Goal: Task Accomplishment & Management: Complete application form

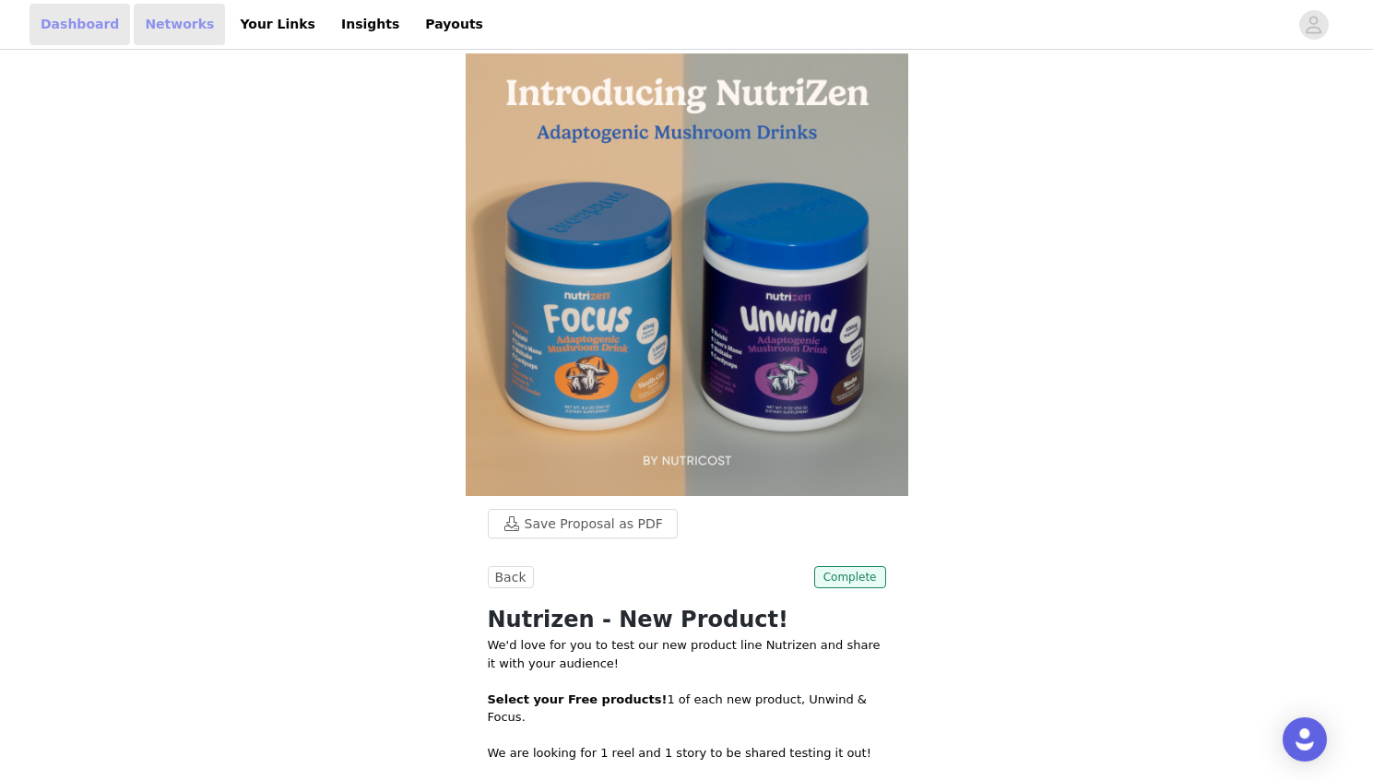
click at [60, 23] on link "Dashboard" at bounding box center [80, 25] width 101 height 42
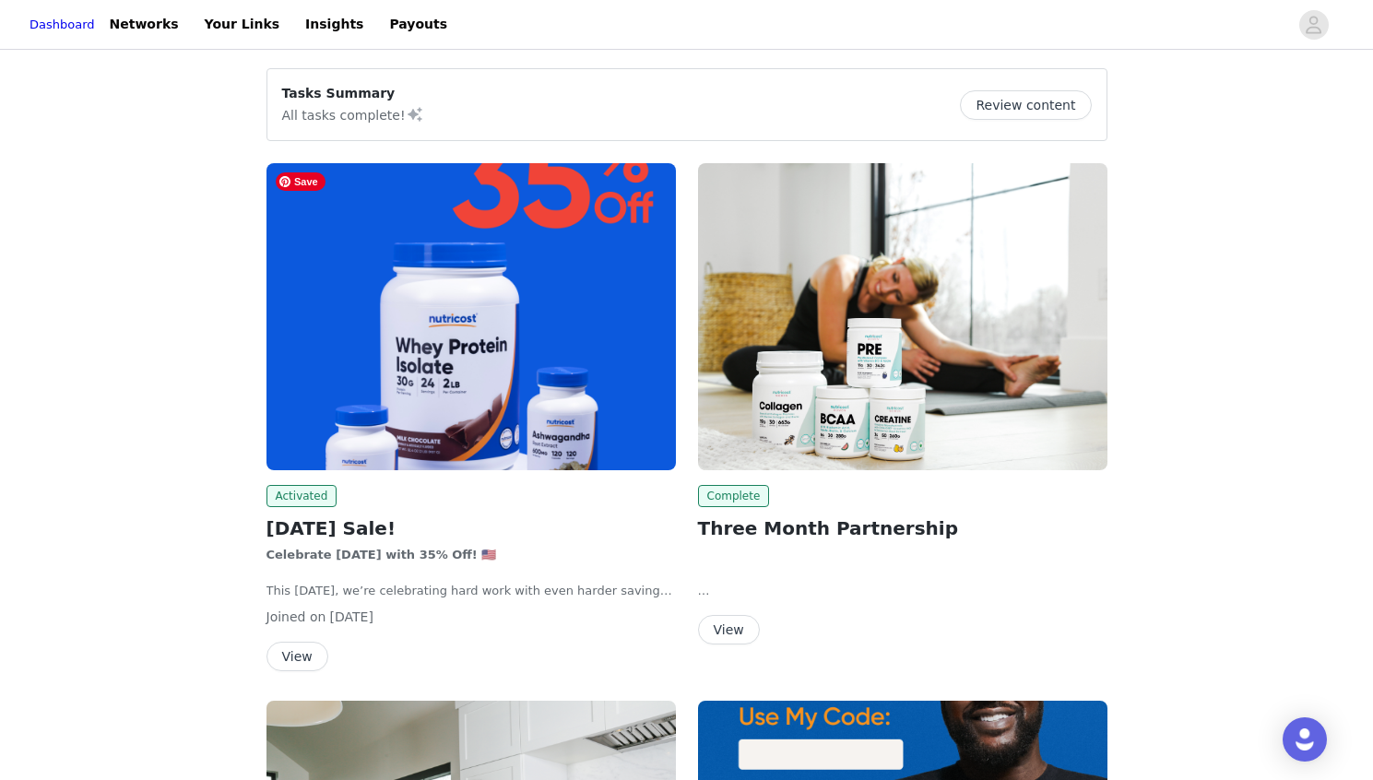
click at [569, 320] on img at bounding box center [471, 316] width 409 height 307
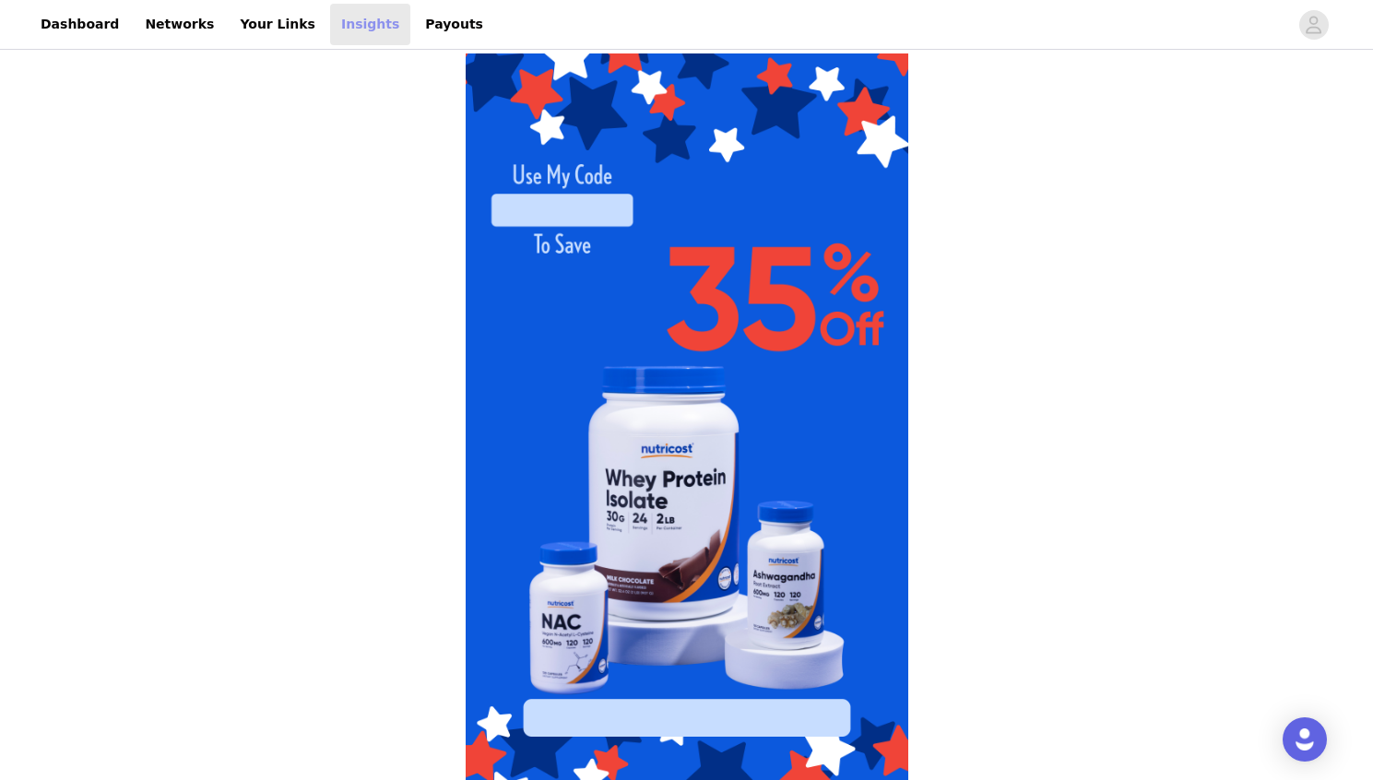
click at [333, 22] on link "Insights" at bounding box center [370, 25] width 80 height 42
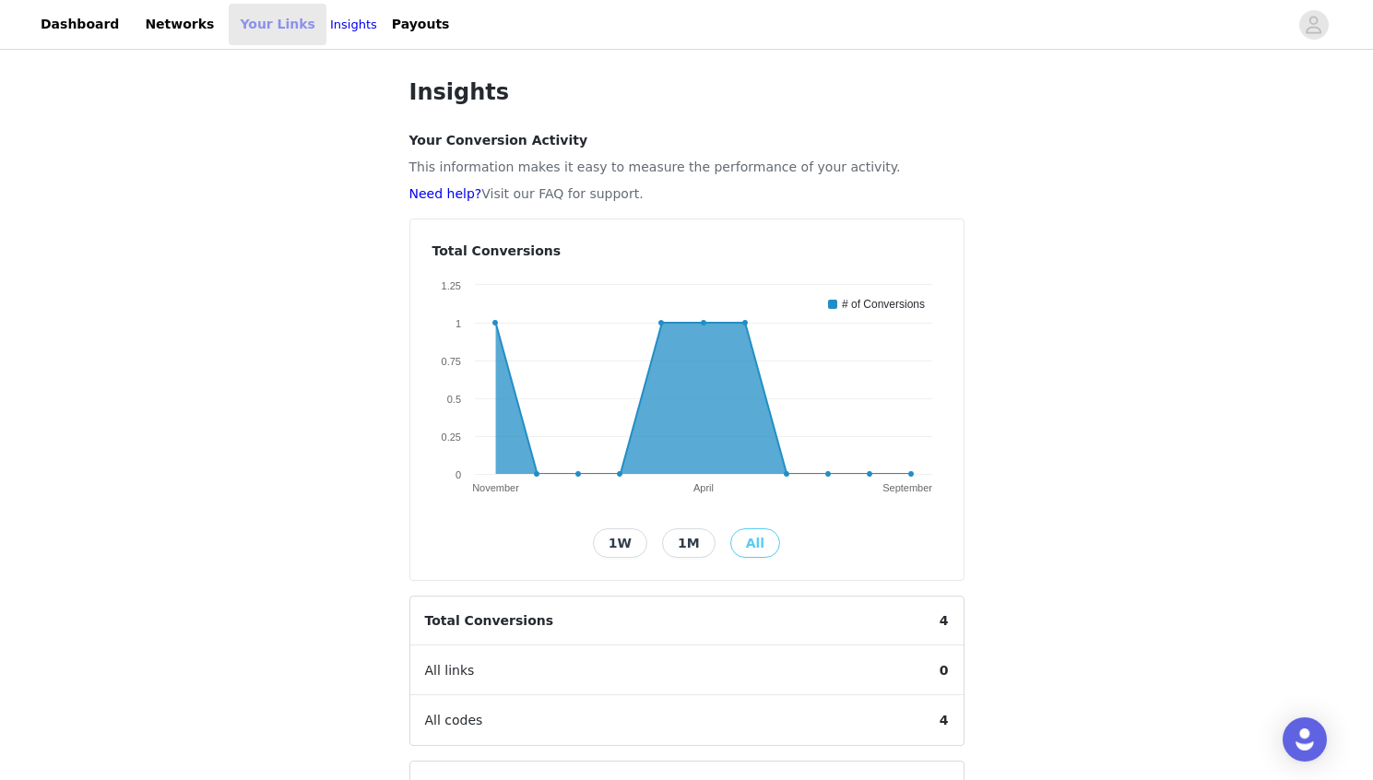
click at [229, 21] on link "Your Links" at bounding box center [278, 25] width 98 height 42
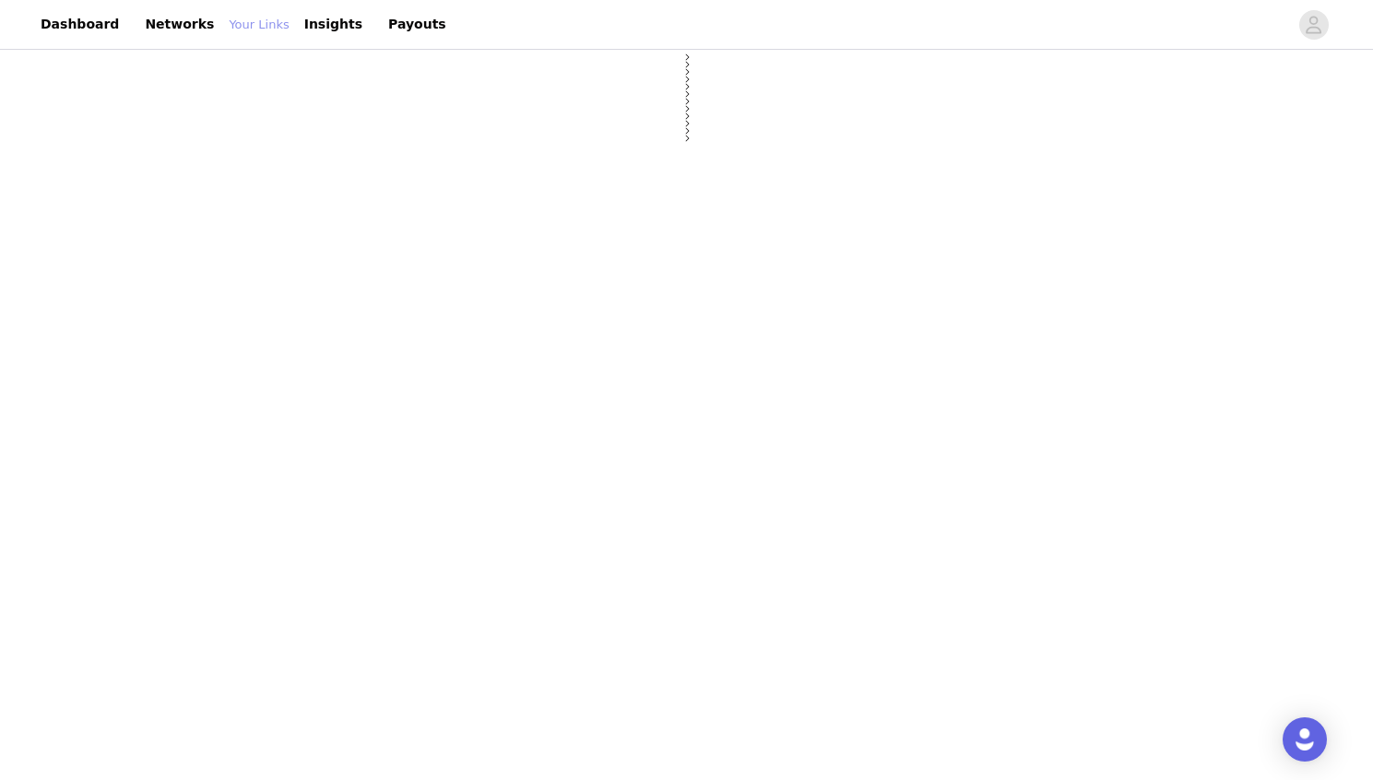
select select "12"
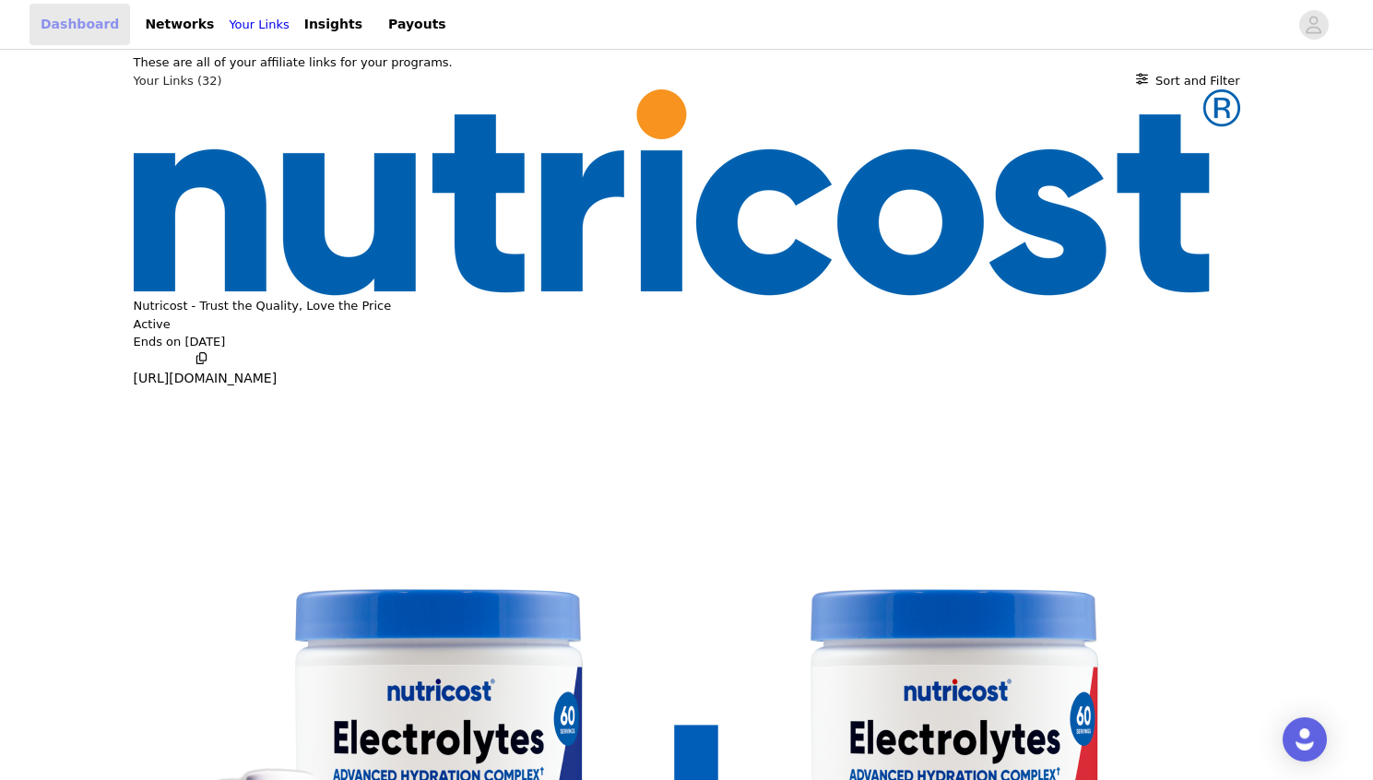
click at [87, 21] on link "Dashboard" at bounding box center [80, 25] width 101 height 42
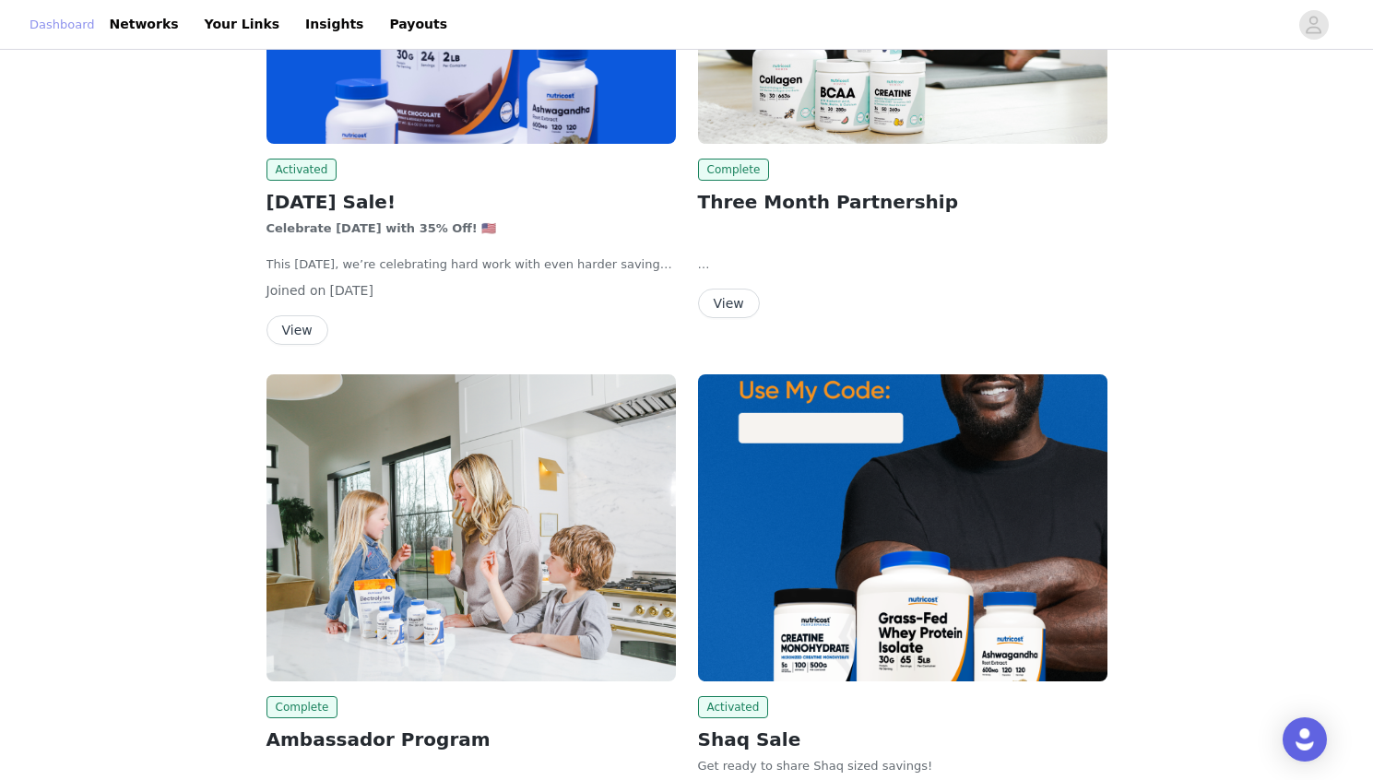
scroll to position [354, 0]
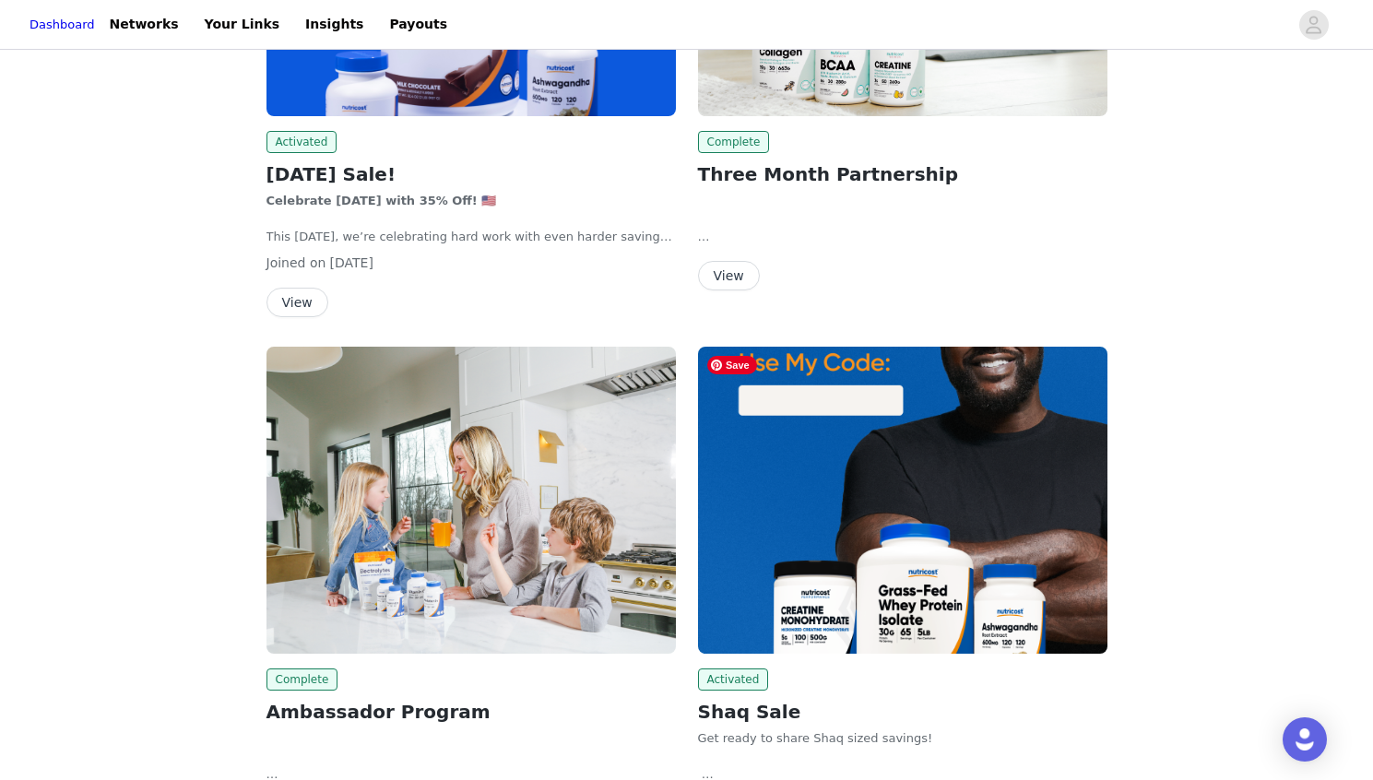
click at [725, 283] on button "View" at bounding box center [729, 276] width 62 height 30
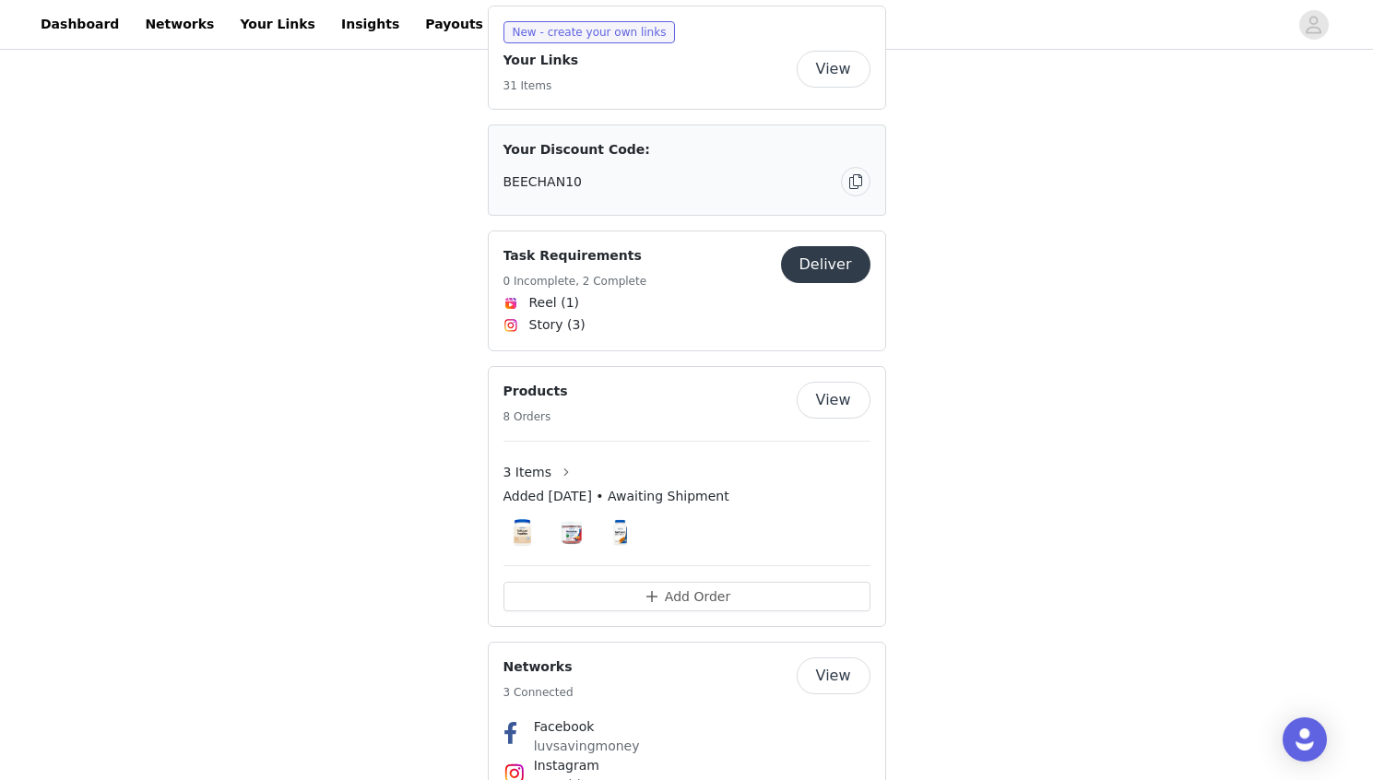
scroll to position [955, 0]
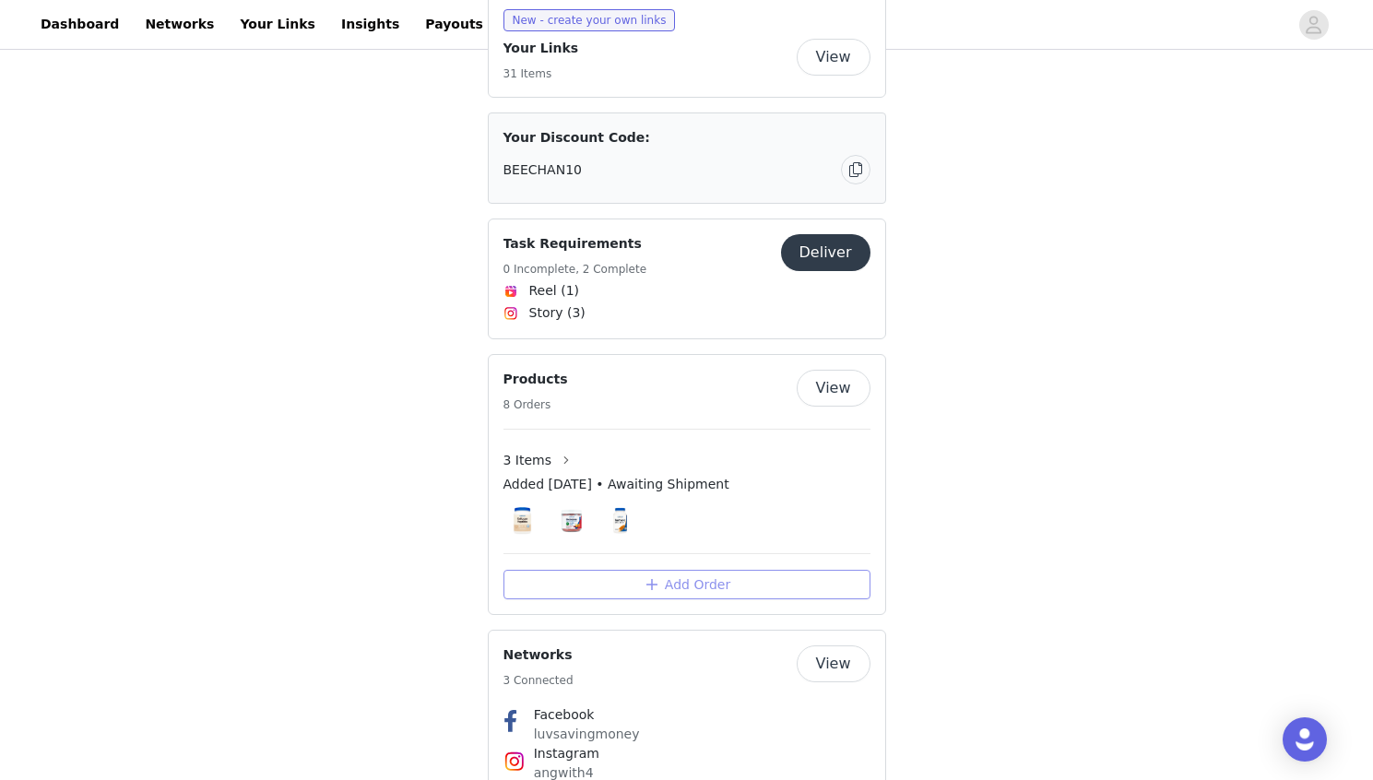
click at [777, 570] on button "Add Order" at bounding box center [687, 585] width 367 height 30
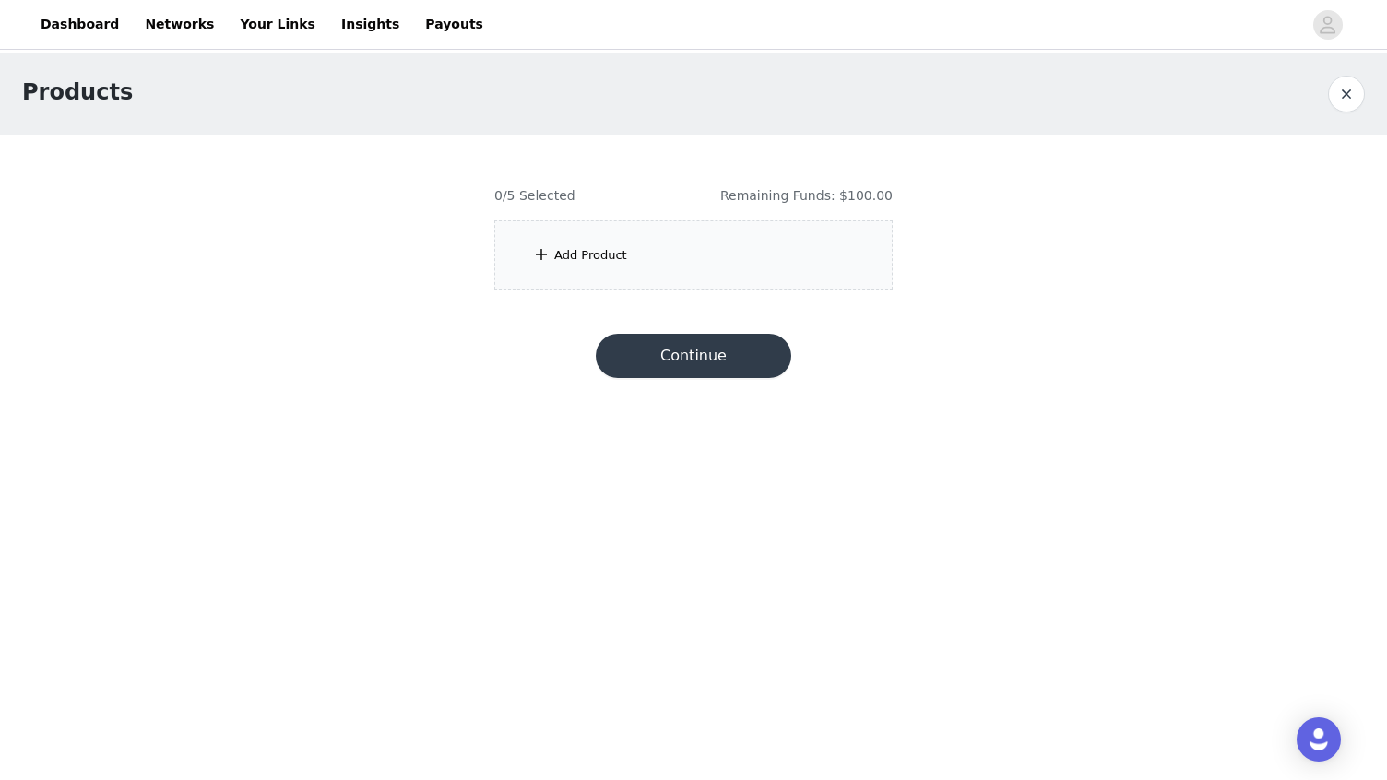
click at [528, 256] on div "Add Product" at bounding box center [693, 254] width 398 height 69
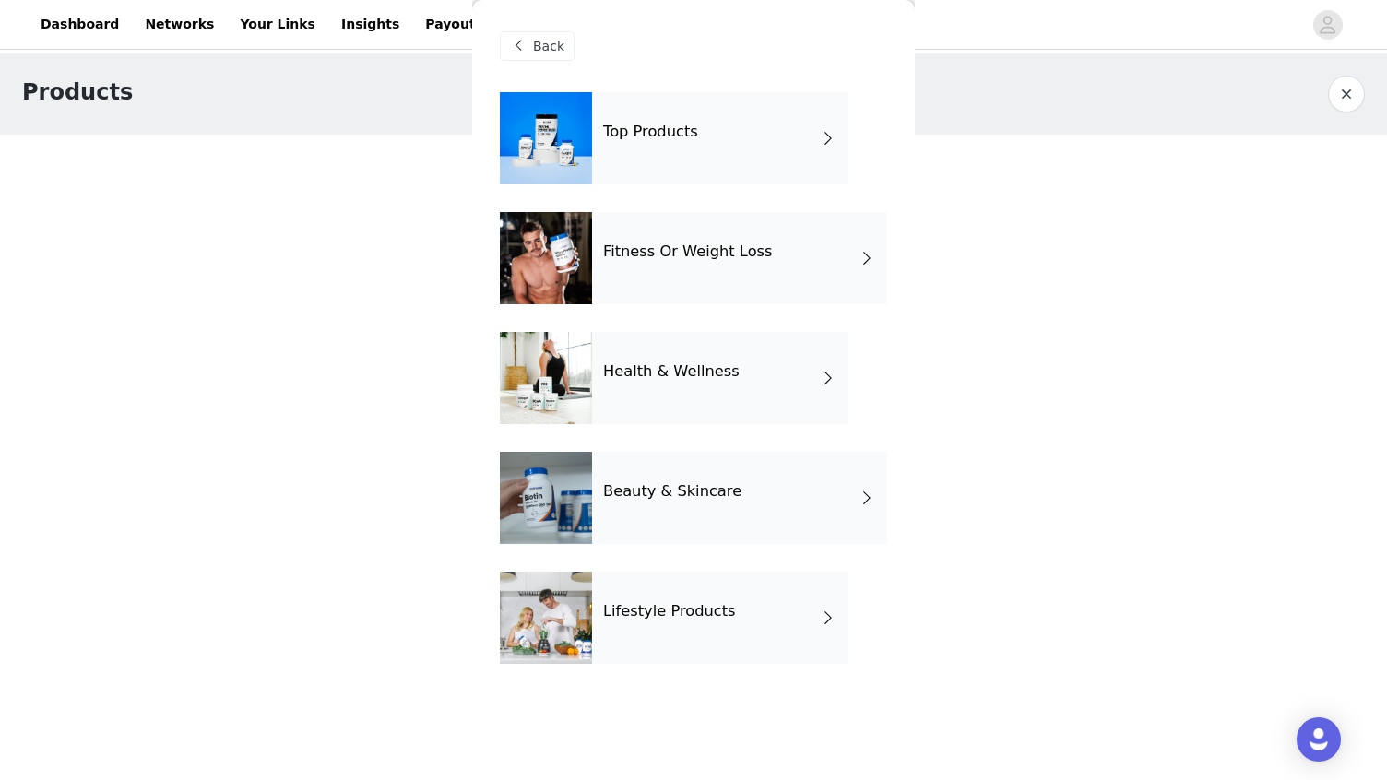
click at [850, 500] on div "Beauty & Skincare" at bounding box center [739, 498] width 295 height 92
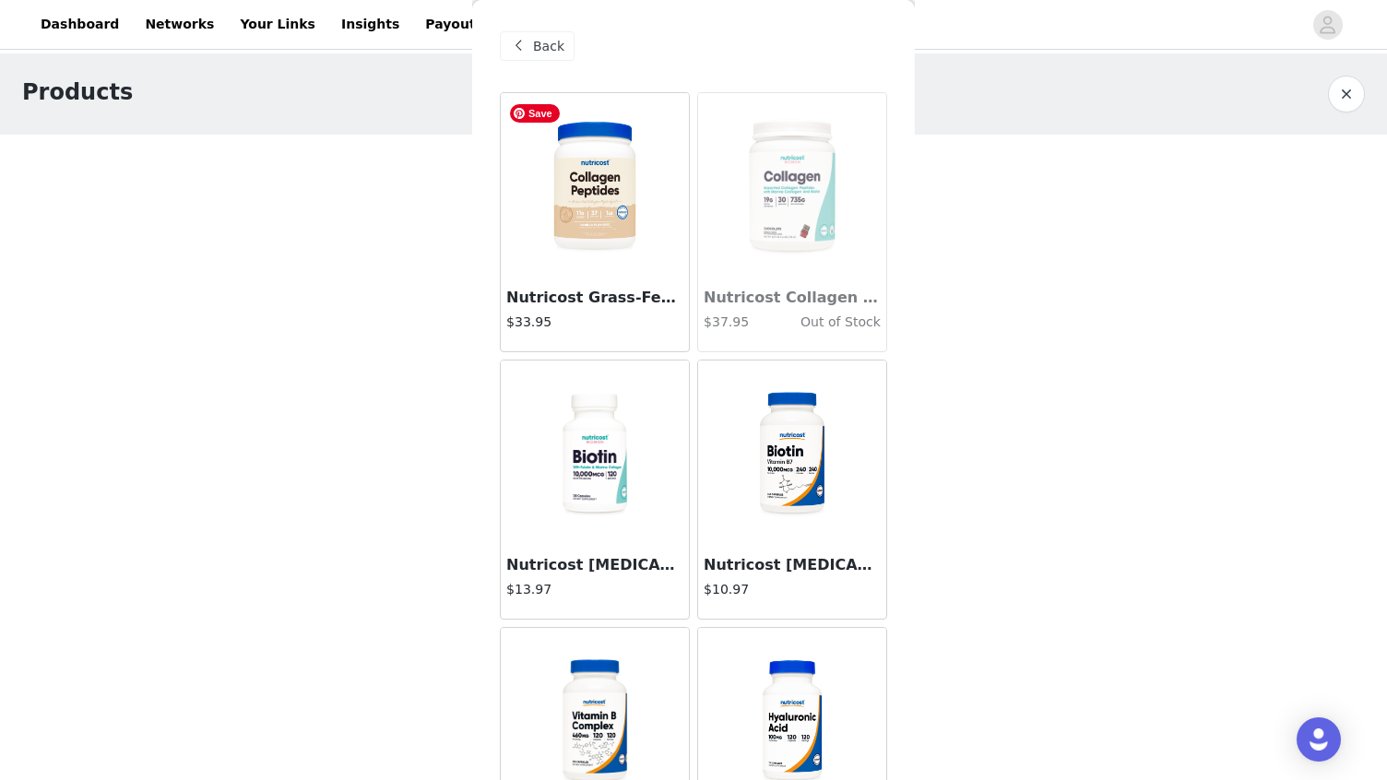
click at [599, 225] on img at bounding box center [595, 185] width 184 height 184
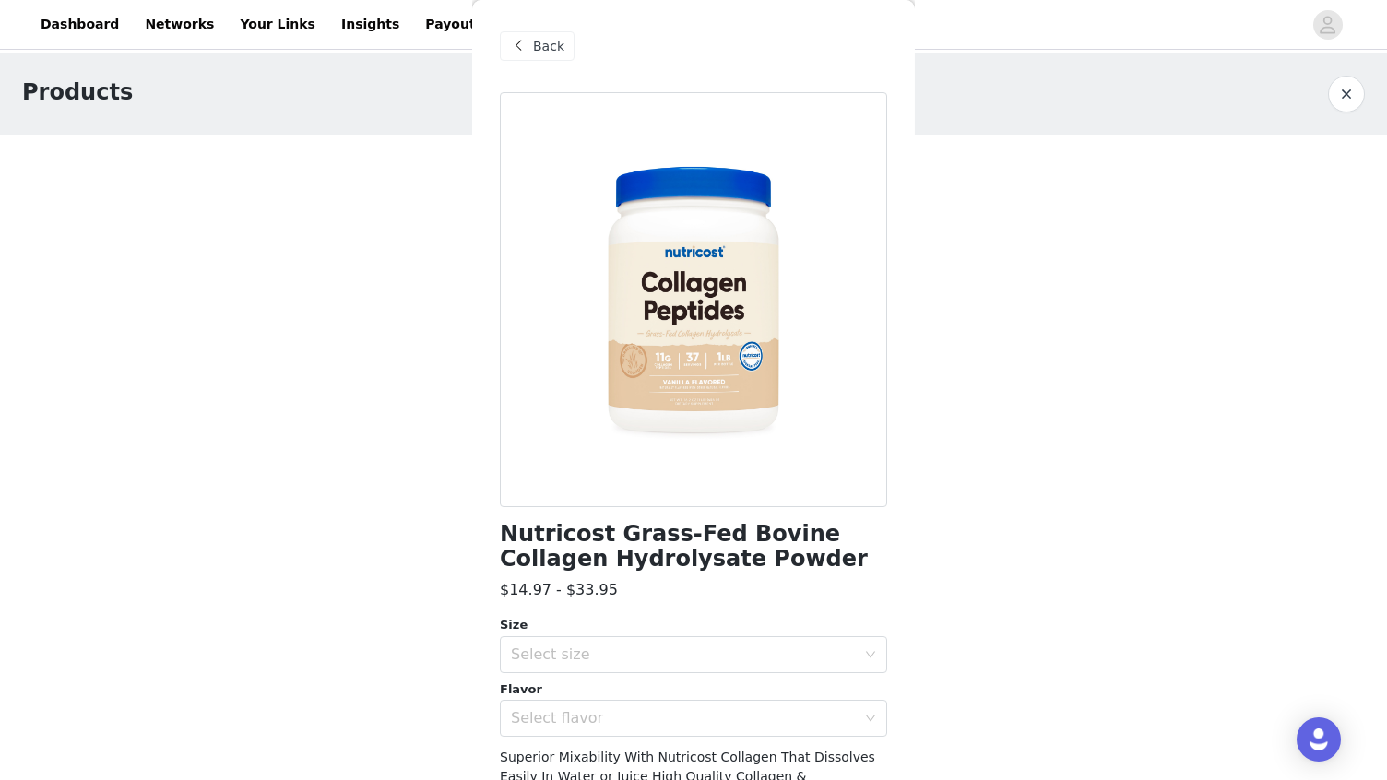
scroll to position [142, 0]
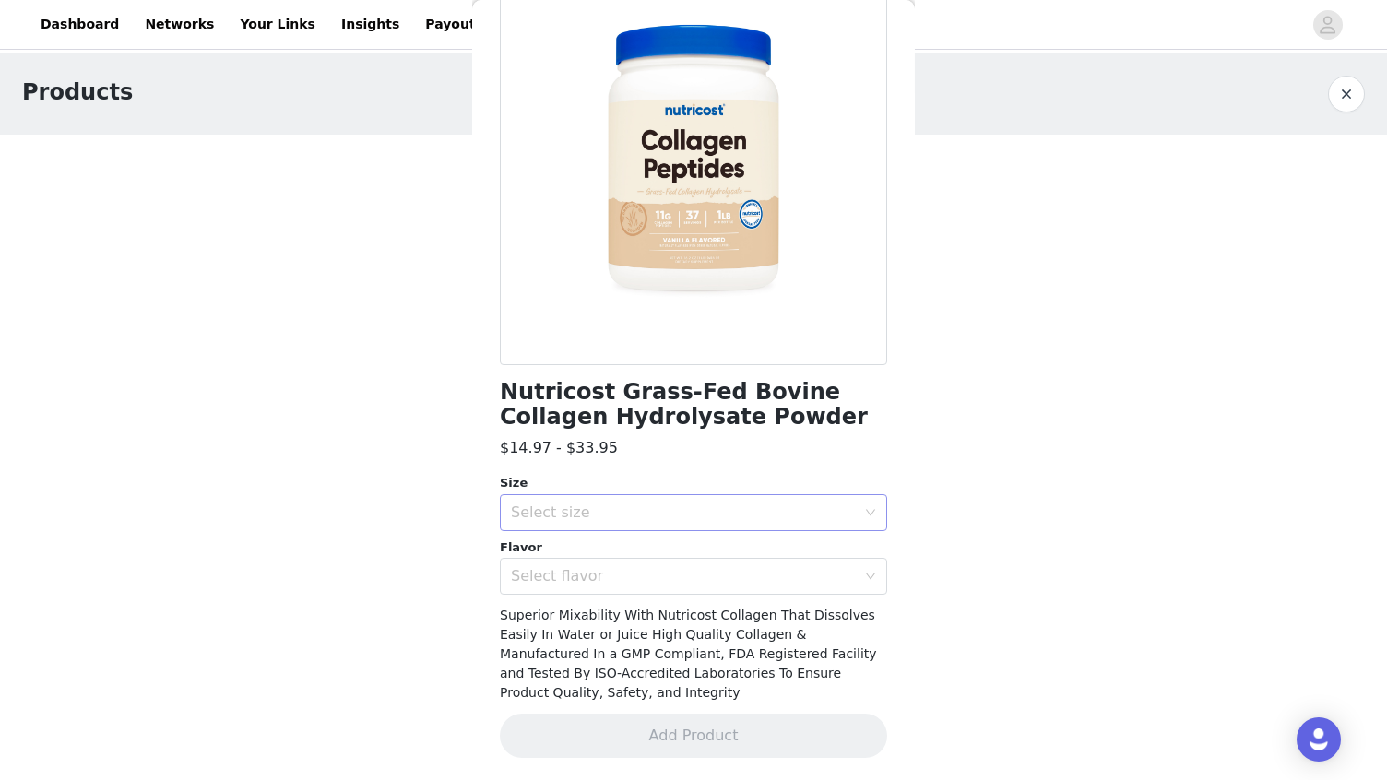
click at [733, 504] on div "Select size" at bounding box center [683, 513] width 345 height 18
click at [702, 585] on li "1 LB" at bounding box center [687, 583] width 374 height 30
click at [693, 579] on div "Select flavor" at bounding box center [683, 576] width 345 height 18
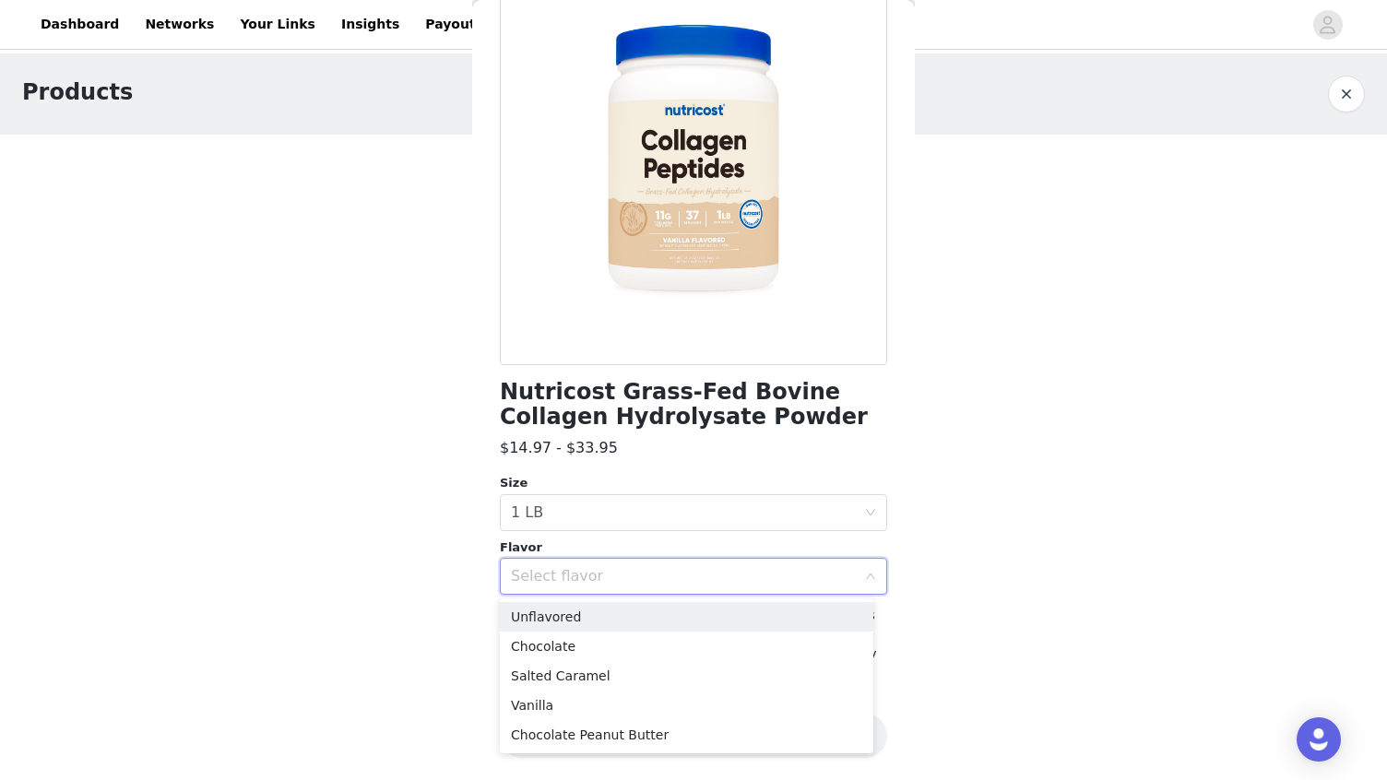
click at [685, 612] on li "Unflavored" at bounding box center [687, 617] width 374 height 30
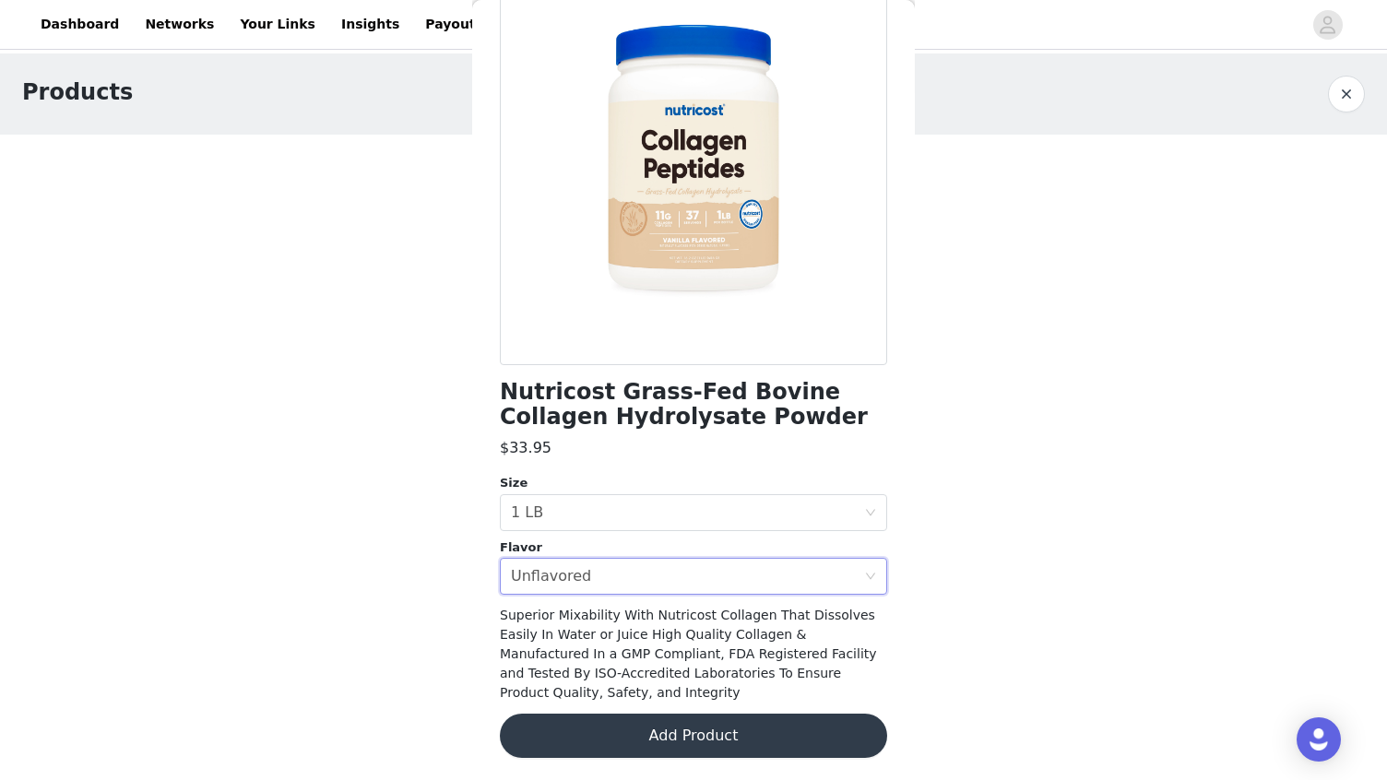
click at [764, 733] on button "Add Product" at bounding box center [693, 736] width 387 height 44
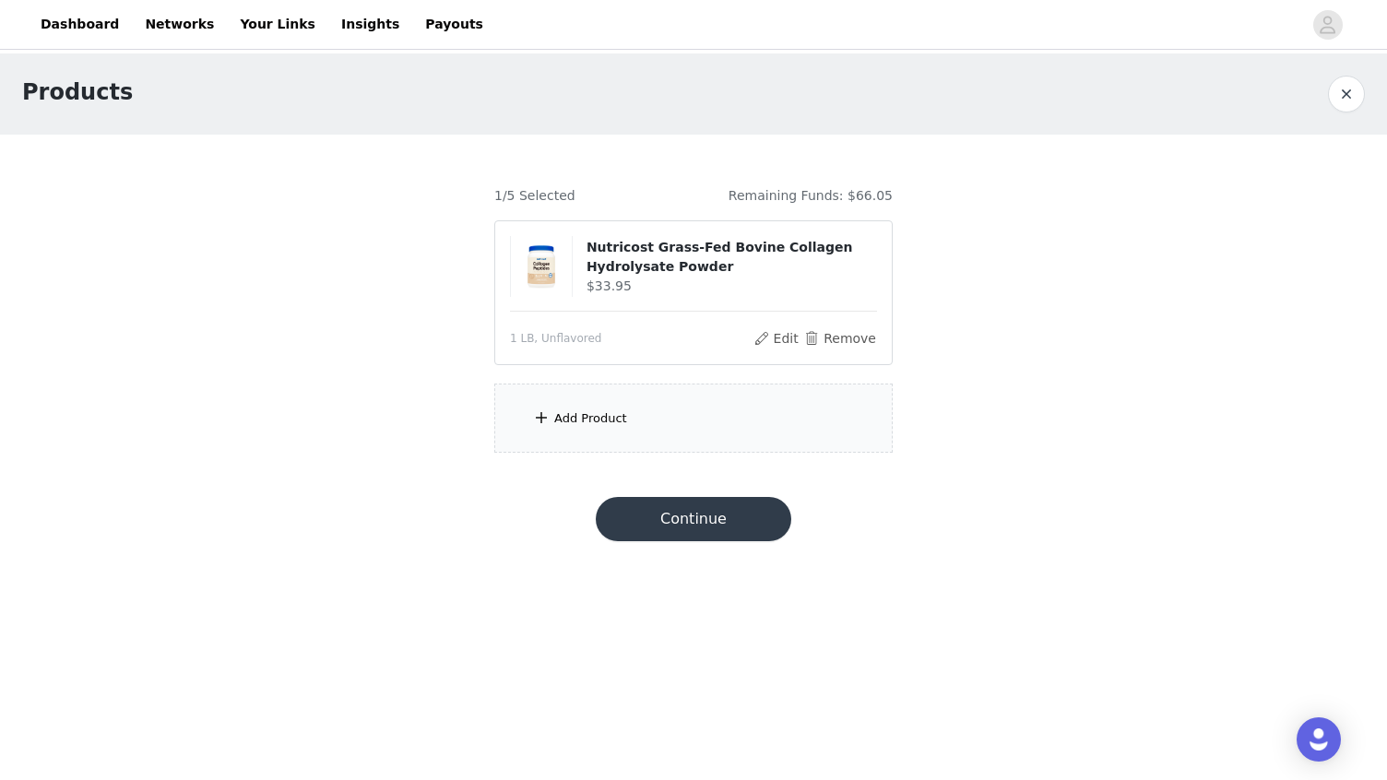
click at [642, 418] on div "Add Product" at bounding box center [693, 418] width 398 height 69
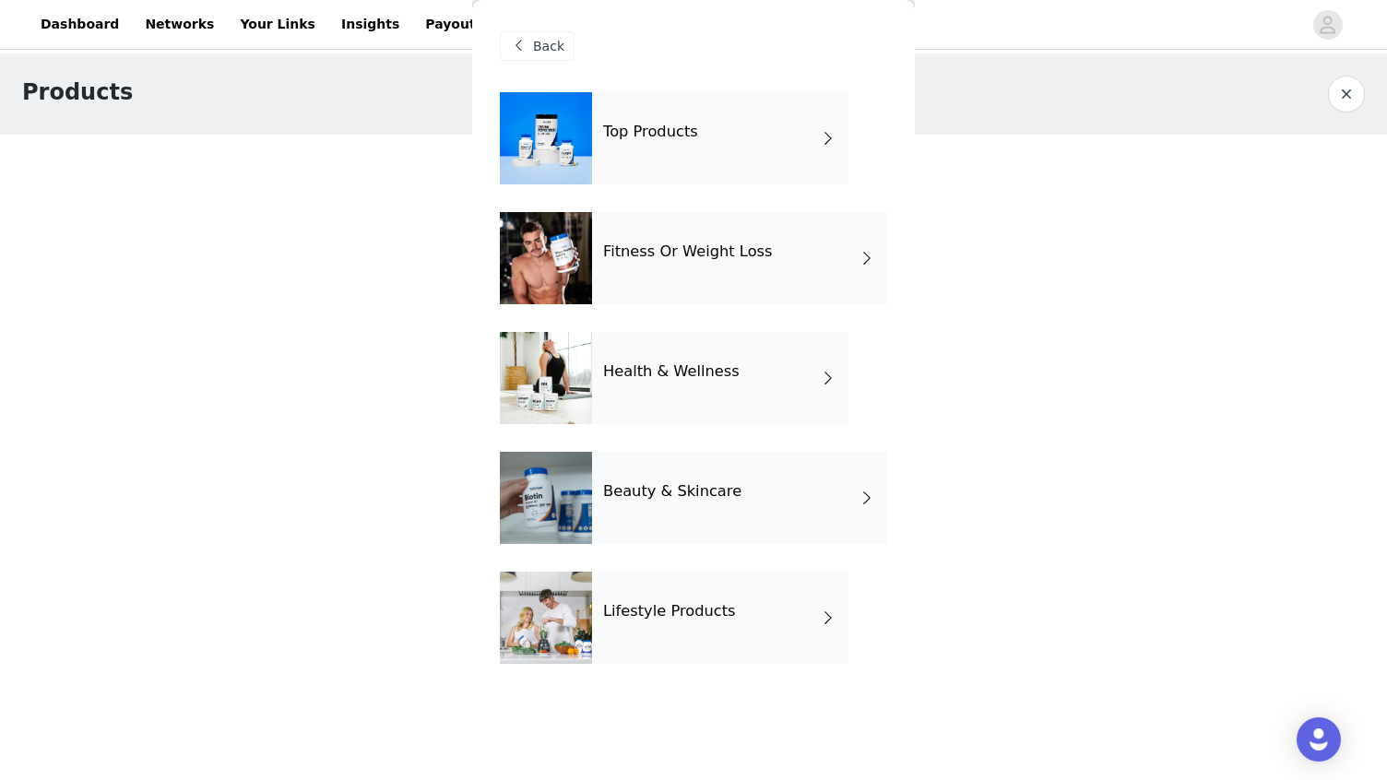
click at [749, 604] on div "Lifestyle Products" at bounding box center [720, 618] width 256 height 92
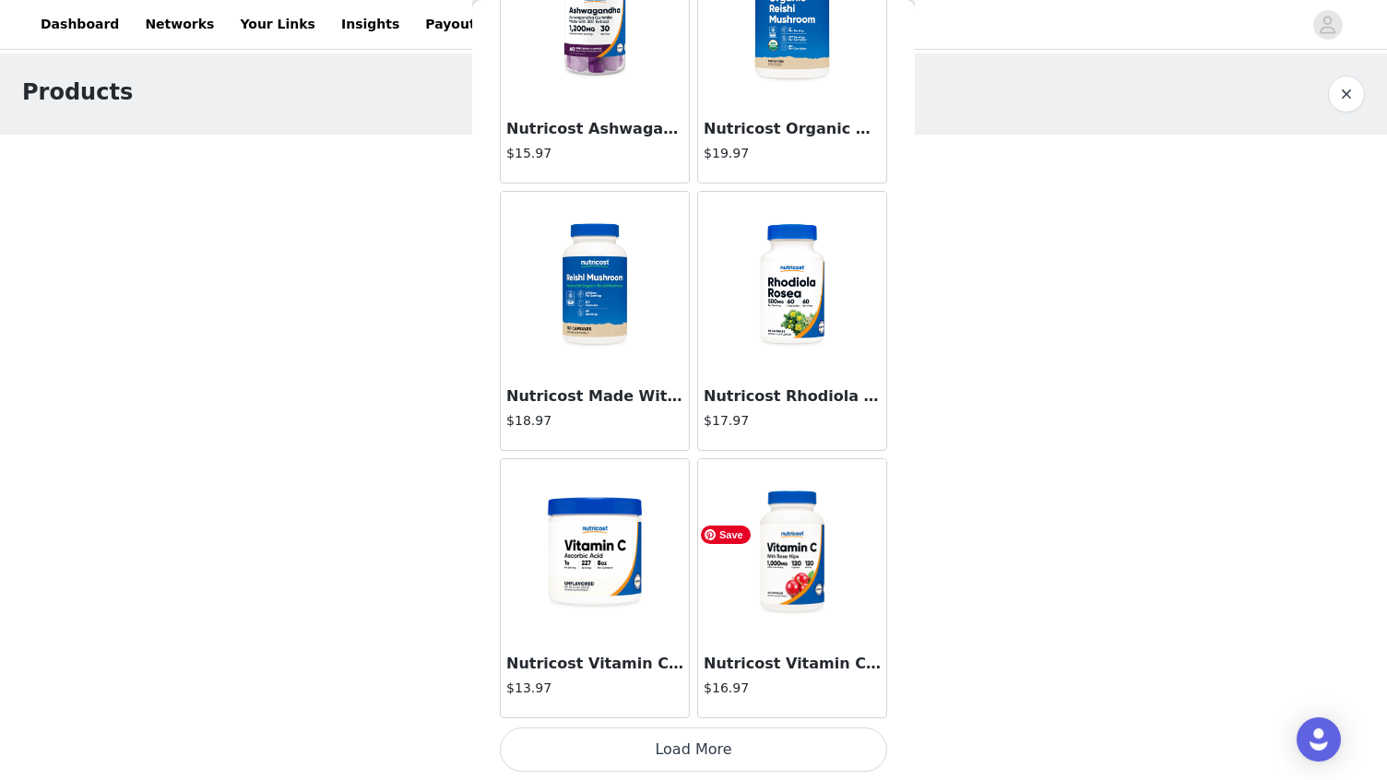
scroll to position [2042, 0]
click at [753, 760] on button "Load More" at bounding box center [693, 749] width 387 height 44
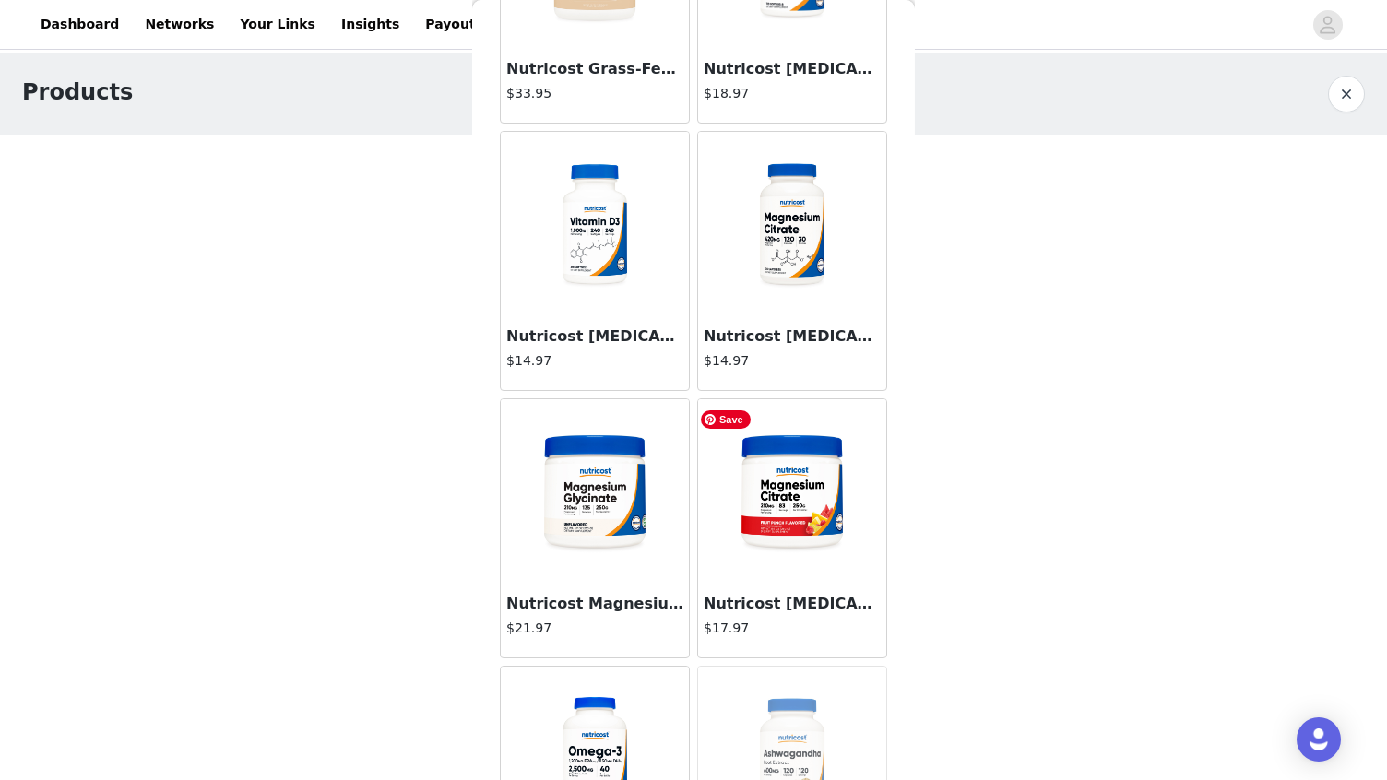
scroll to position [0, 0]
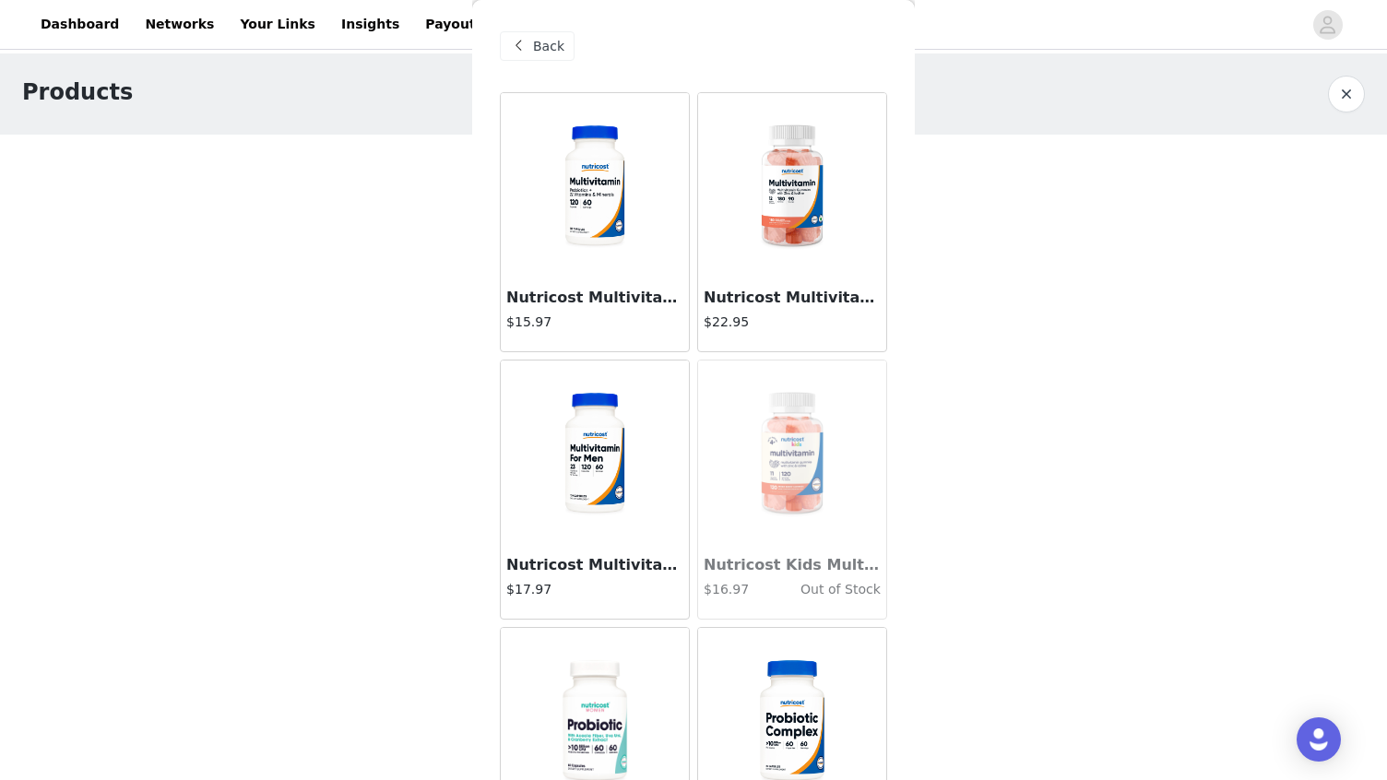
click at [544, 35] on div "Back" at bounding box center [537, 46] width 75 height 30
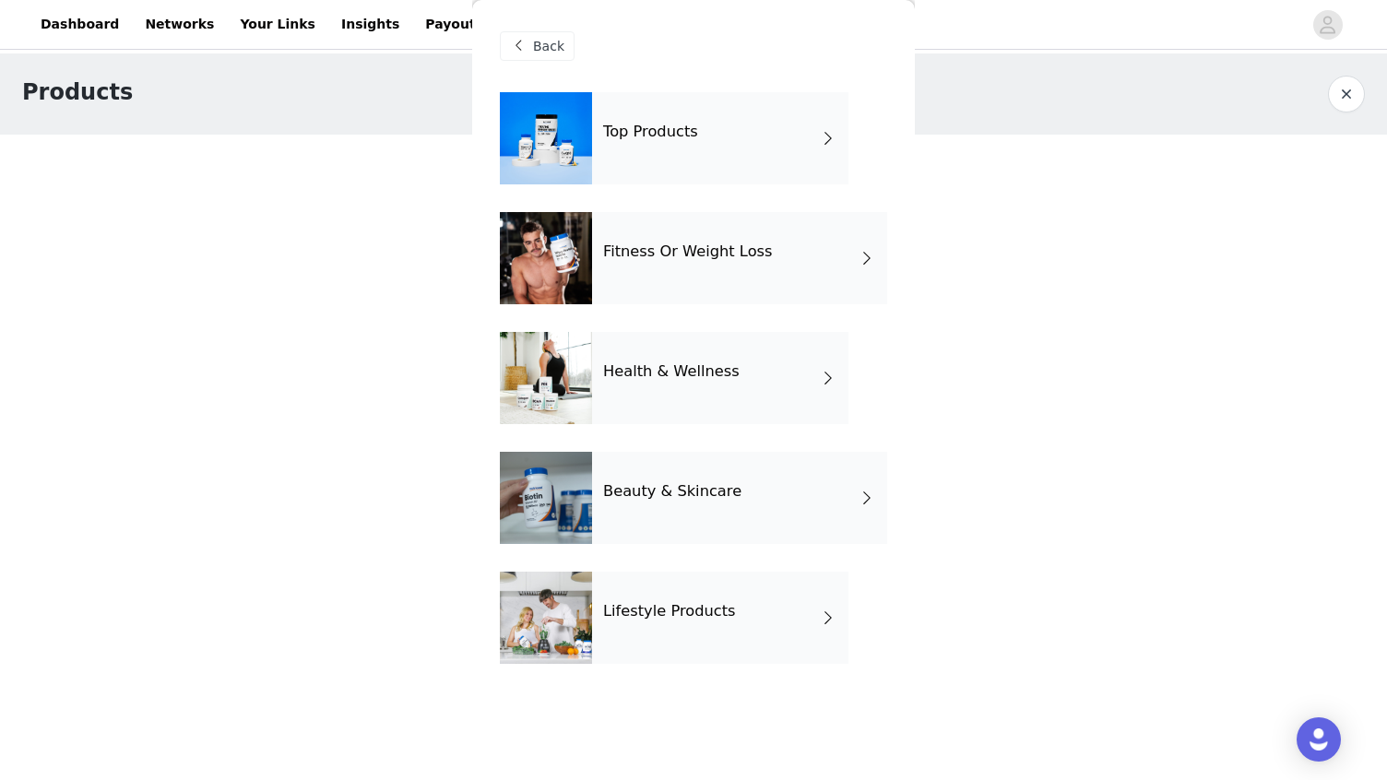
click at [681, 134] on h4 "Top Products" at bounding box center [650, 132] width 95 height 17
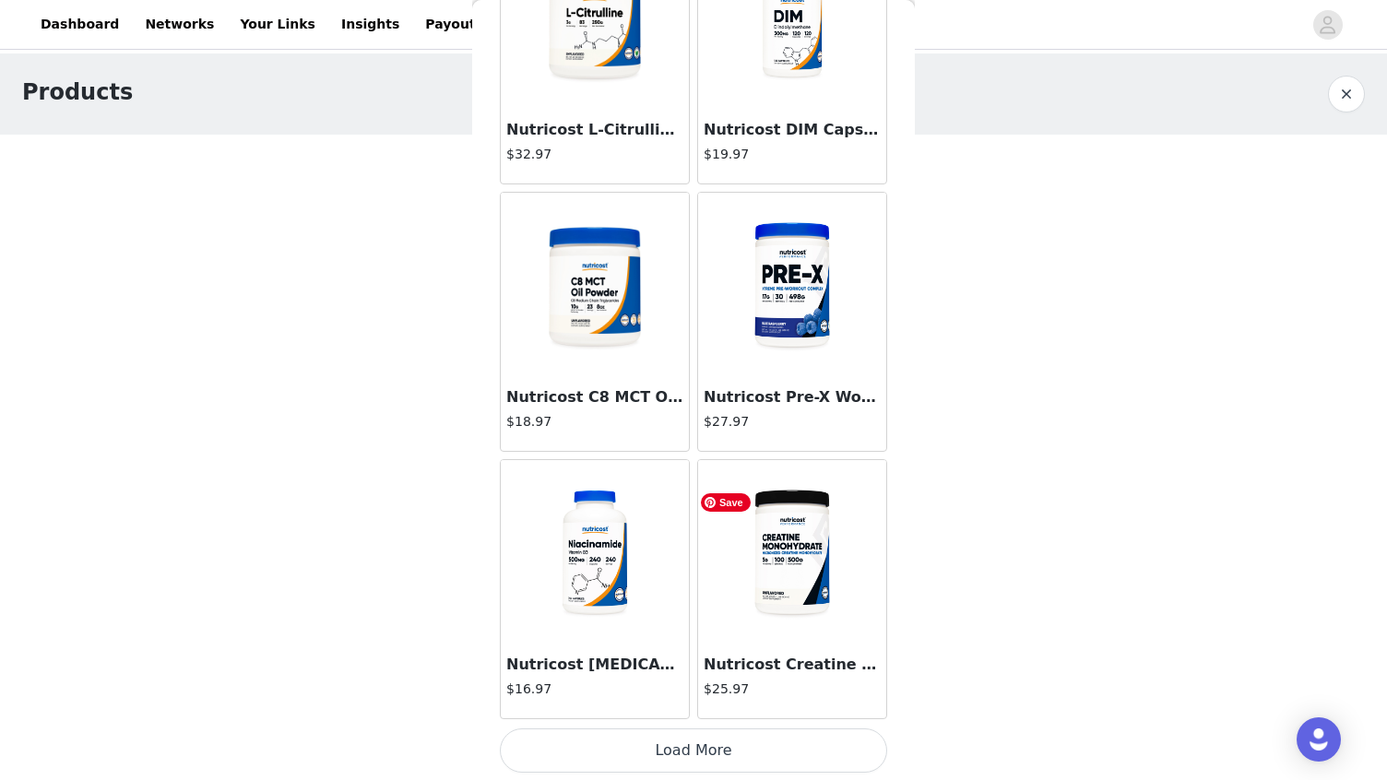
scroll to position [2042, 0]
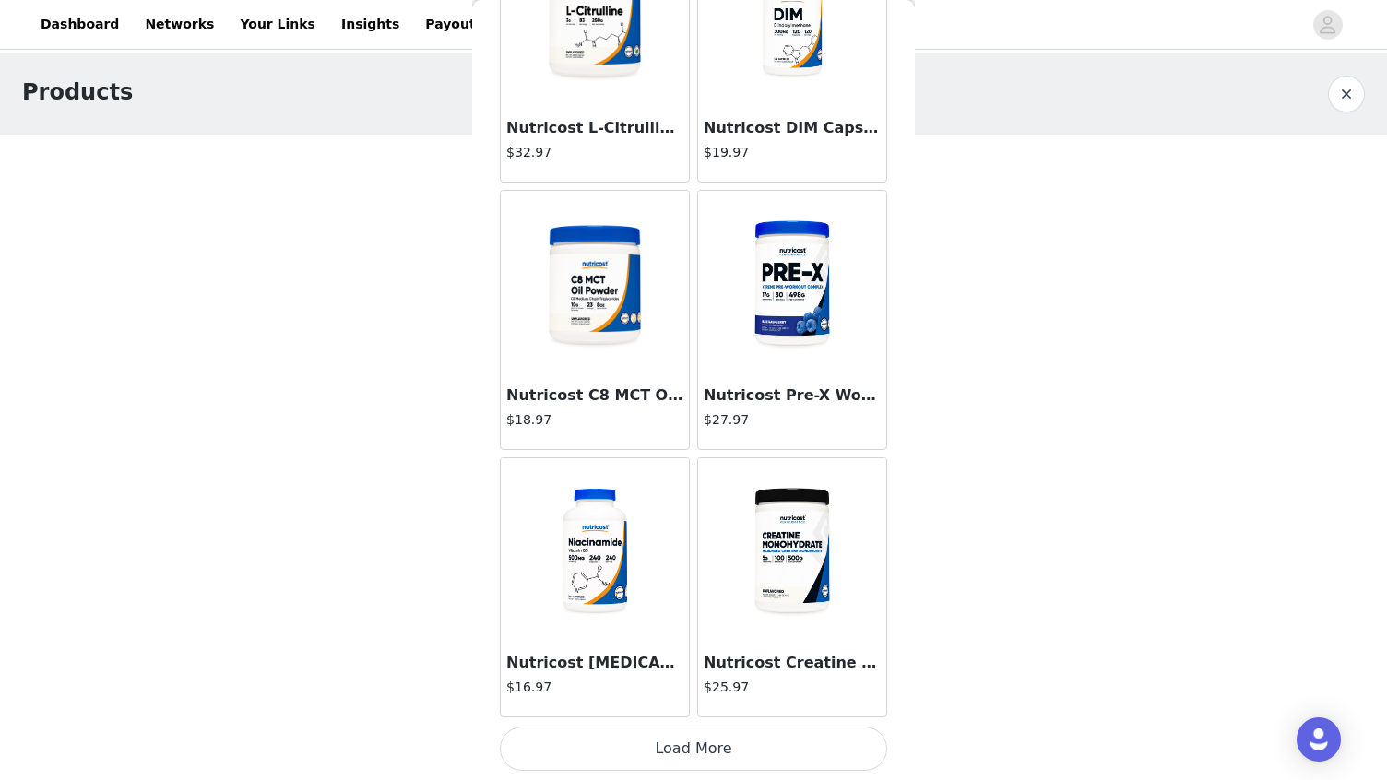
click at [797, 749] on button "Load More" at bounding box center [693, 749] width 387 height 44
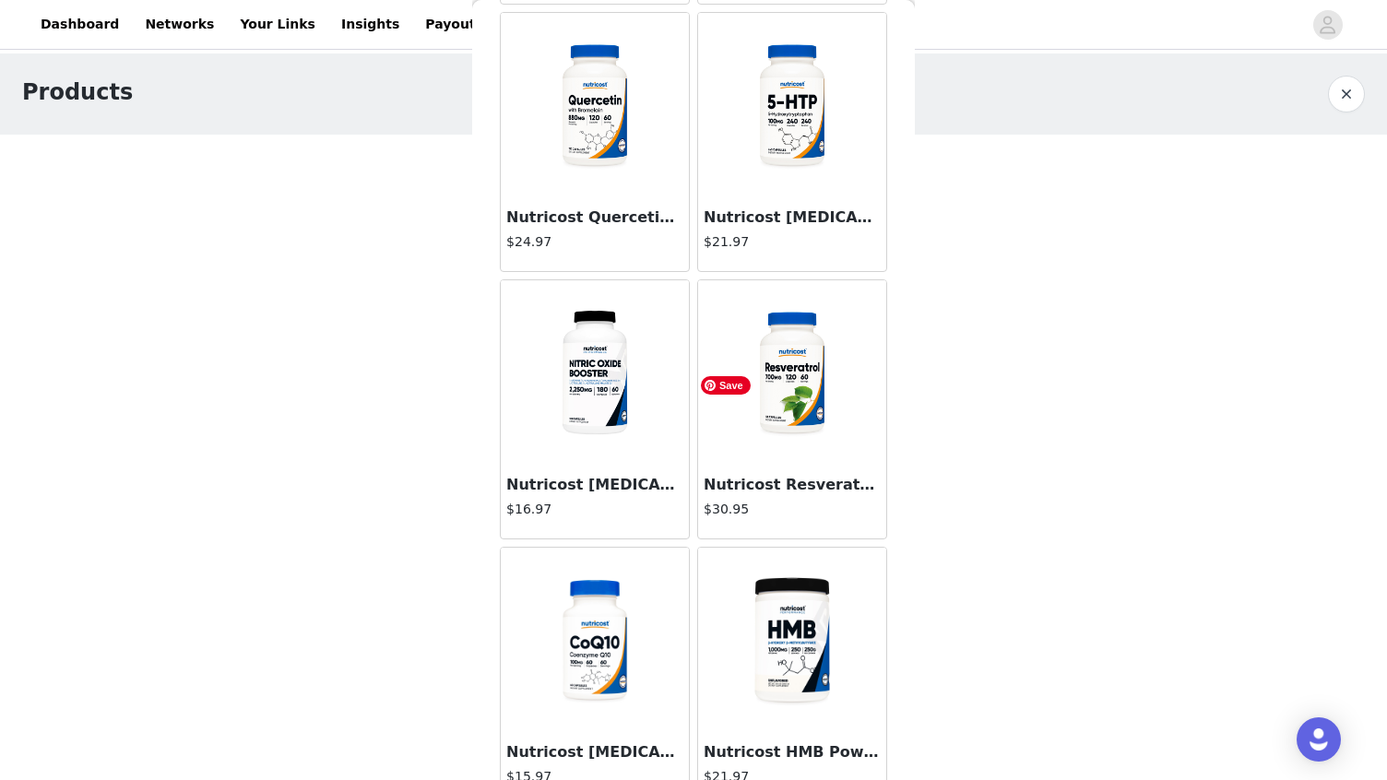
scroll to position [4716, 0]
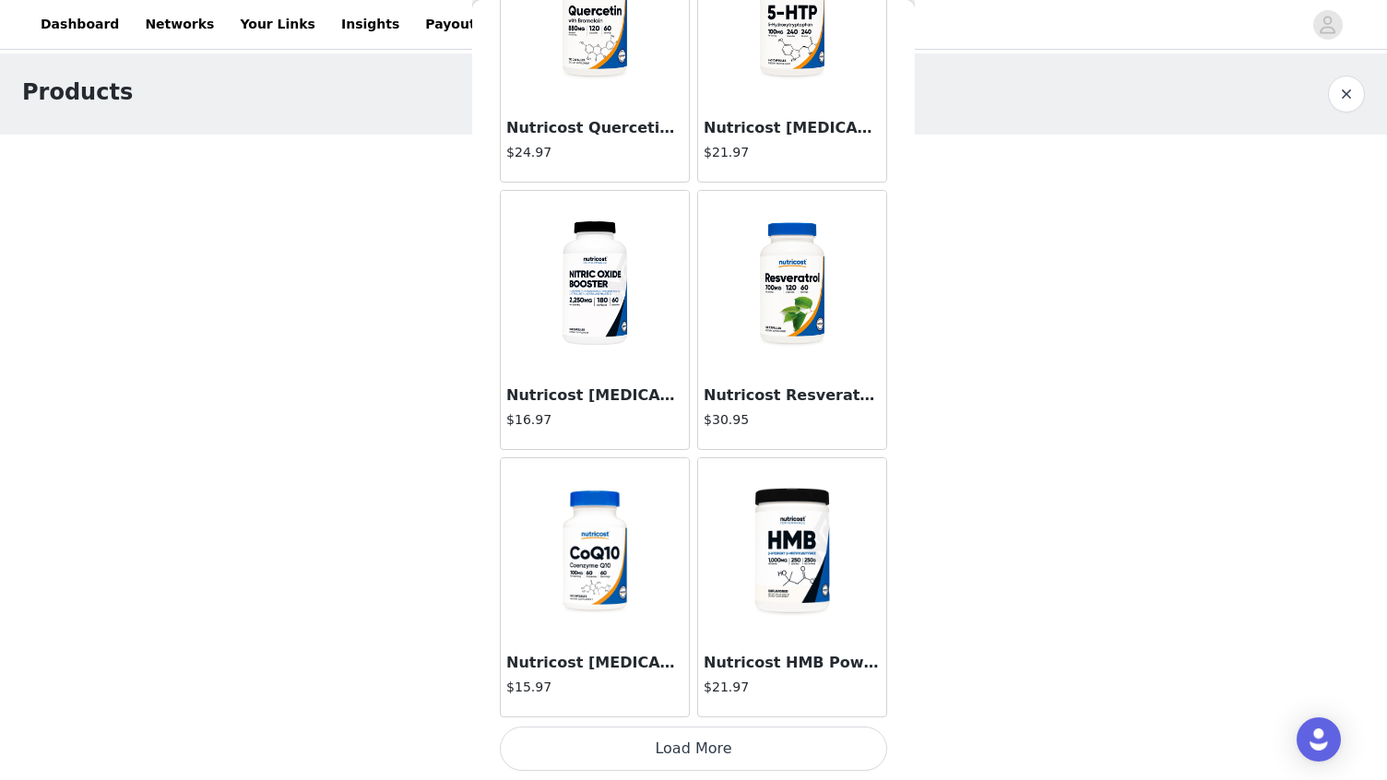
click at [703, 750] on button "Load More" at bounding box center [693, 749] width 387 height 44
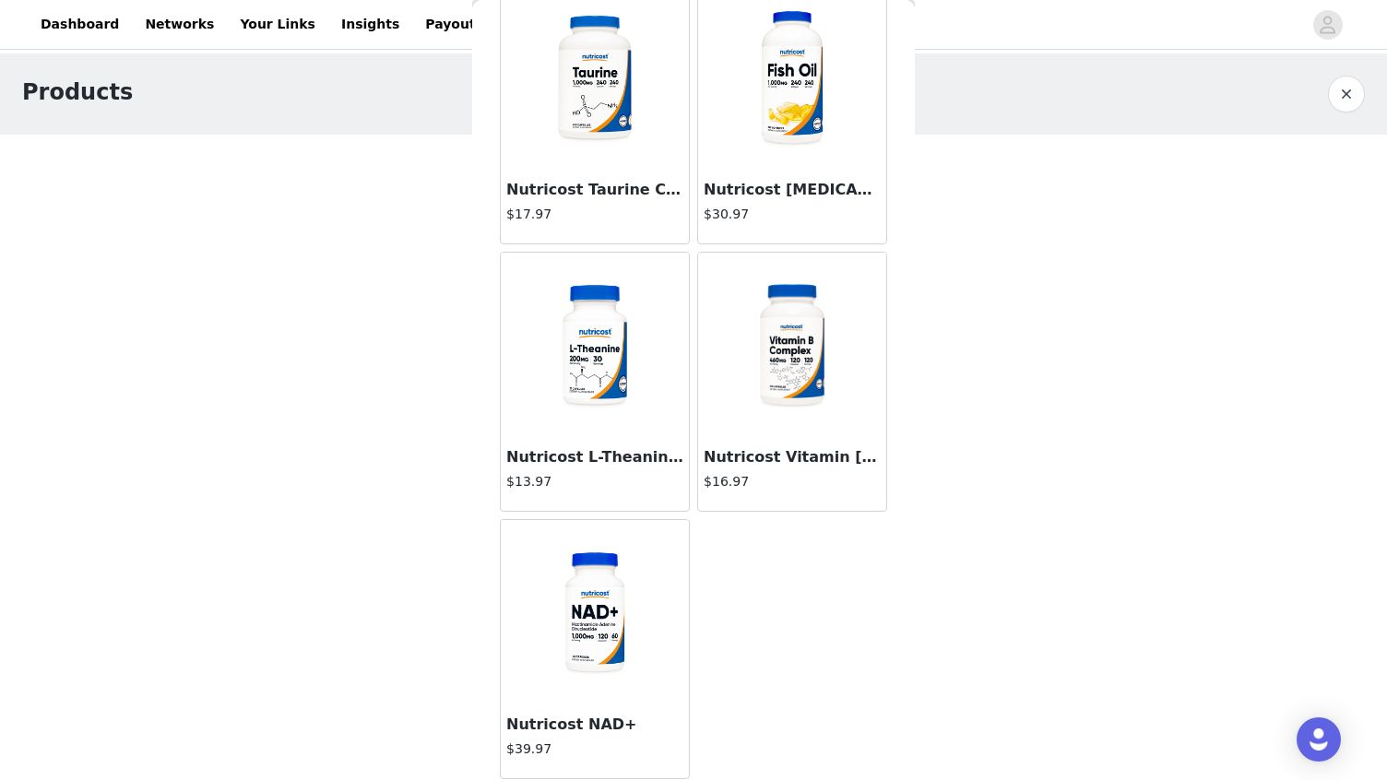
scroll to position [6797, 0]
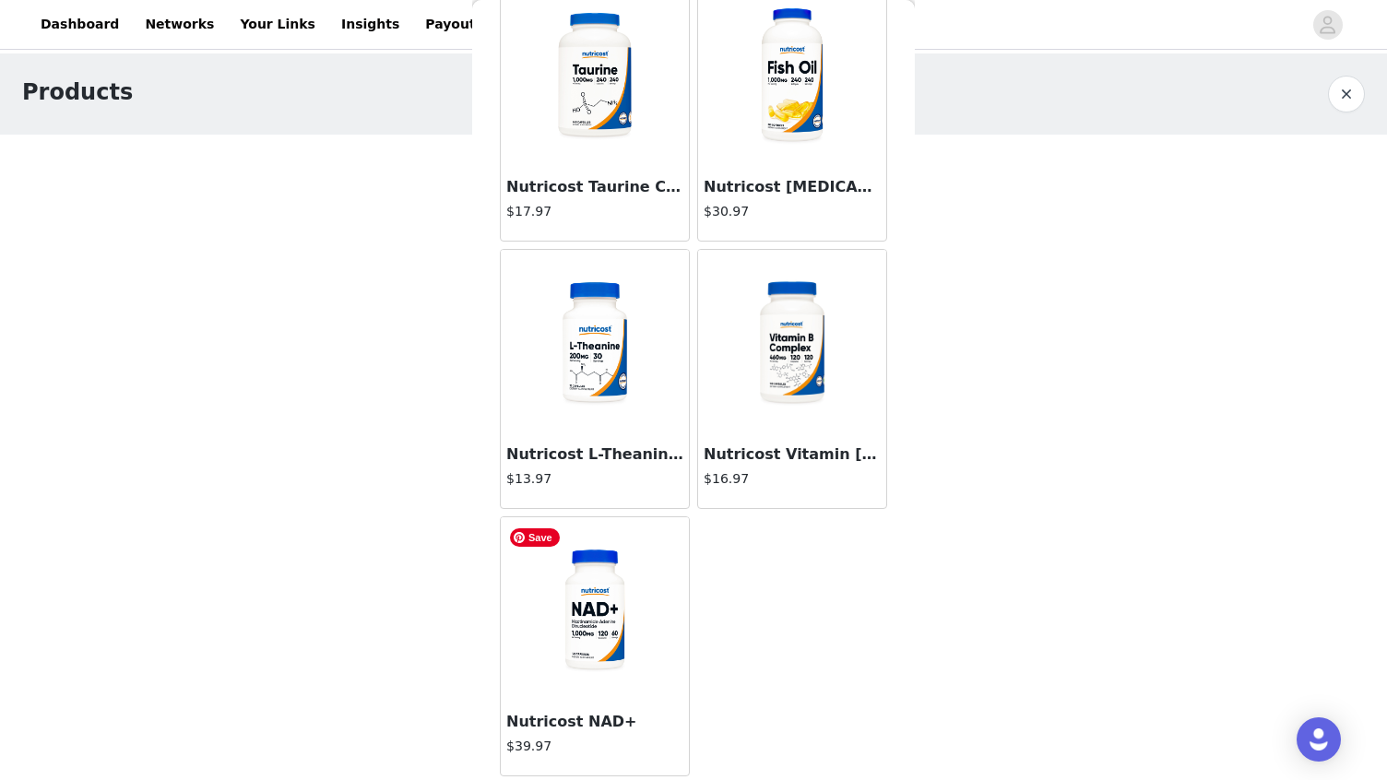
click at [610, 647] on img at bounding box center [595, 609] width 184 height 184
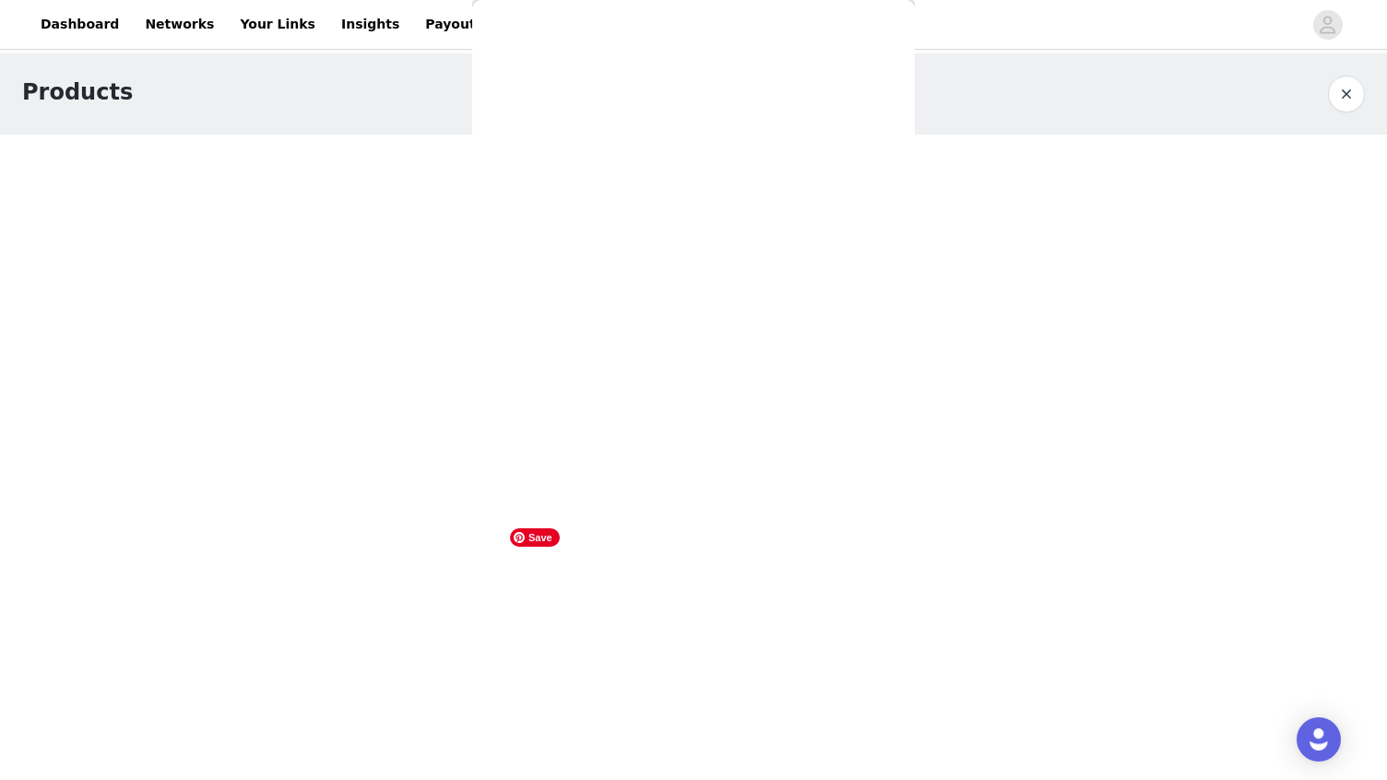
scroll to position [5, 0]
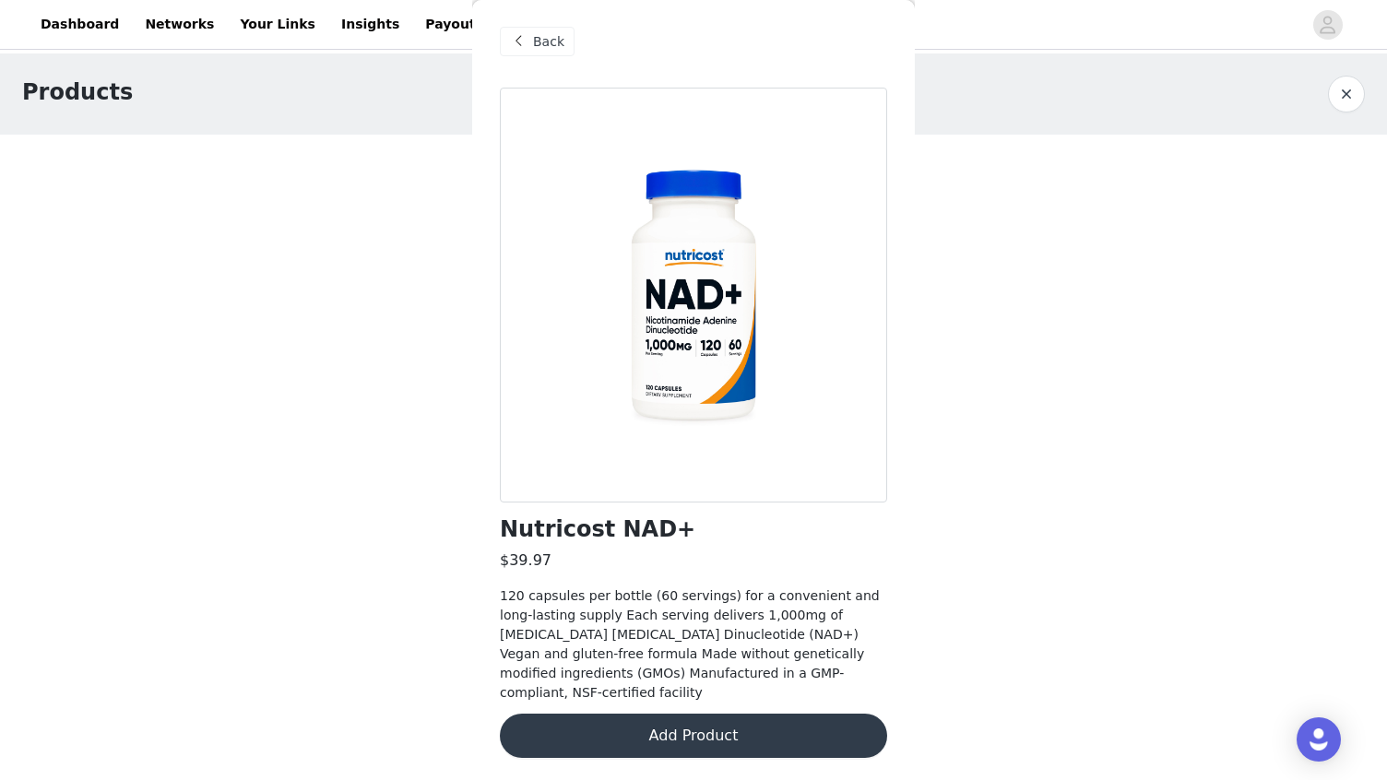
click at [730, 746] on button "Add Product" at bounding box center [693, 736] width 387 height 44
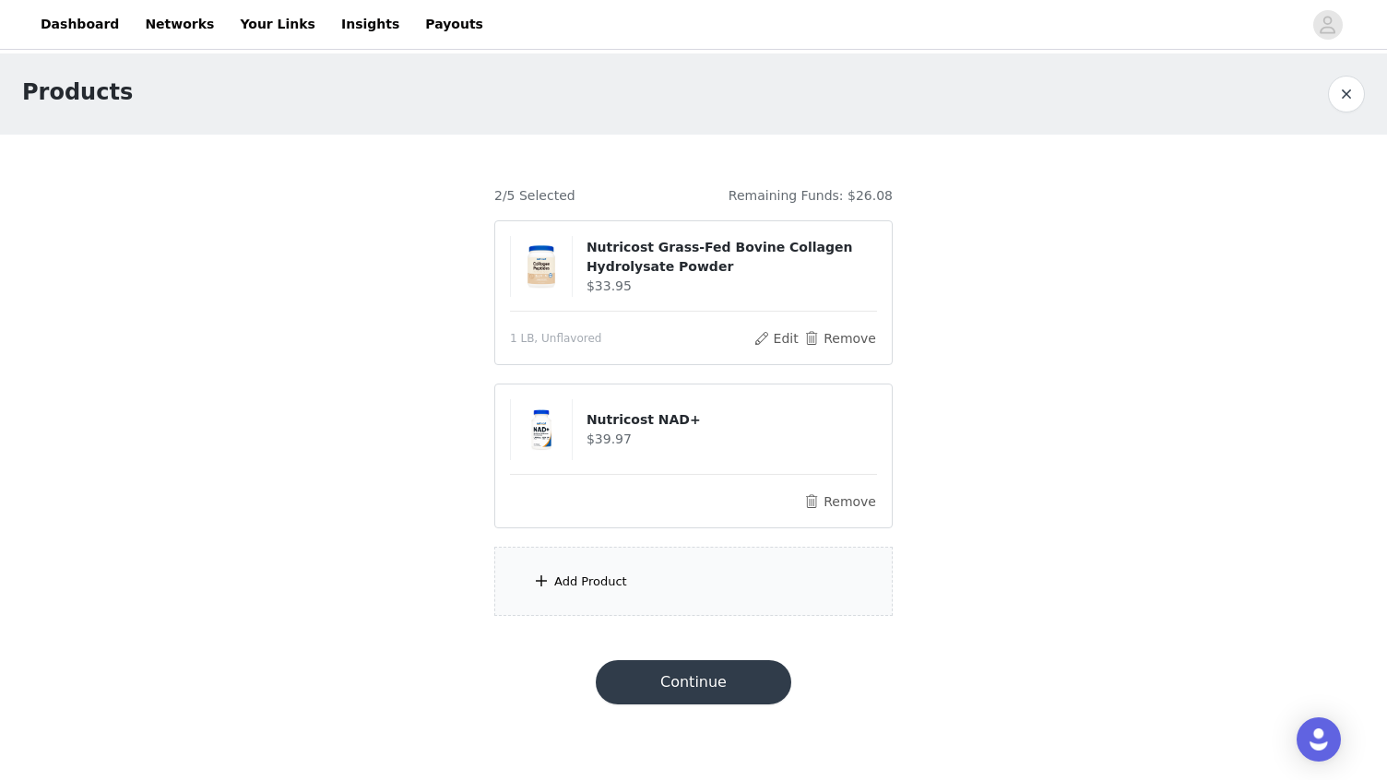
click at [615, 581] on div "Add Product" at bounding box center [590, 582] width 73 height 18
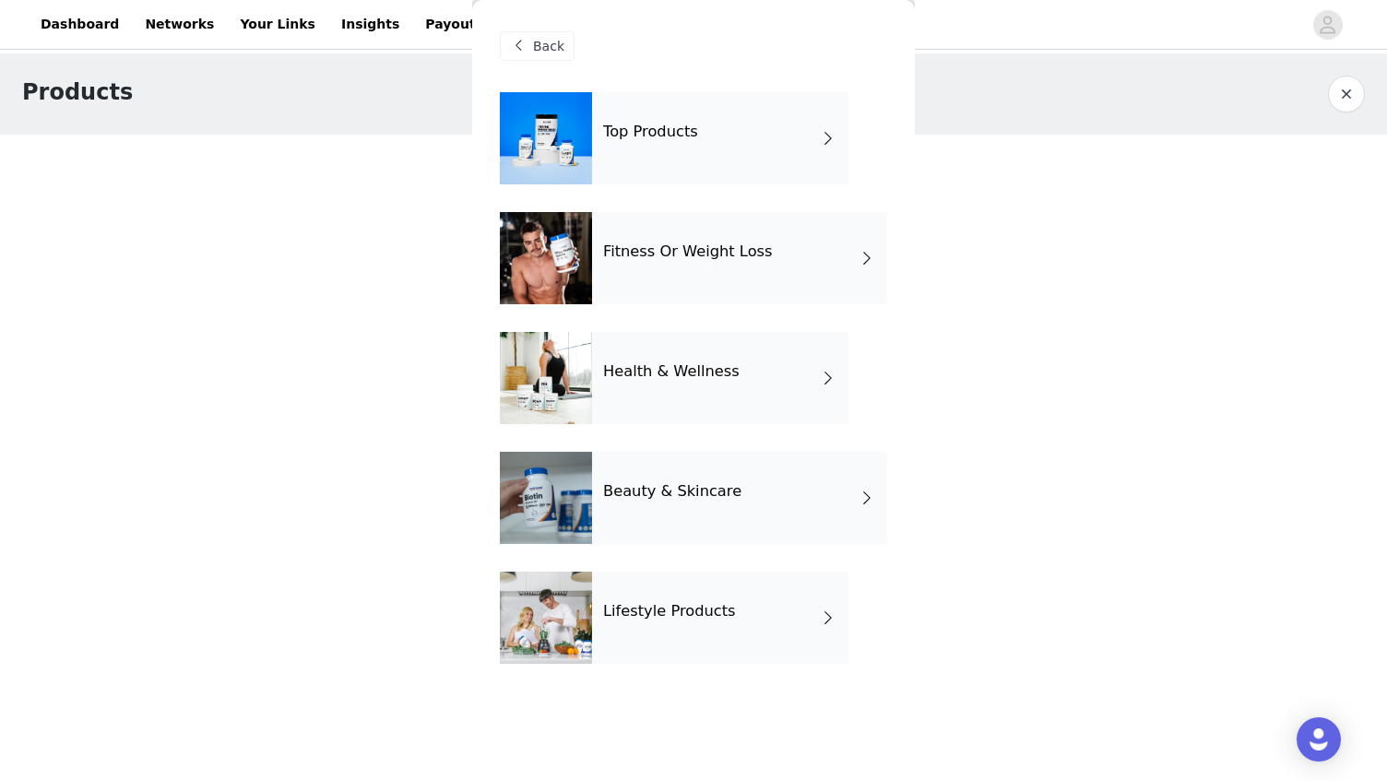
drag, startPoint x: 741, startPoint y: 362, endPoint x: 753, endPoint y: 362, distance: 12.9
click at [741, 362] on div "Health & Wellness" at bounding box center [720, 378] width 256 height 92
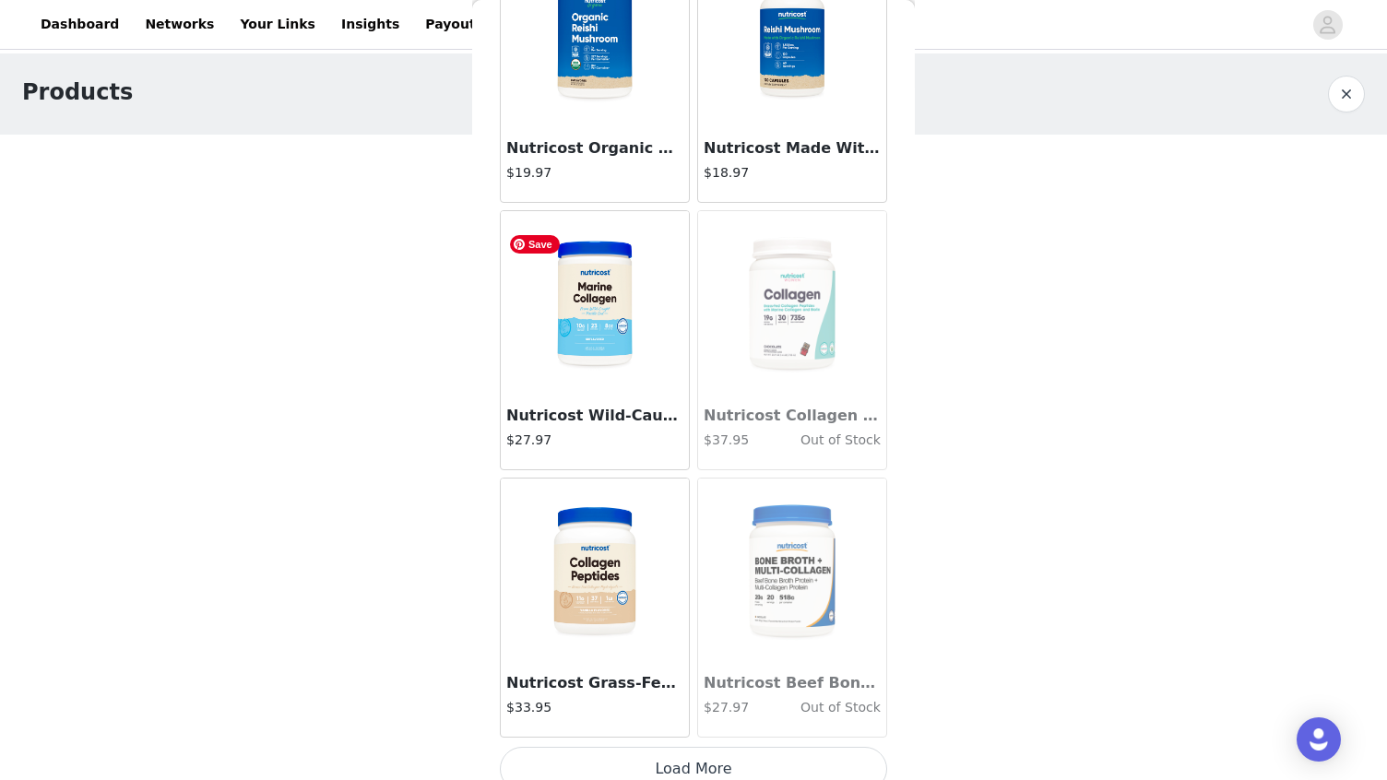
scroll to position [2042, 0]
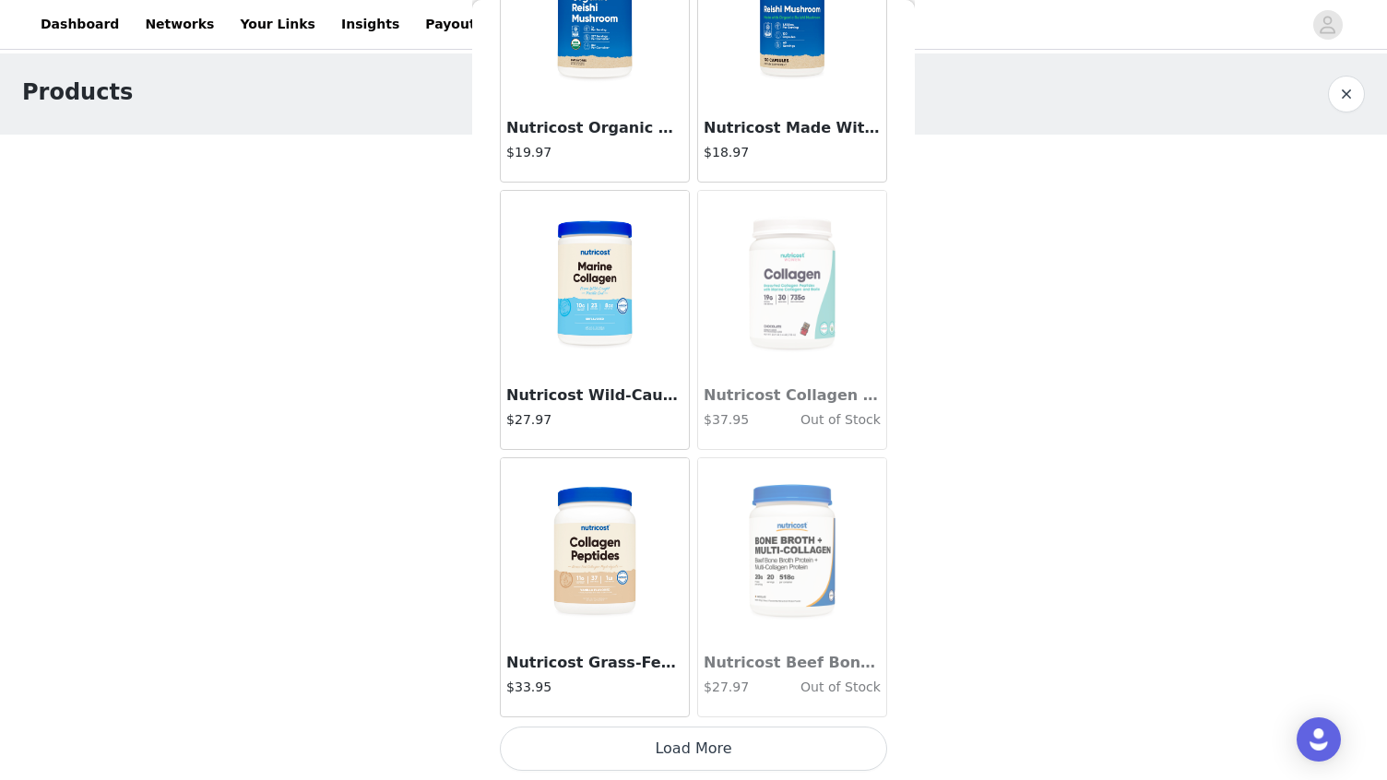
click at [722, 761] on button "Load More" at bounding box center [693, 749] width 387 height 44
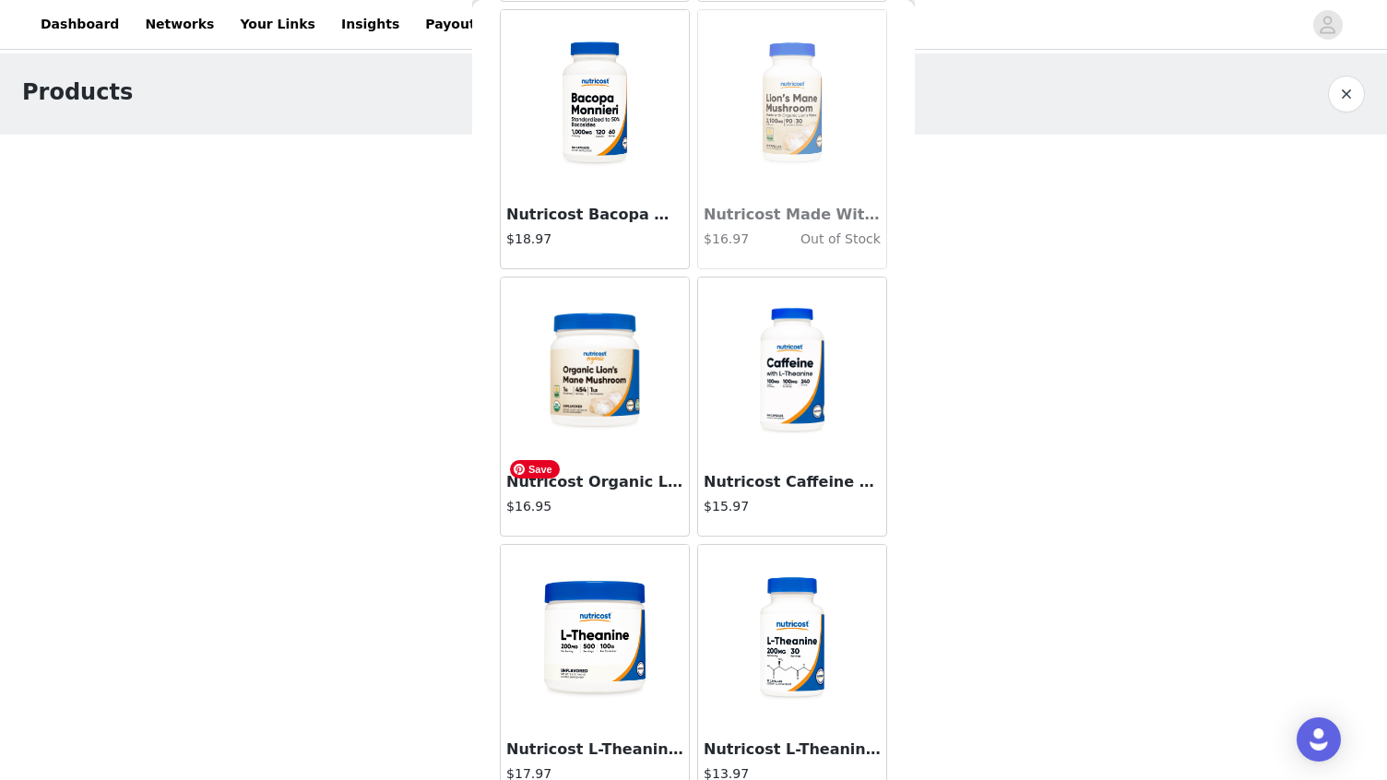
scroll to position [4716, 0]
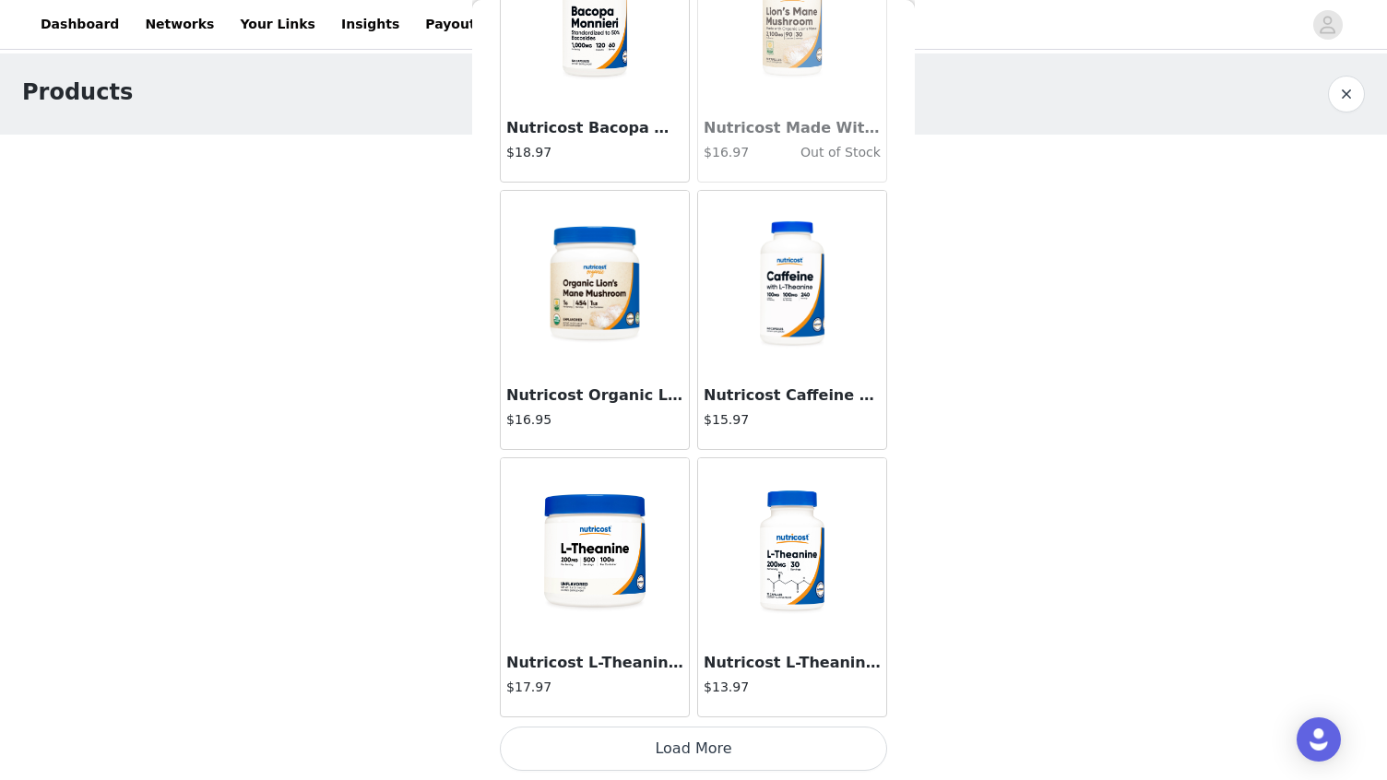
click at [733, 762] on button "Load More" at bounding box center [693, 749] width 387 height 44
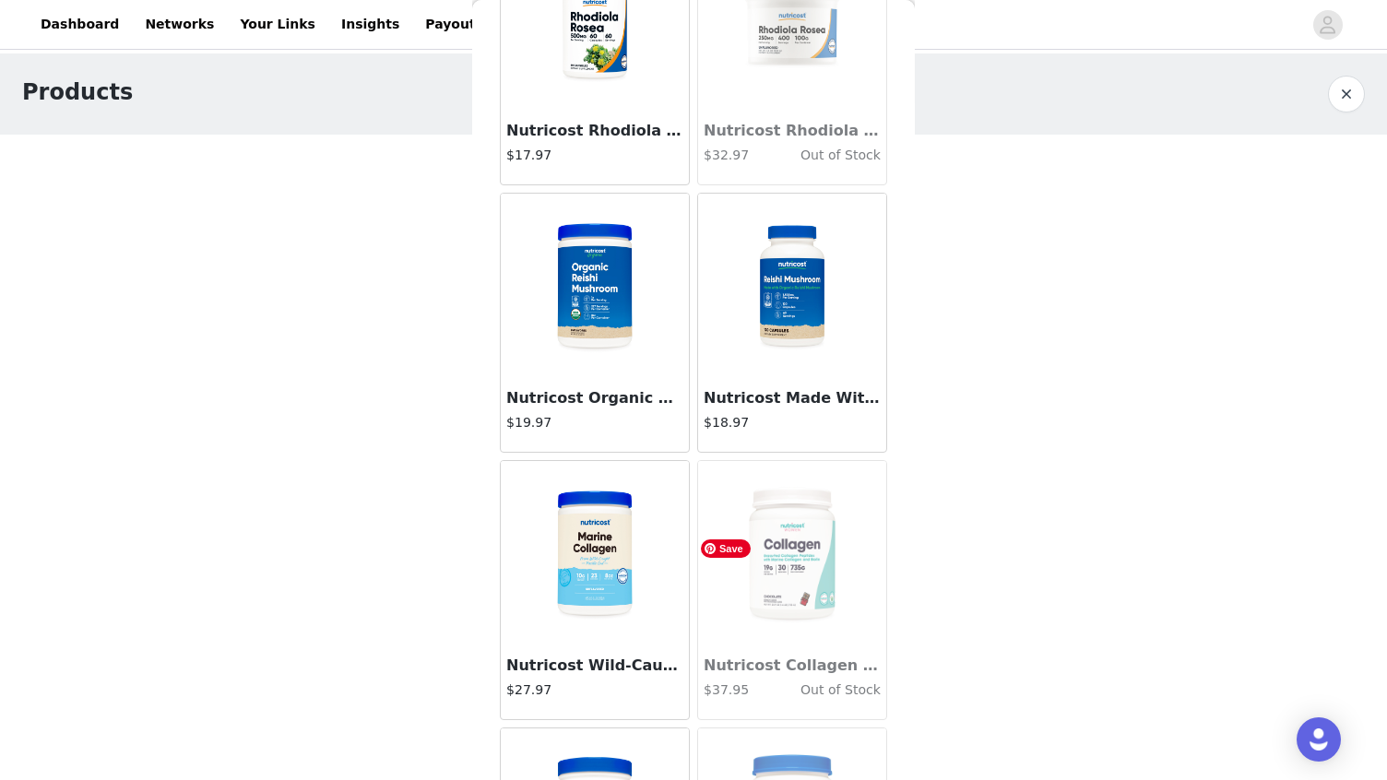
scroll to position [2166, 0]
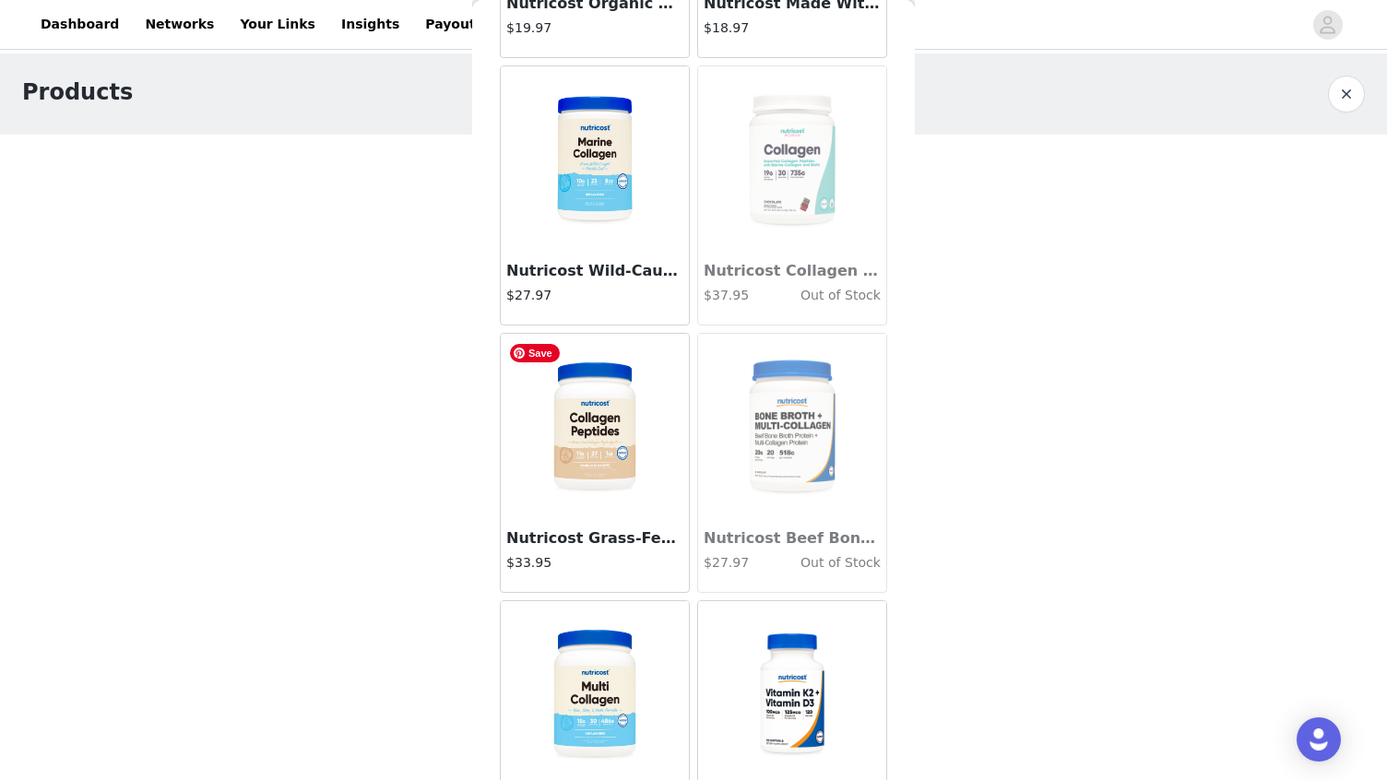
click at [616, 464] on img at bounding box center [595, 426] width 184 height 184
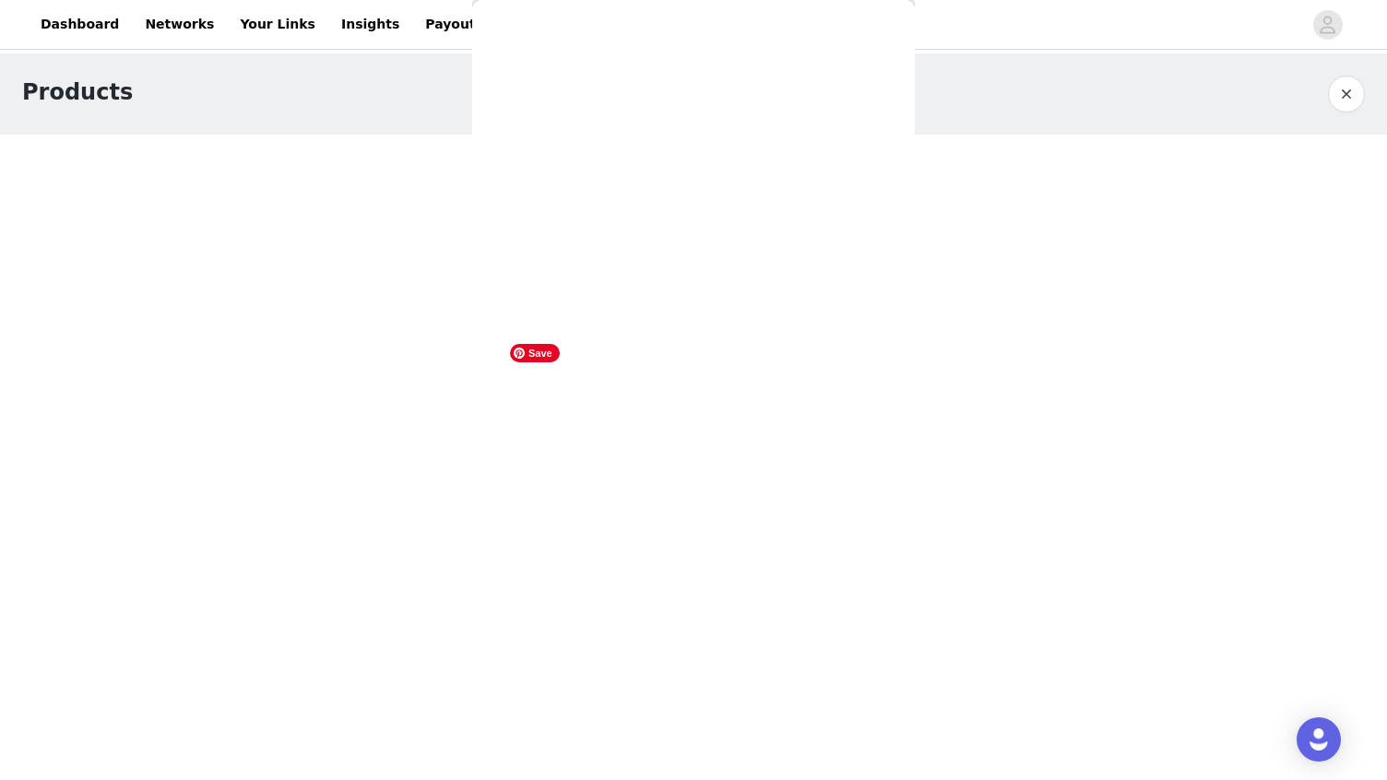
scroll to position [142, 0]
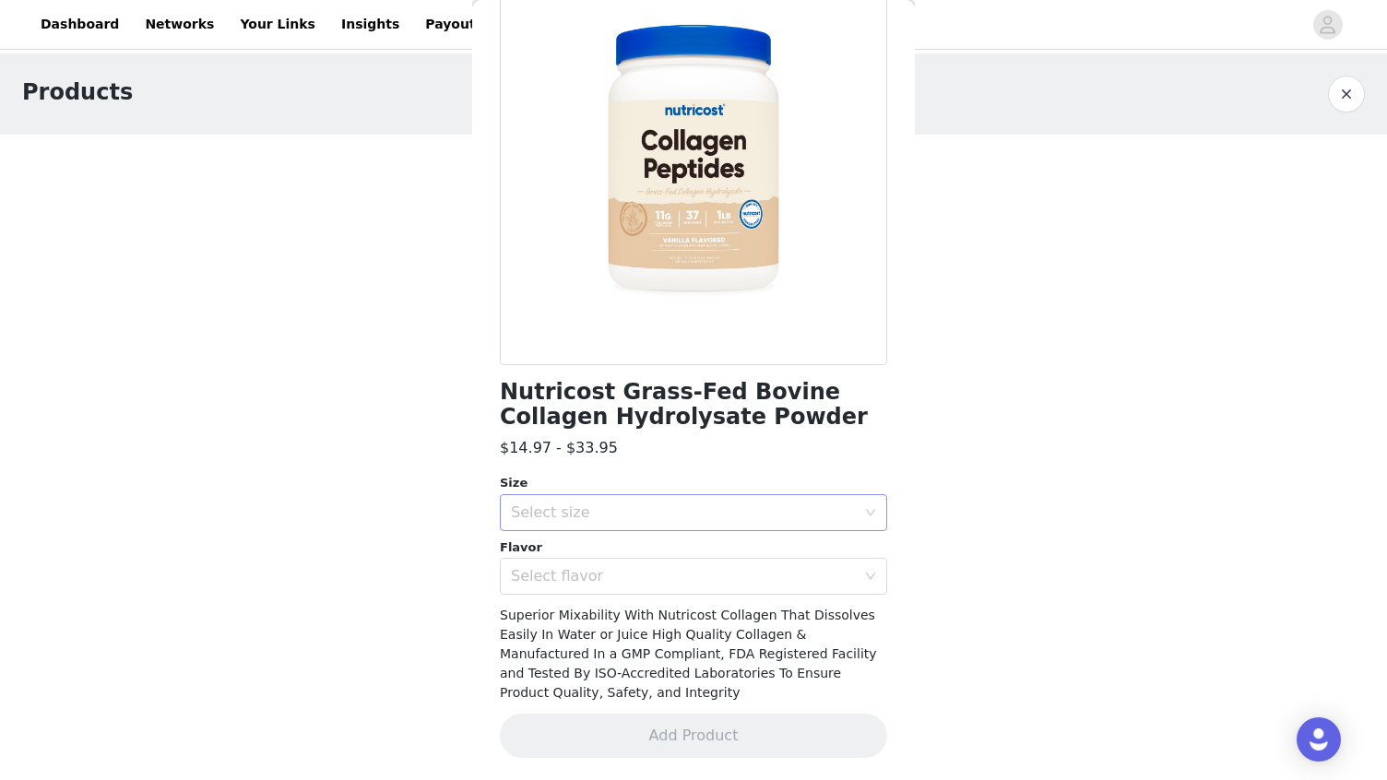
click at [643, 510] on div "Select size" at bounding box center [683, 513] width 345 height 18
click at [647, 578] on li "1 LB" at bounding box center [687, 583] width 374 height 30
click at [669, 578] on div "Select flavor" at bounding box center [683, 576] width 345 height 18
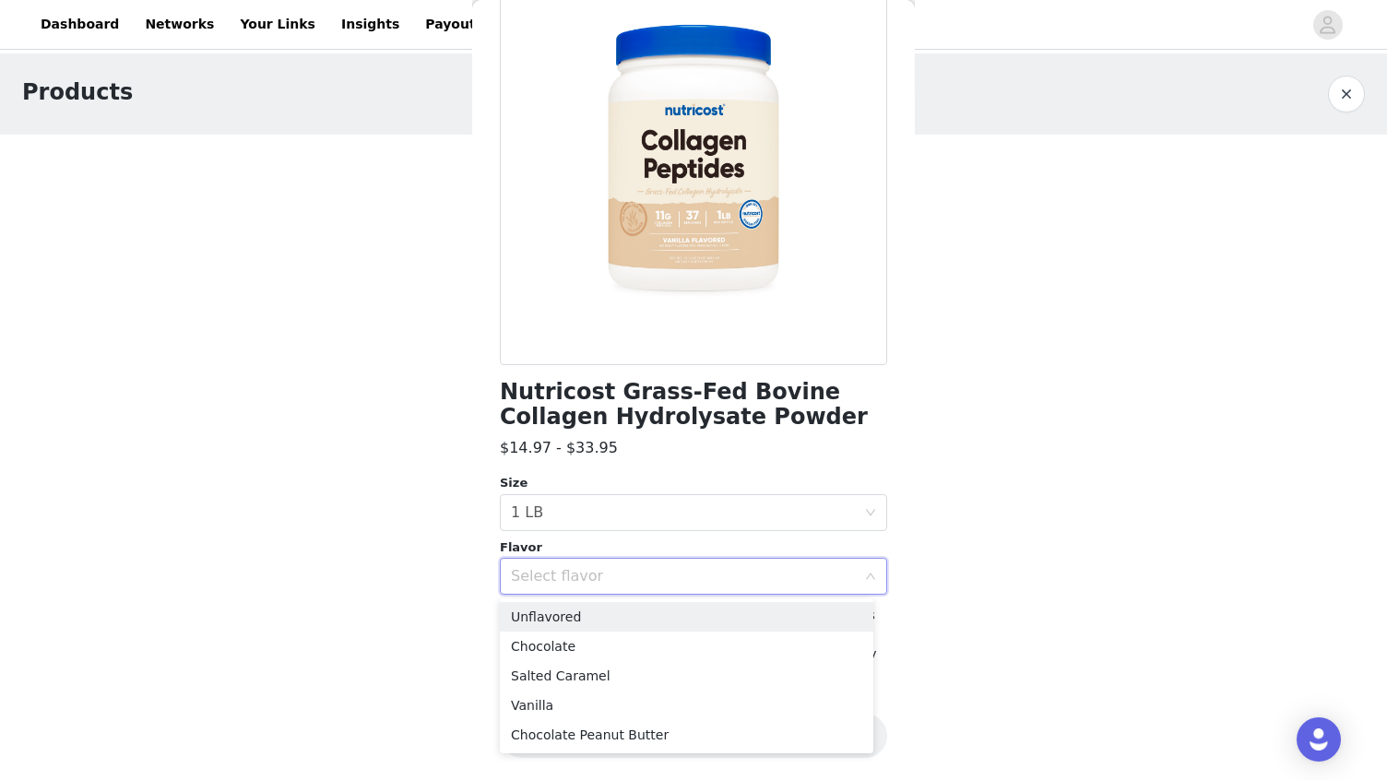
click at [694, 459] on div "Nutricost Grass-Fed Bovine Collagen Hydrolysate Powder $14.97 - $33.95 Size Sel…" at bounding box center [693, 365] width 387 height 830
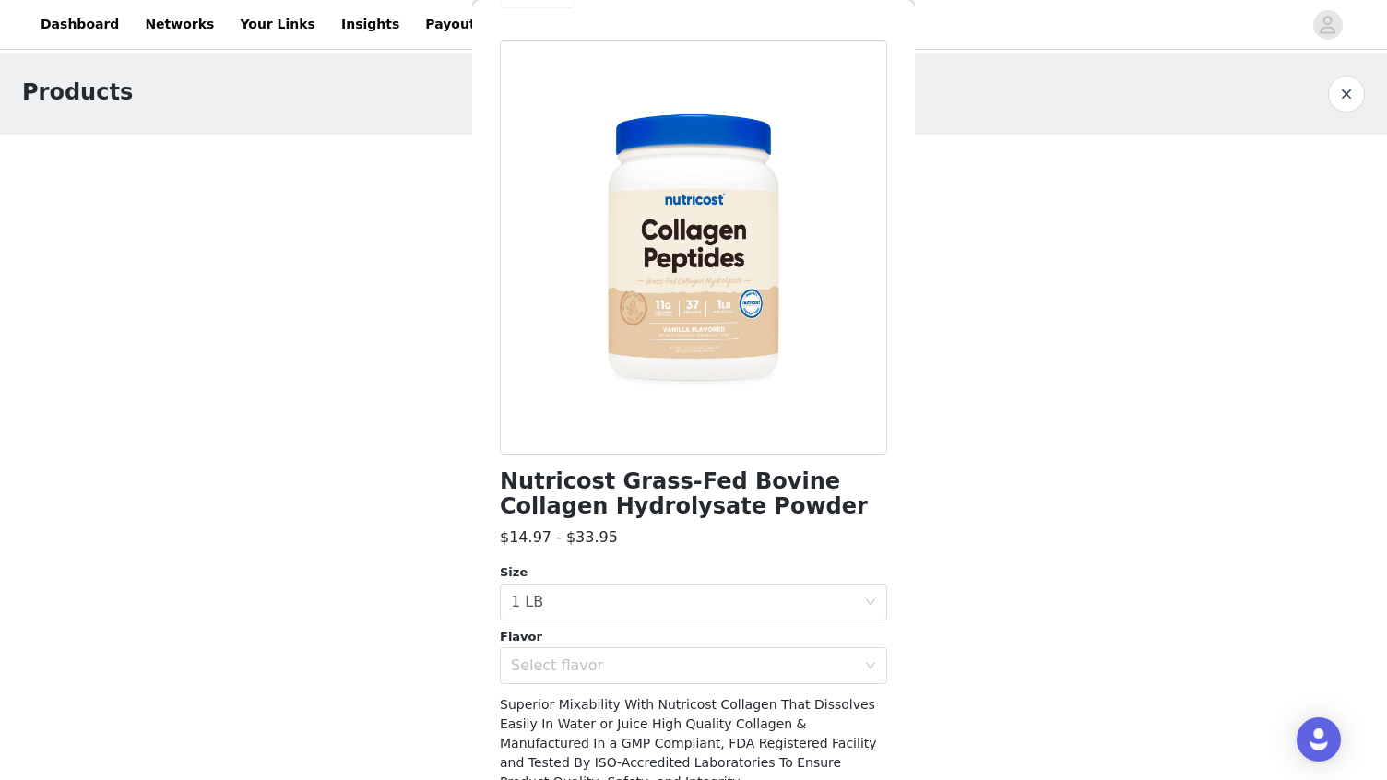
scroll to position [0, 0]
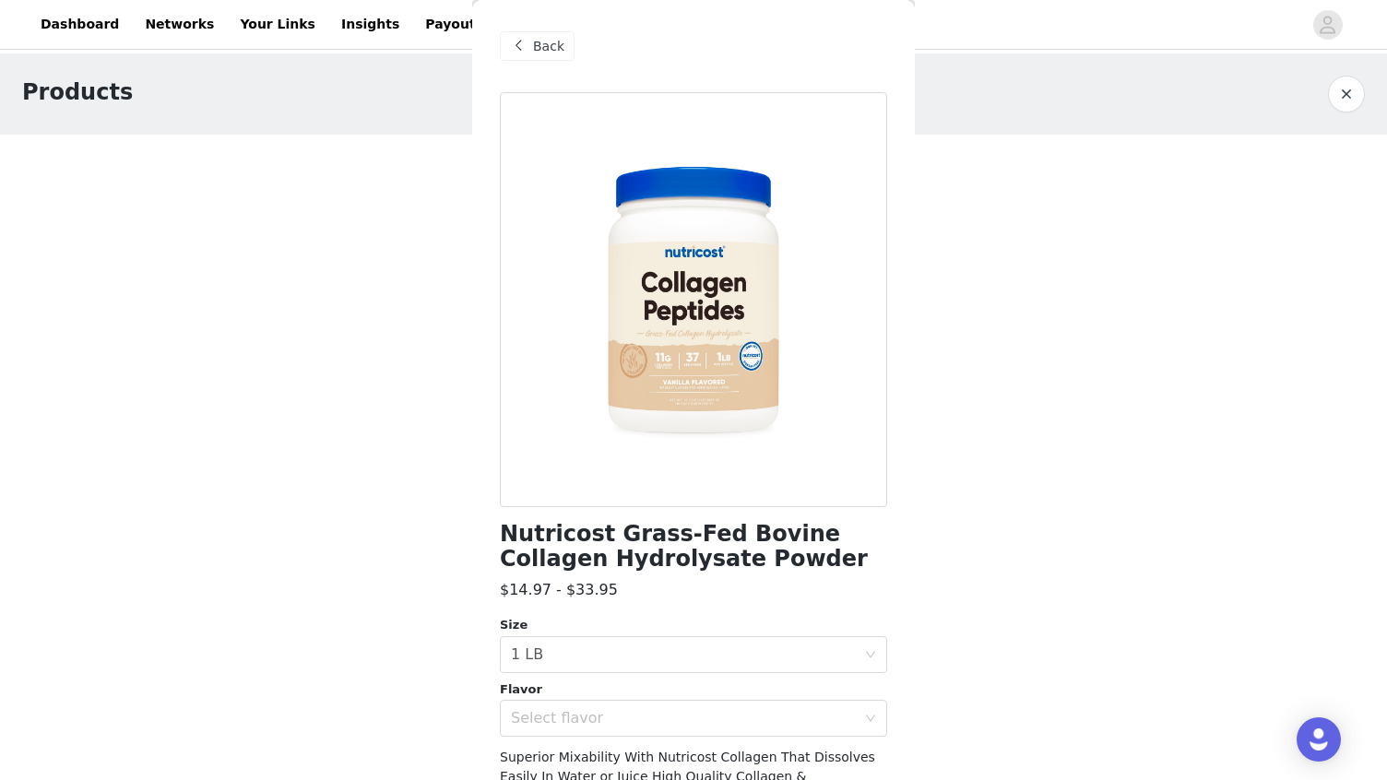
click at [533, 48] on span "Back" at bounding box center [548, 46] width 31 height 19
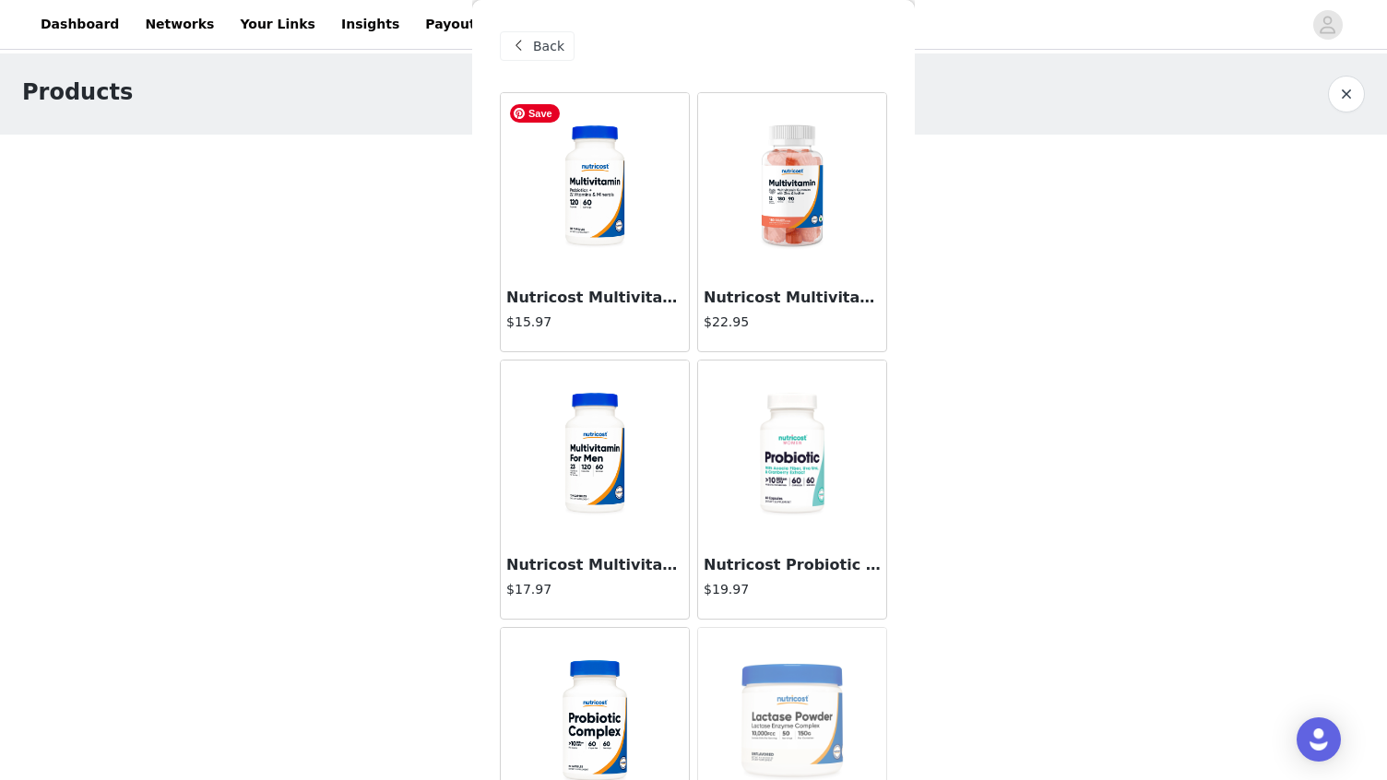
click at [603, 225] on img at bounding box center [595, 185] width 184 height 184
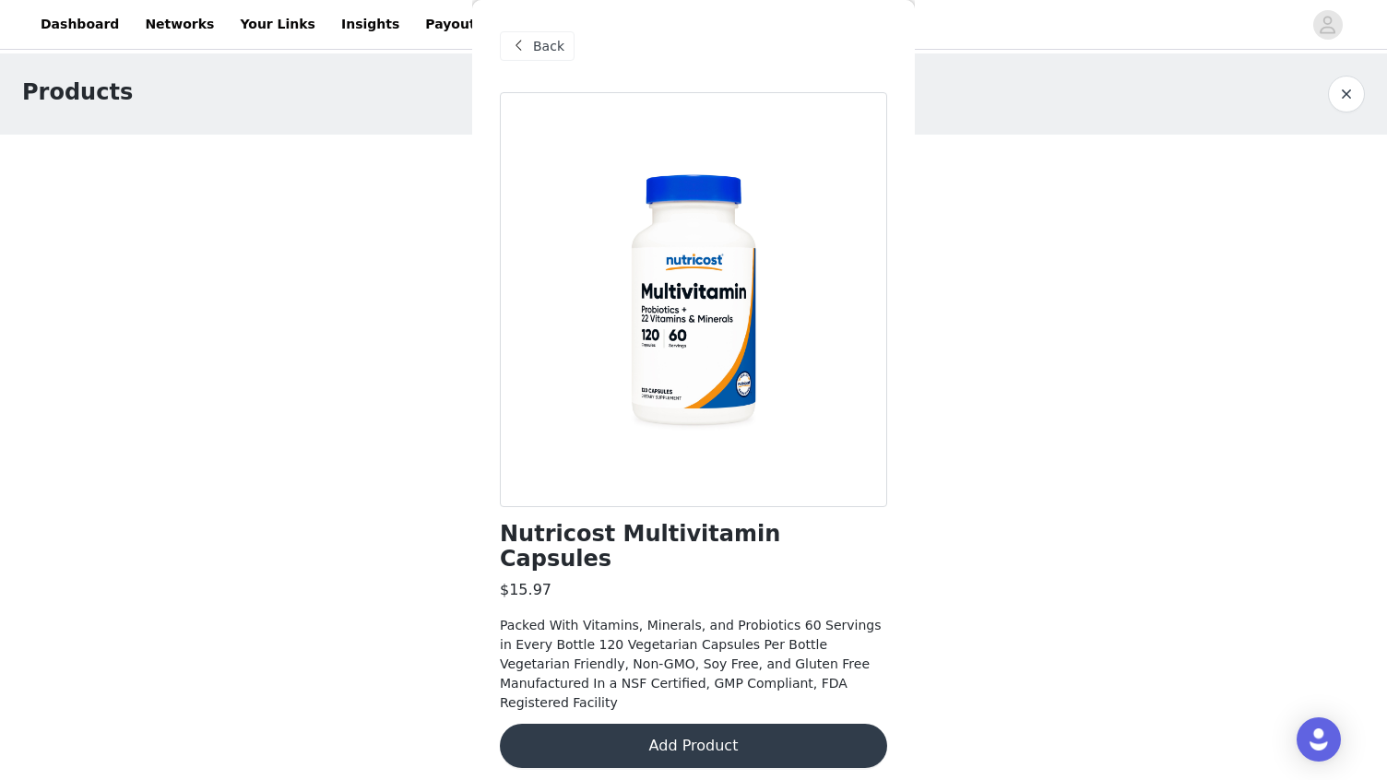
drag, startPoint x: 721, startPoint y: 702, endPoint x: 783, endPoint y: 711, distance: 62.5
click at [721, 724] on button "Add Product" at bounding box center [693, 746] width 387 height 44
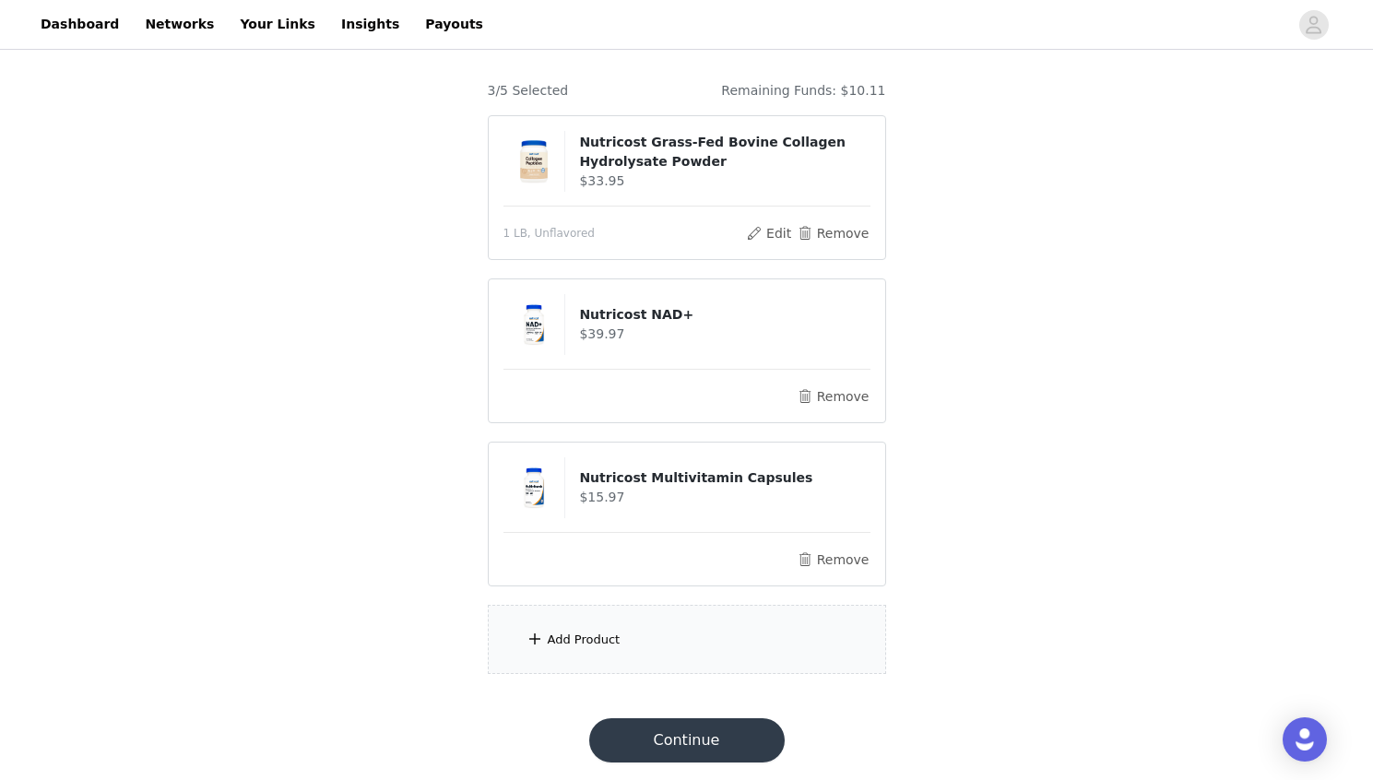
scroll to position [110, 0]
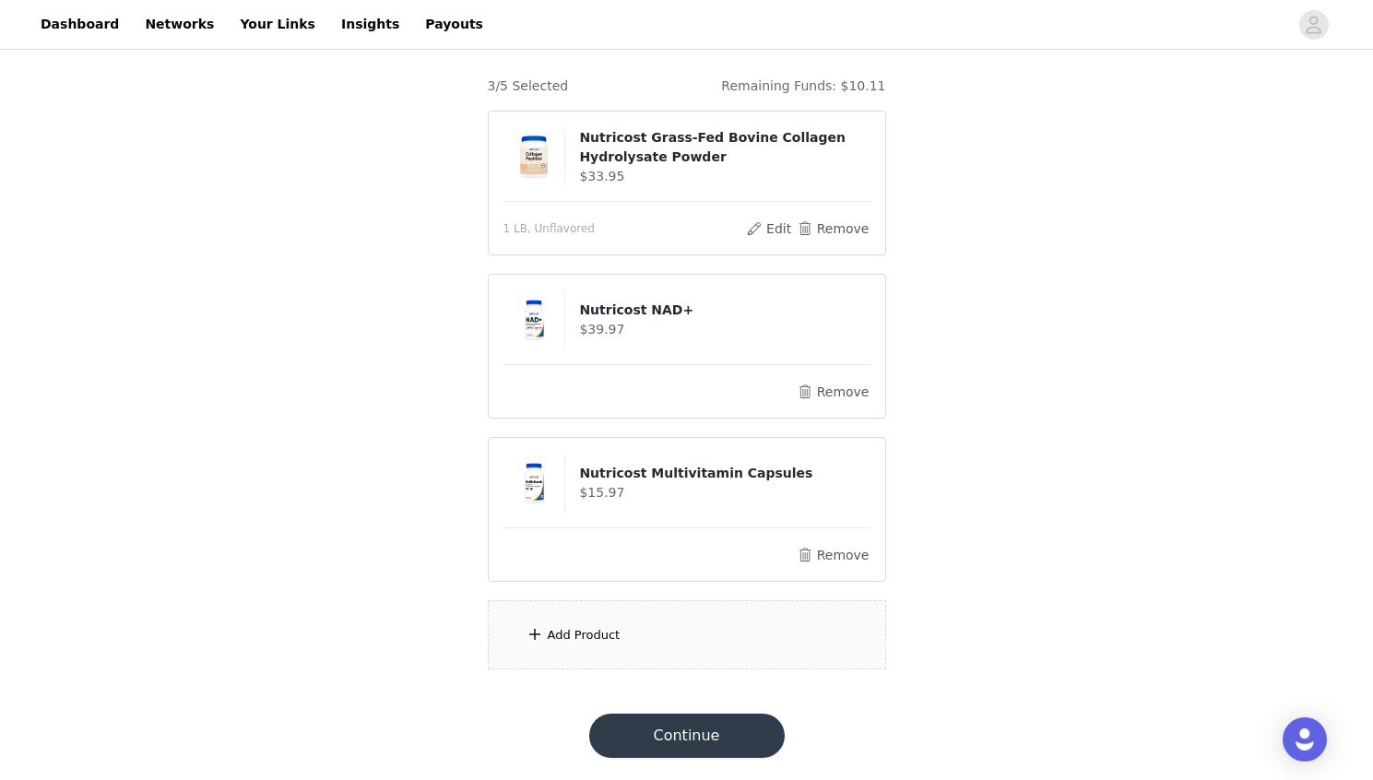
click at [598, 631] on div "Add Product" at bounding box center [584, 635] width 73 height 18
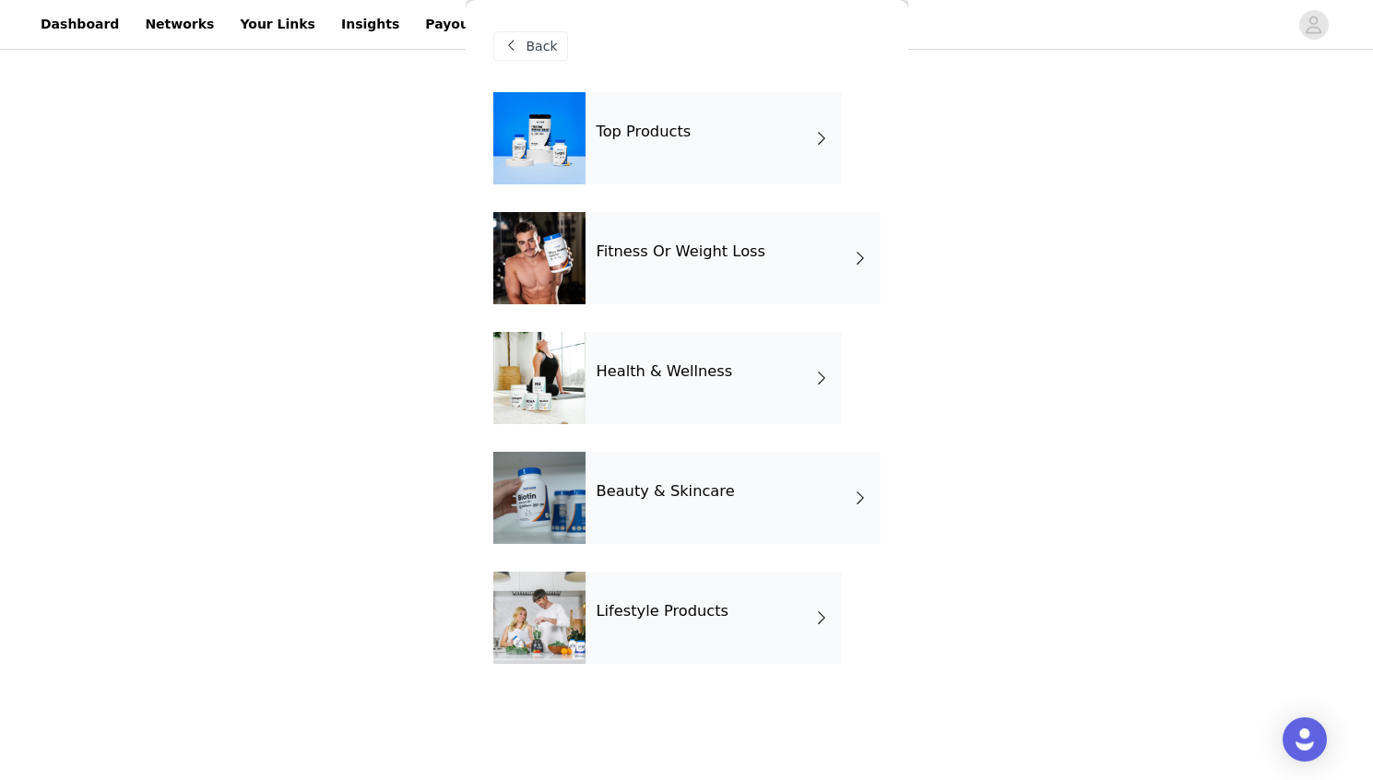
click at [738, 509] on div "Beauty & Skincare" at bounding box center [733, 498] width 295 height 92
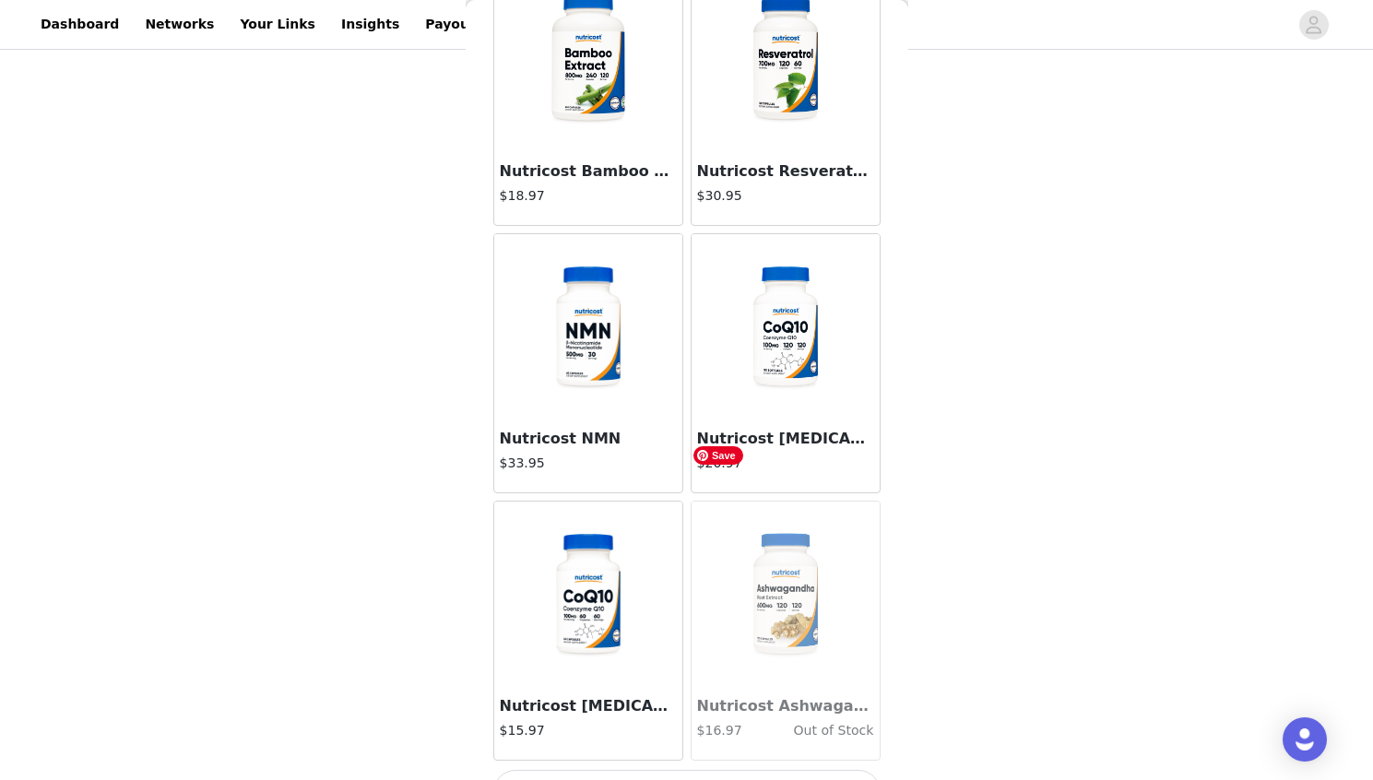
scroll to position [2042, 0]
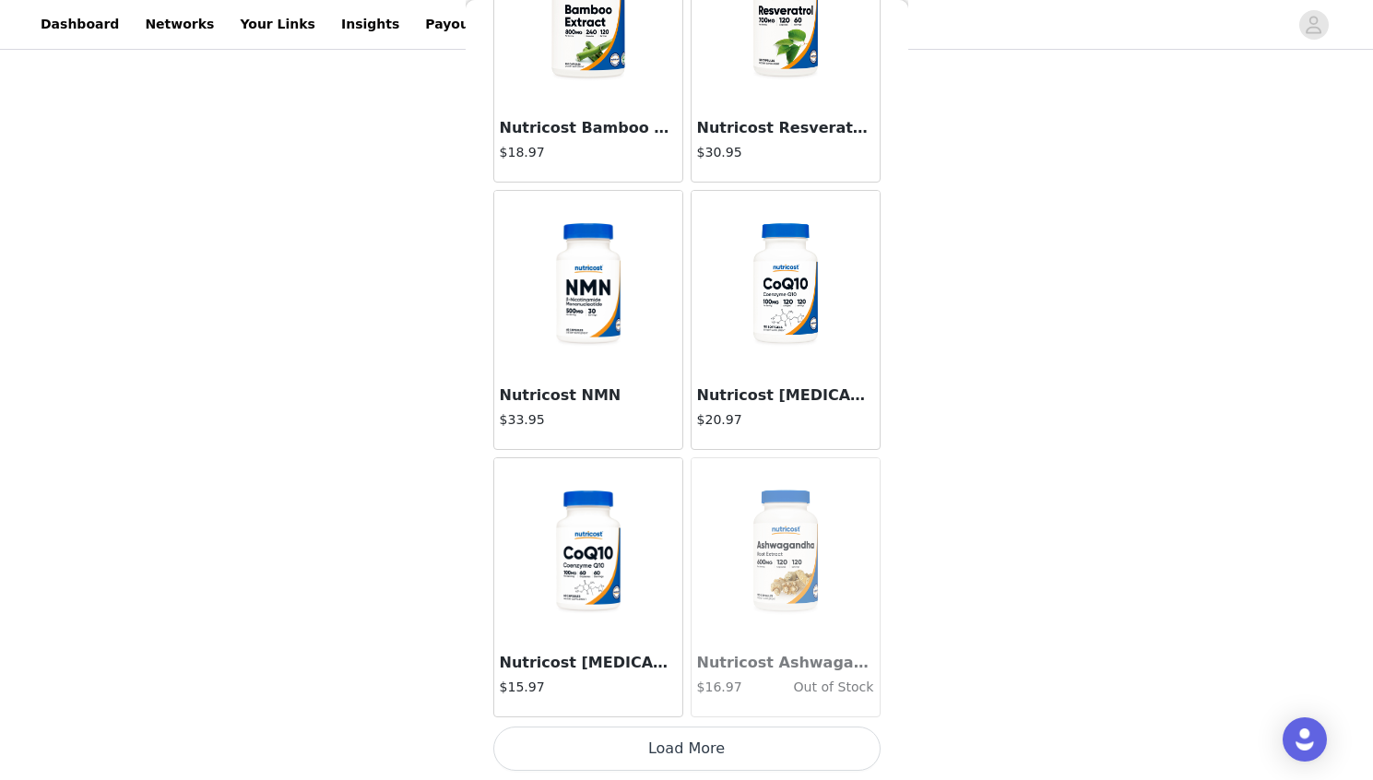
click at [795, 749] on button "Load More" at bounding box center [686, 749] width 387 height 44
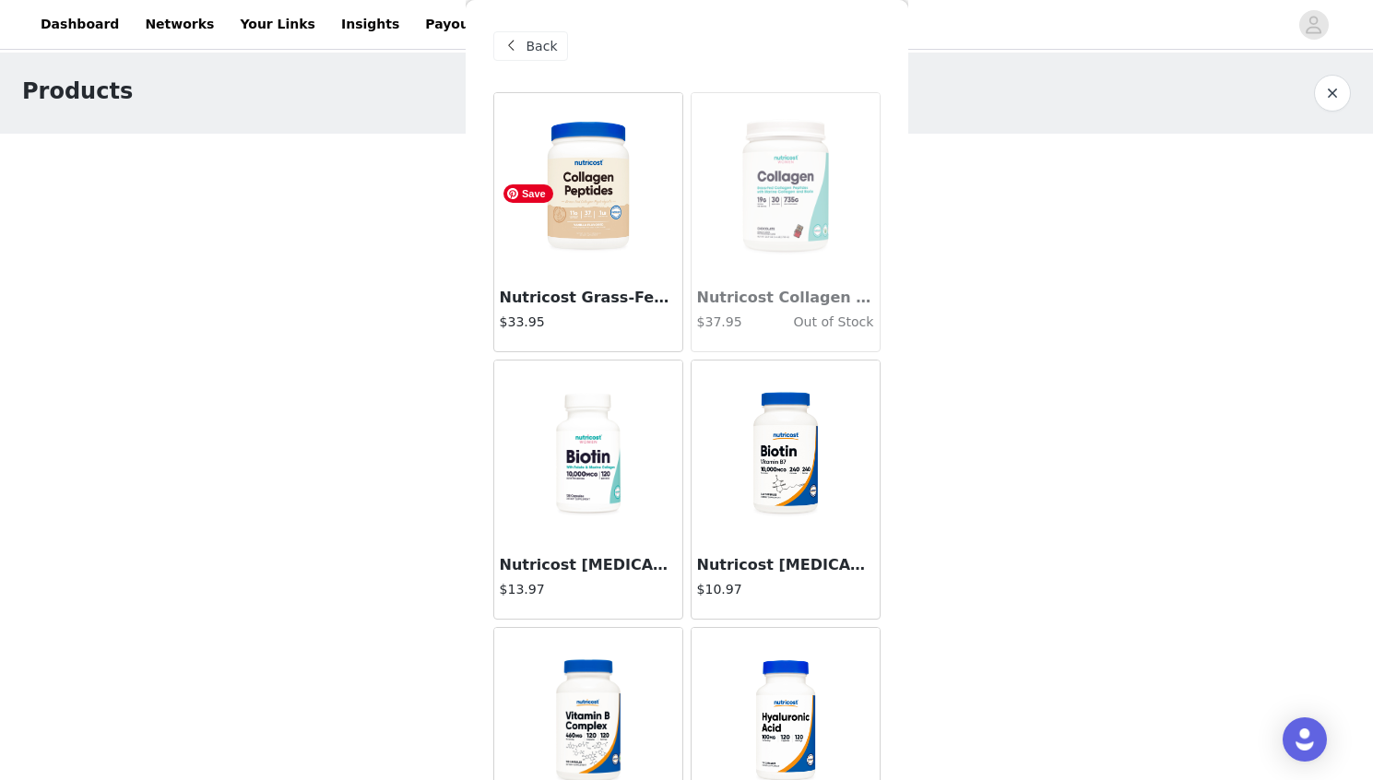
scroll to position [0, 0]
click at [533, 45] on span "Back" at bounding box center [542, 46] width 31 height 19
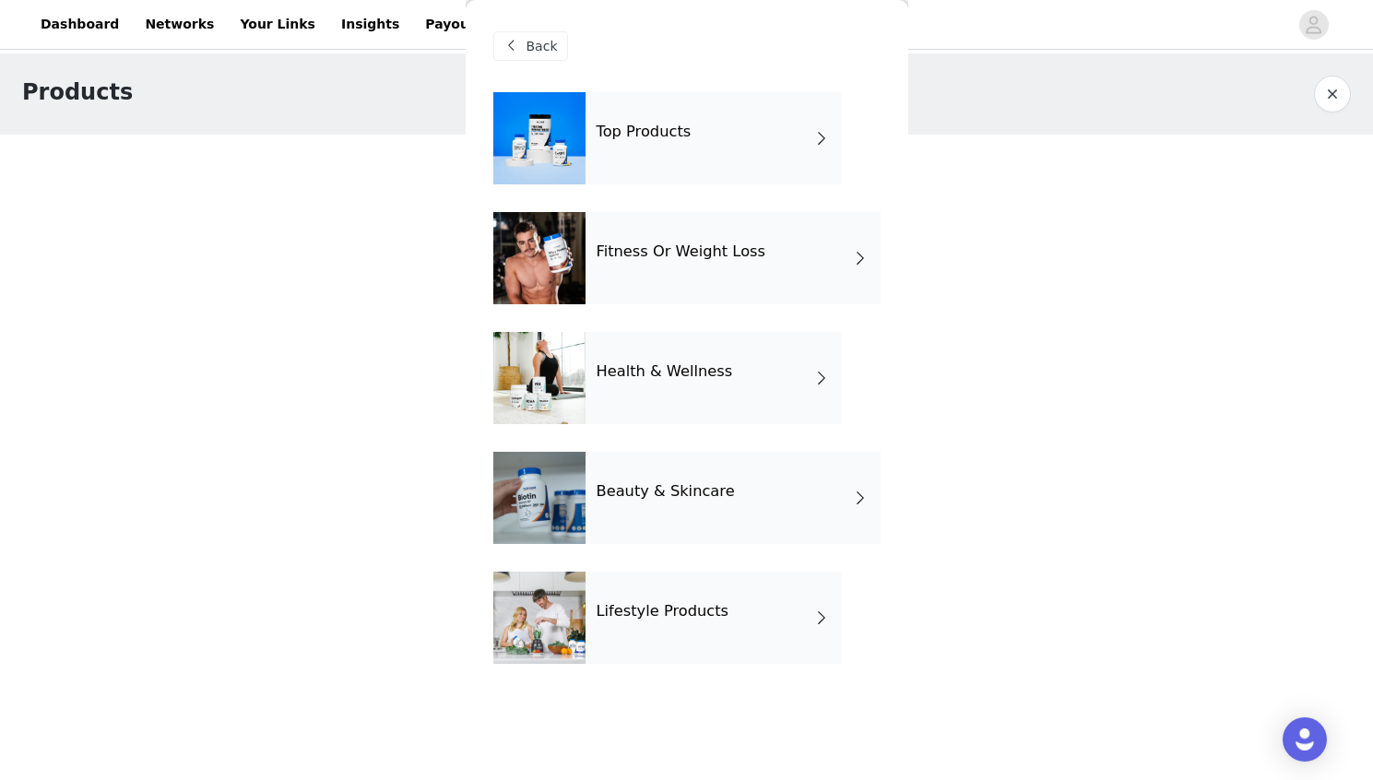
click at [757, 619] on div "Lifestyle Products" at bounding box center [714, 618] width 256 height 92
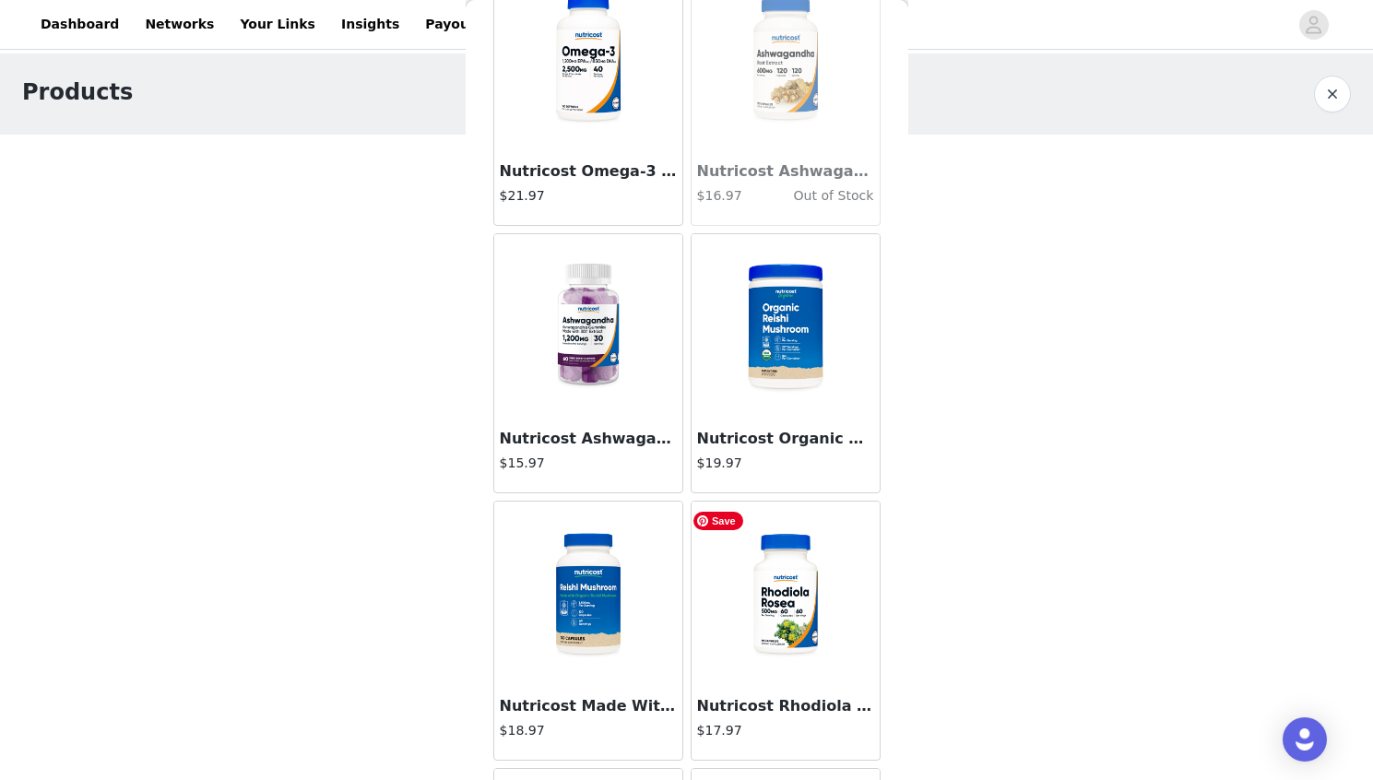
scroll to position [2042, 0]
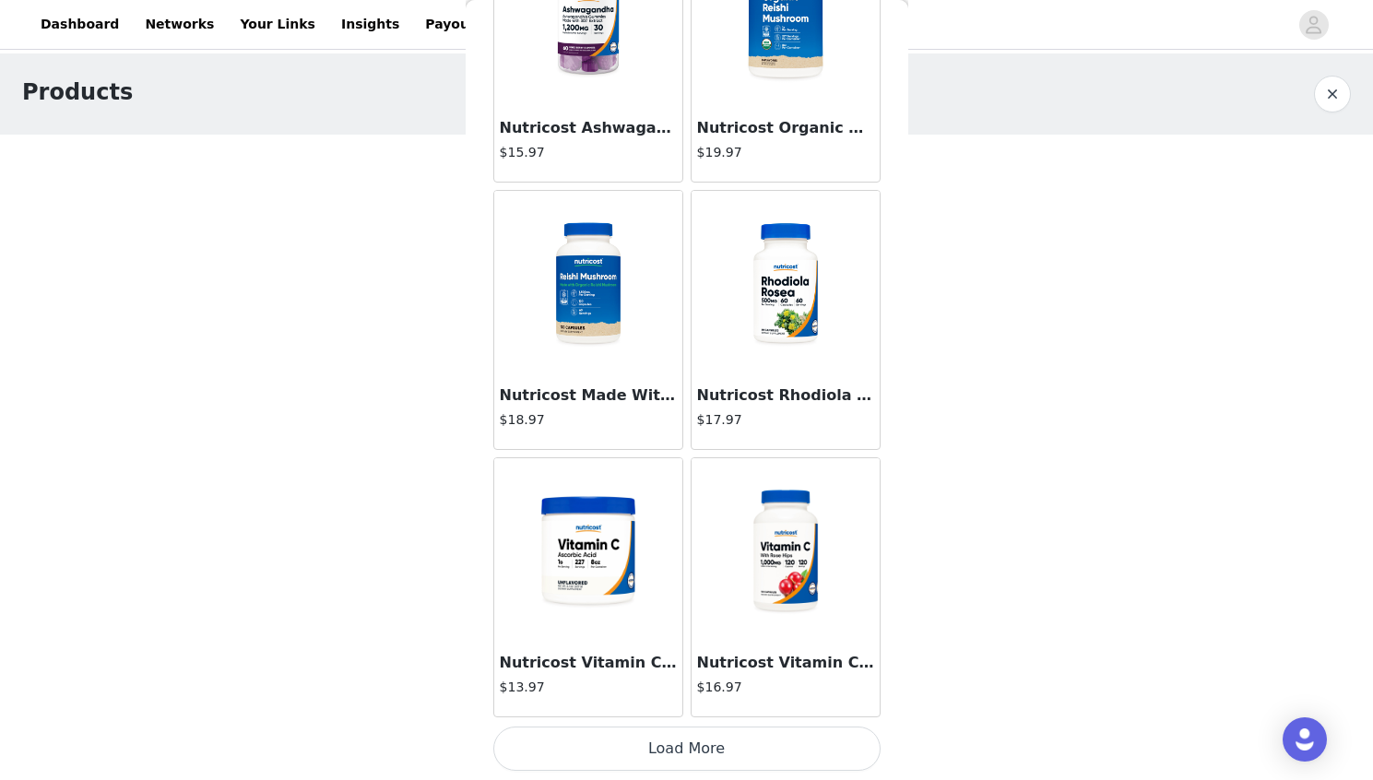
click at [773, 743] on button "Load More" at bounding box center [686, 749] width 387 height 44
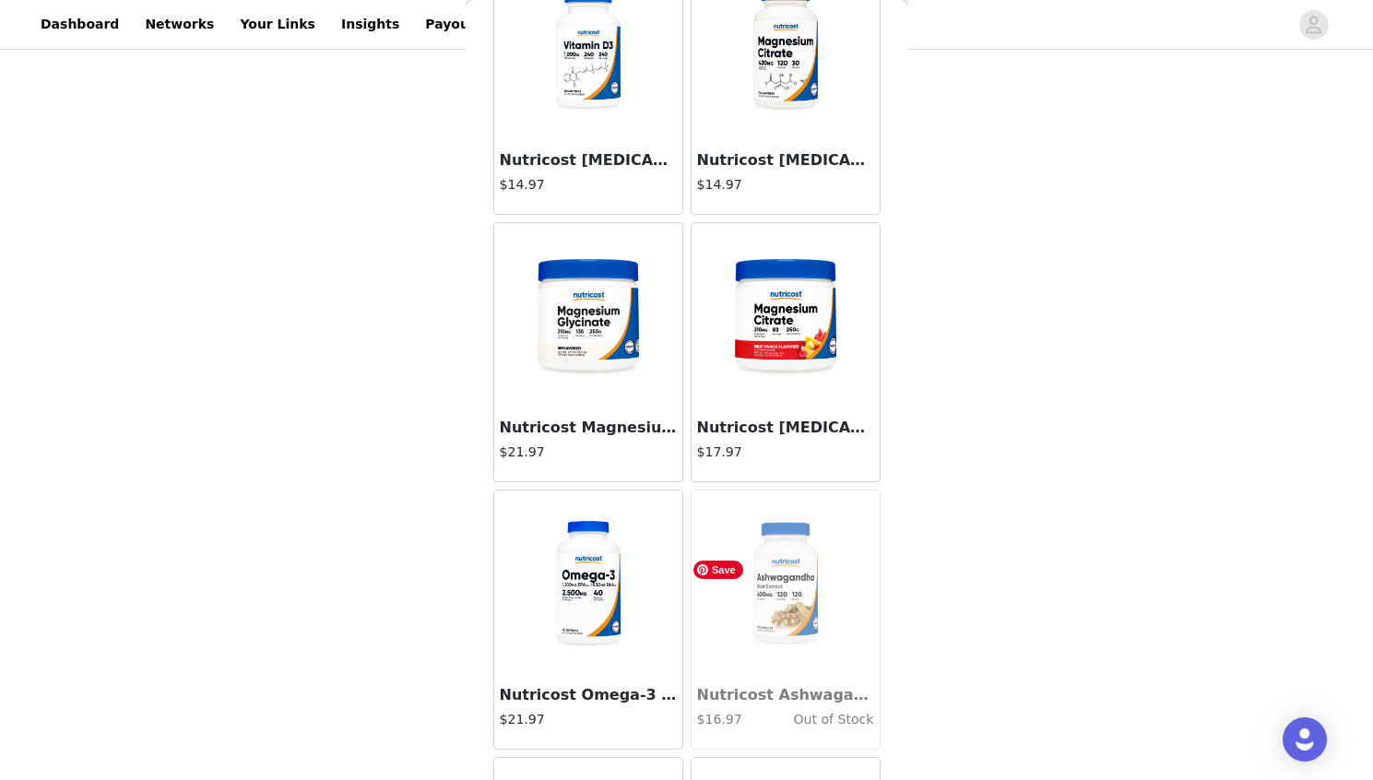
scroll to position [0, 0]
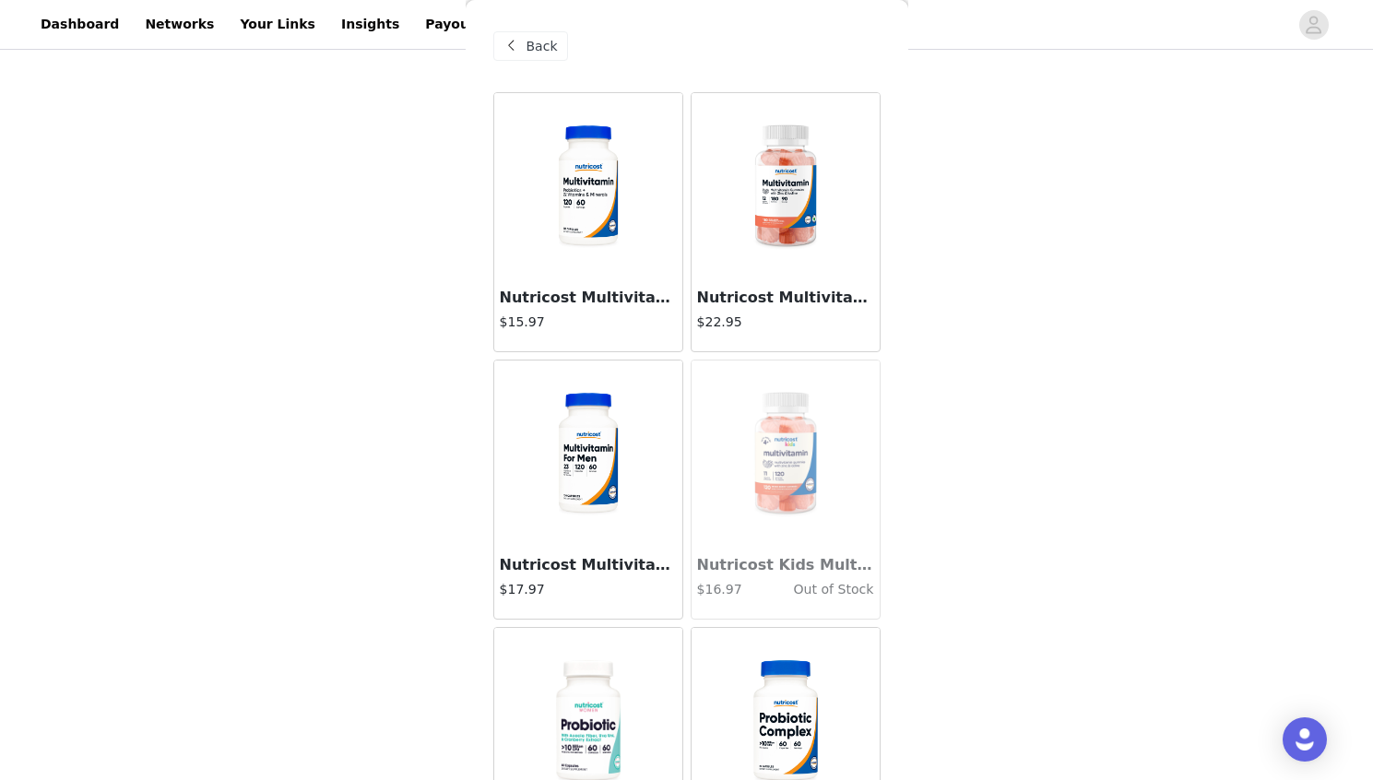
click at [552, 45] on span "Back" at bounding box center [542, 46] width 31 height 19
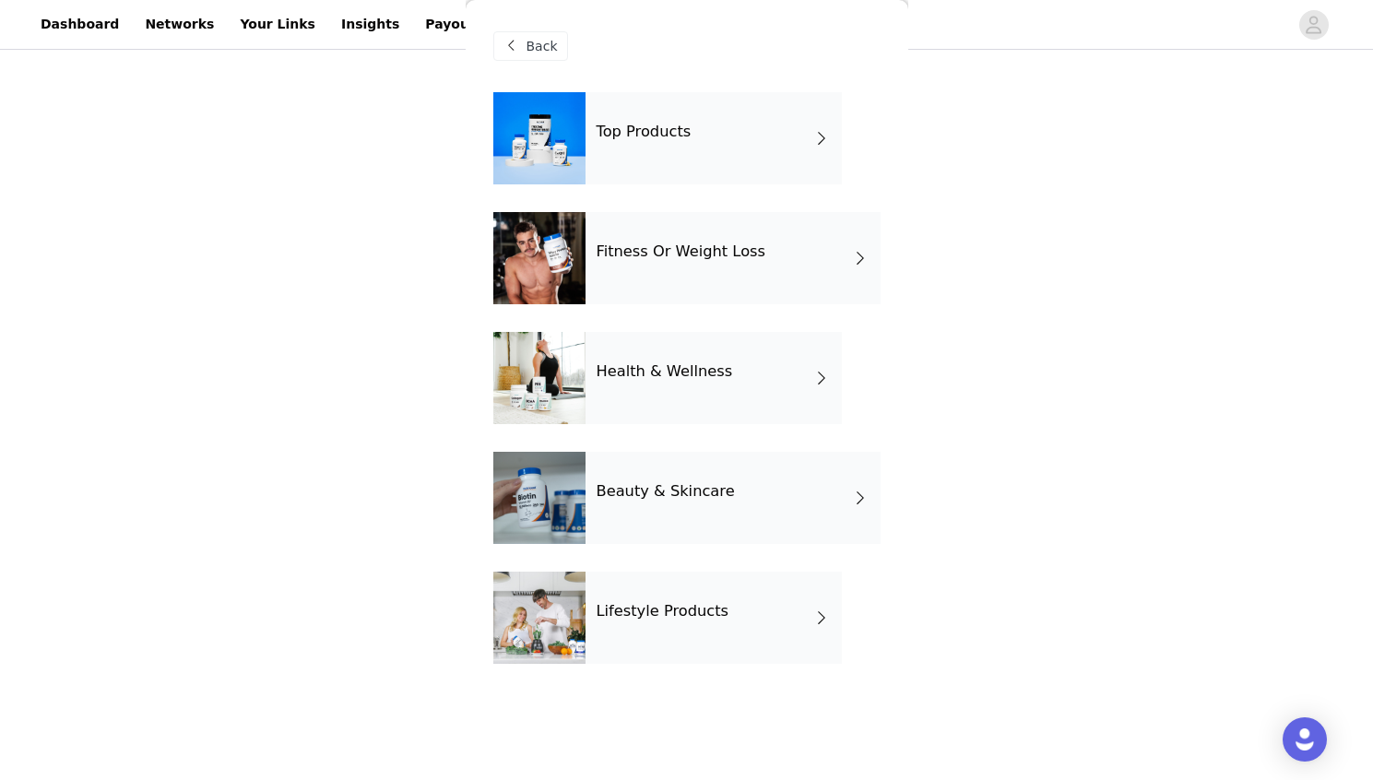
click at [757, 243] on div "Fitness Or Weight Loss" at bounding box center [733, 258] width 295 height 92
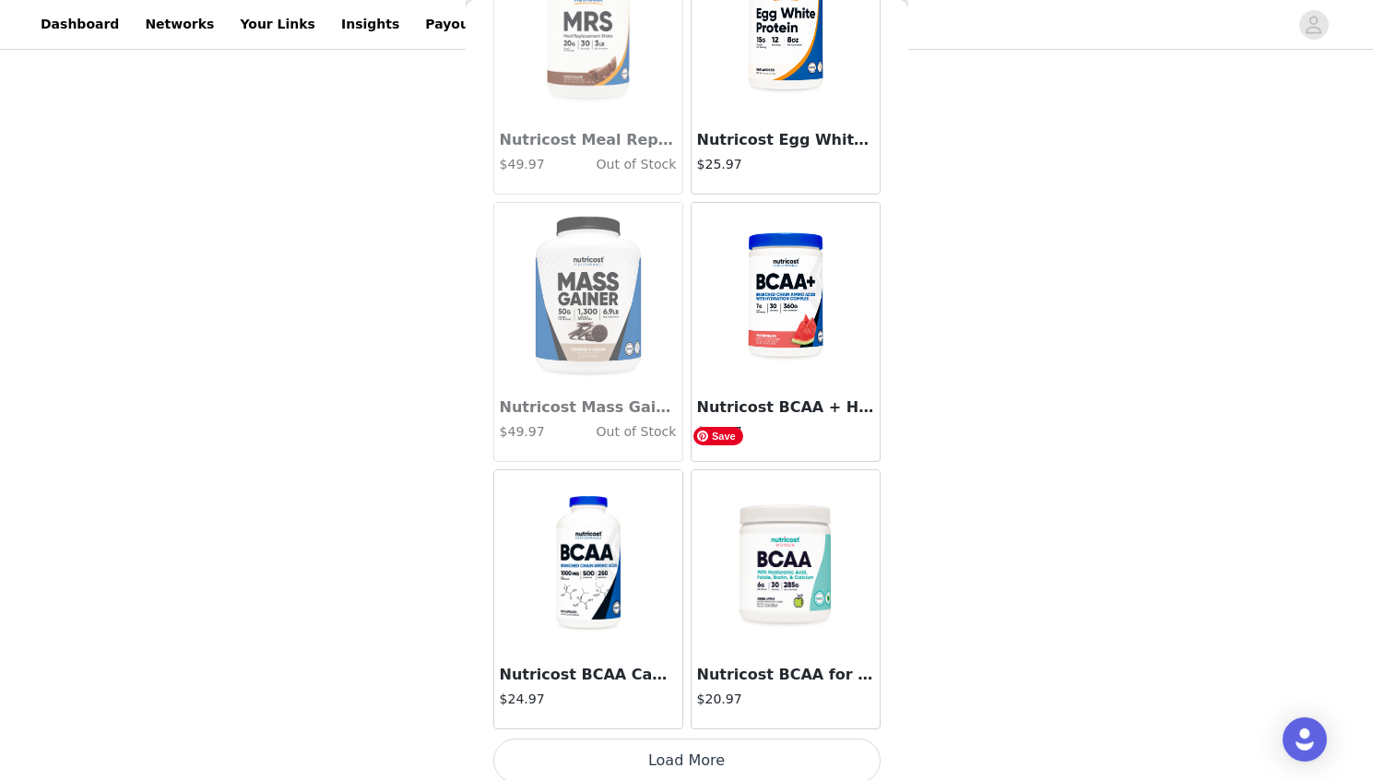
scroll to position [2042, 0]
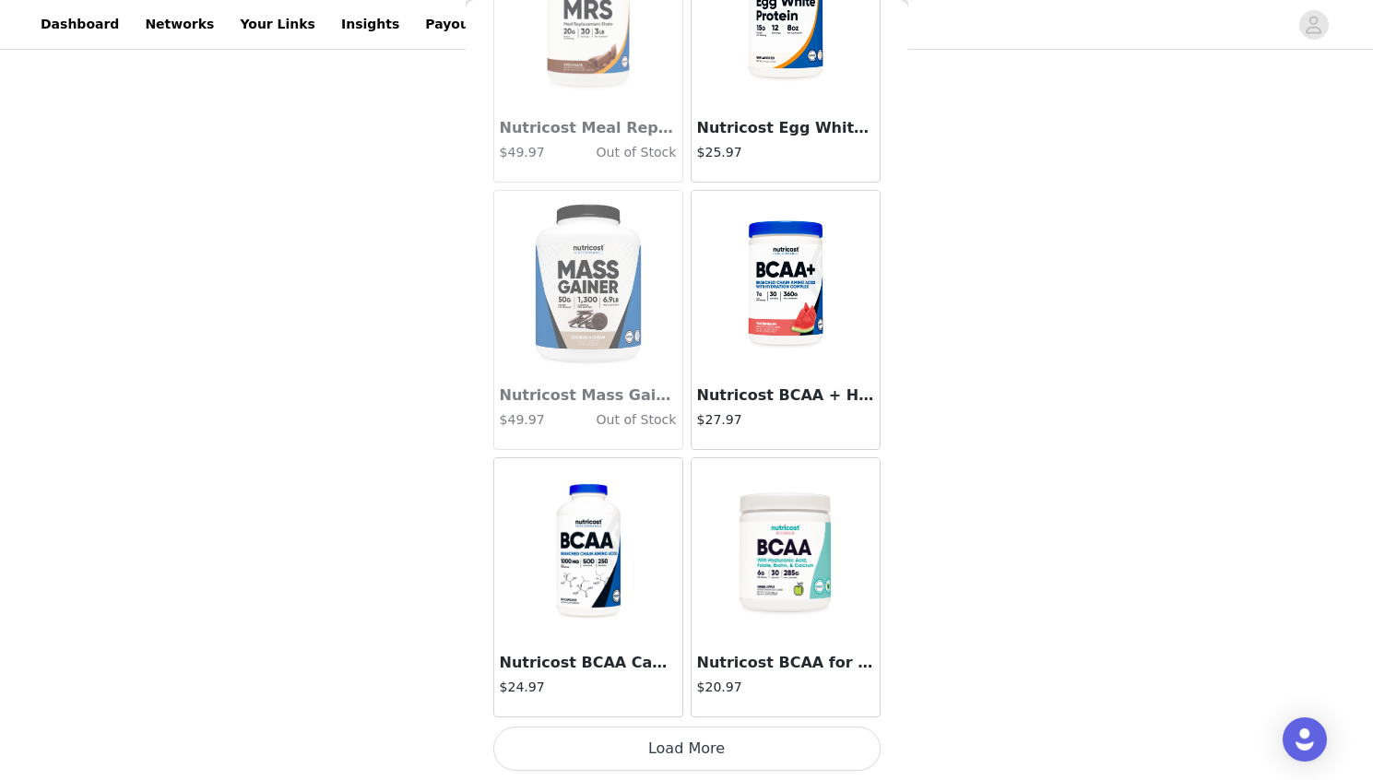
click at [762, 749] on button "Load More" at bounding box center [686, 749] width 387 height 44
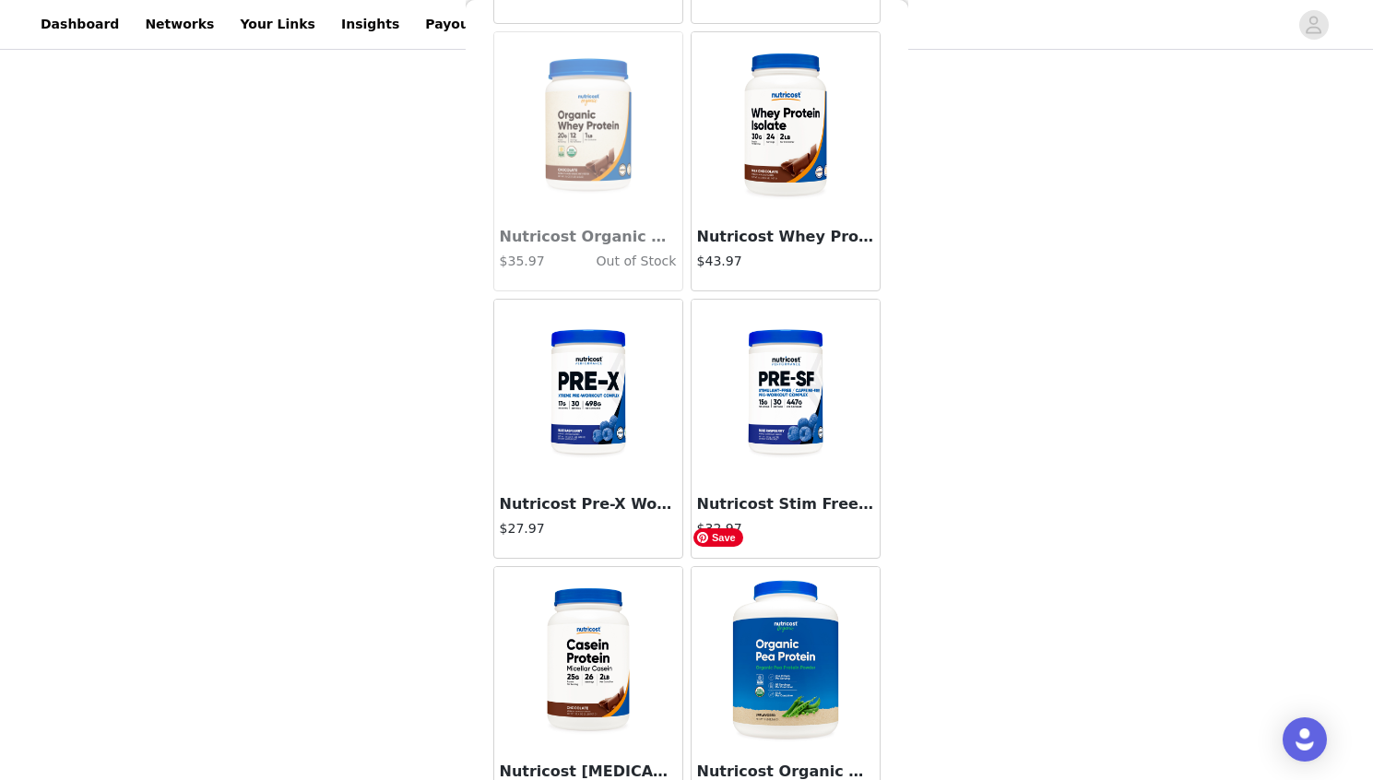
scroll to position [0, 0]
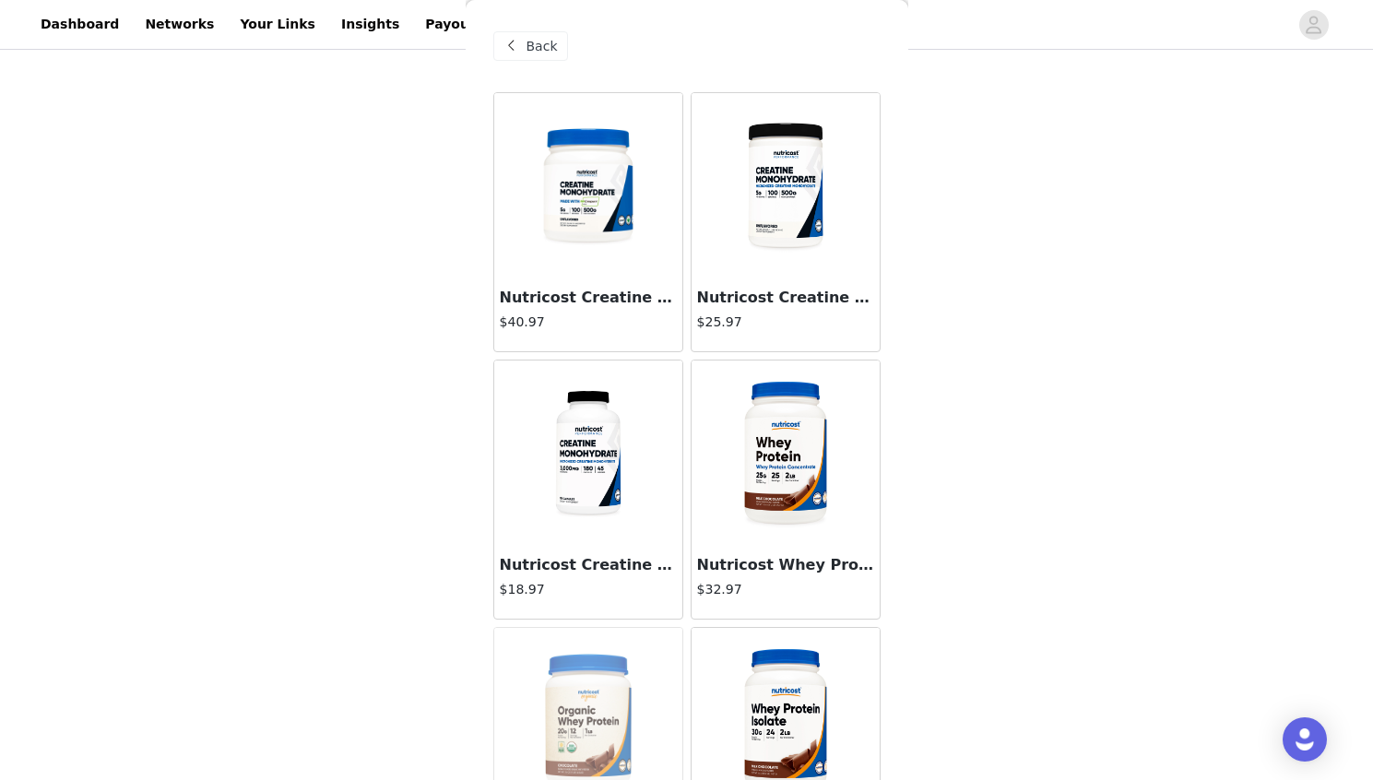
click at [551, 42] on span "Back" at bounding box center [542, 46] width 31 height 19
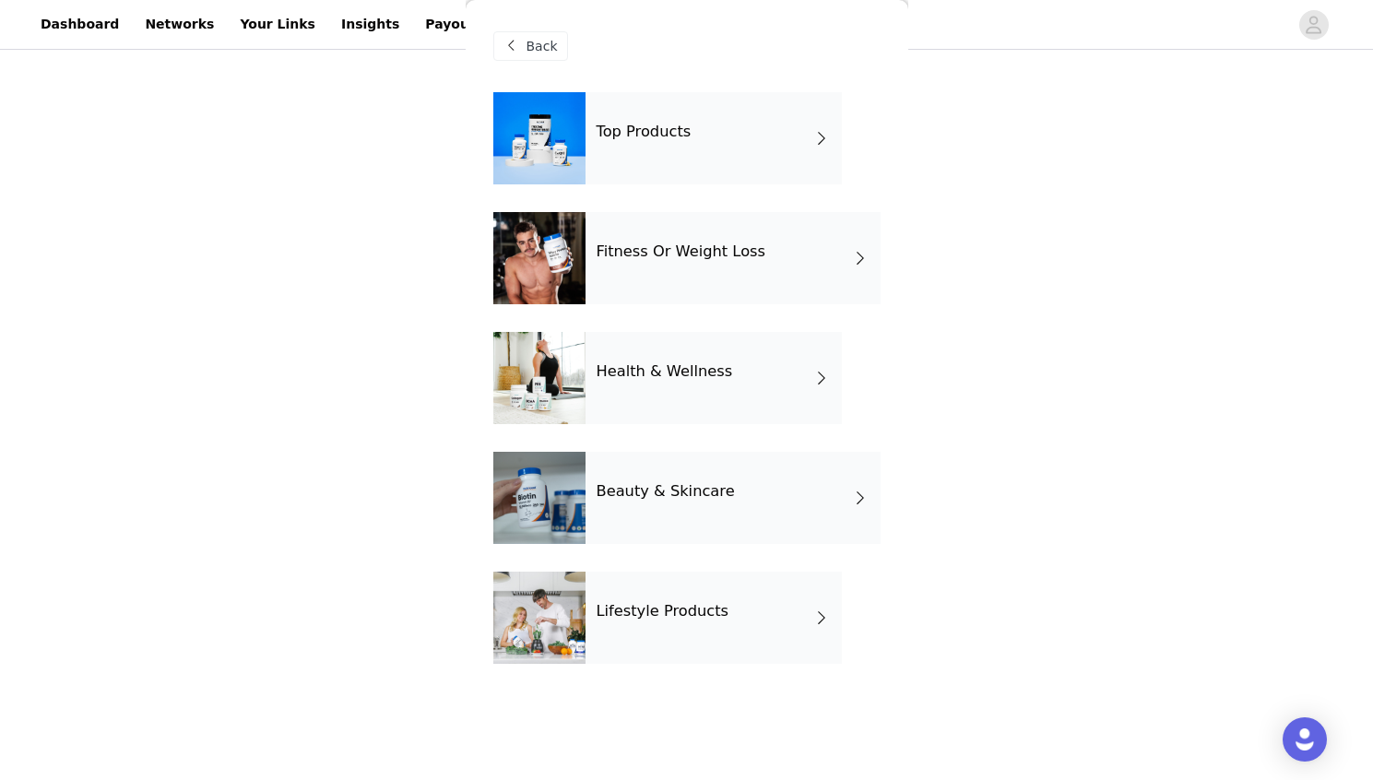
click at [703, 150] on div "Top Products" at bounding box center [714, 138] width 256 height 92
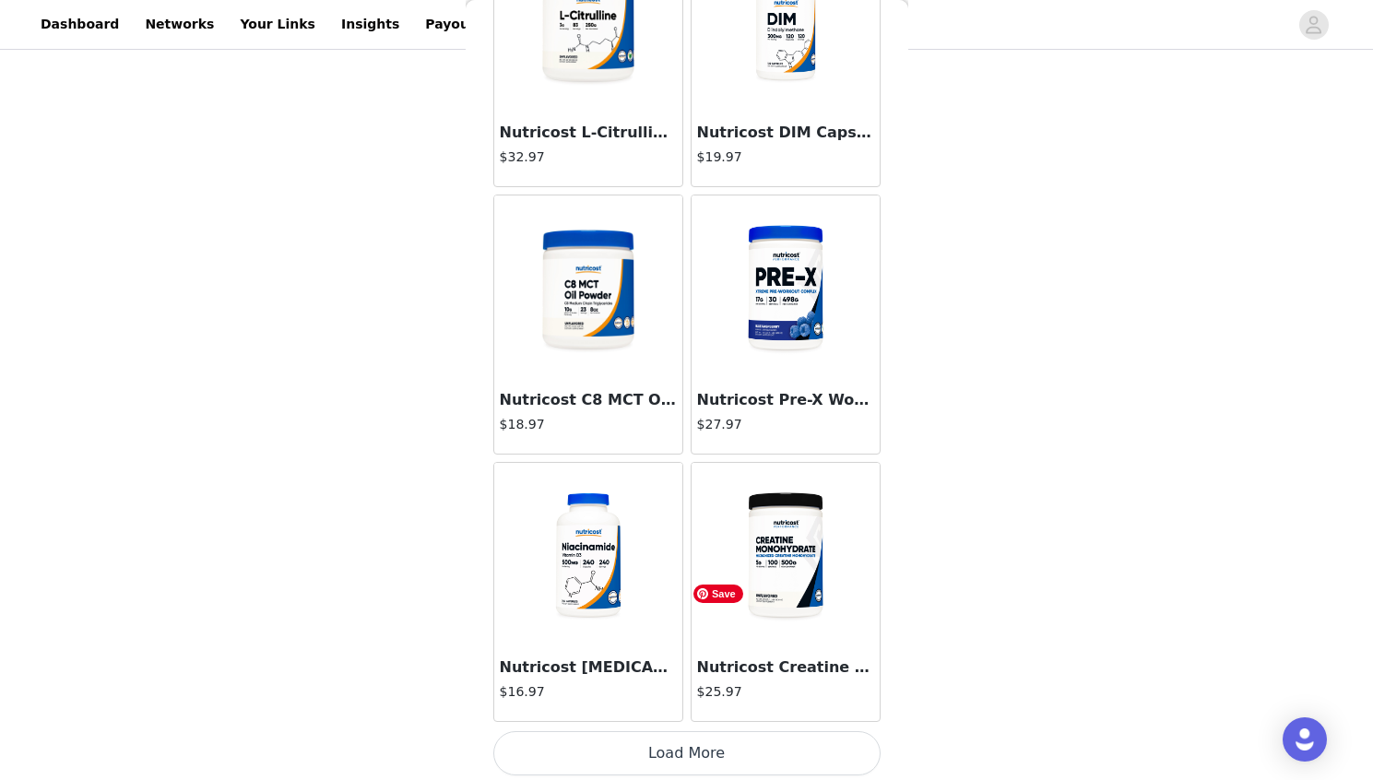
scroll to position [2042, 0]
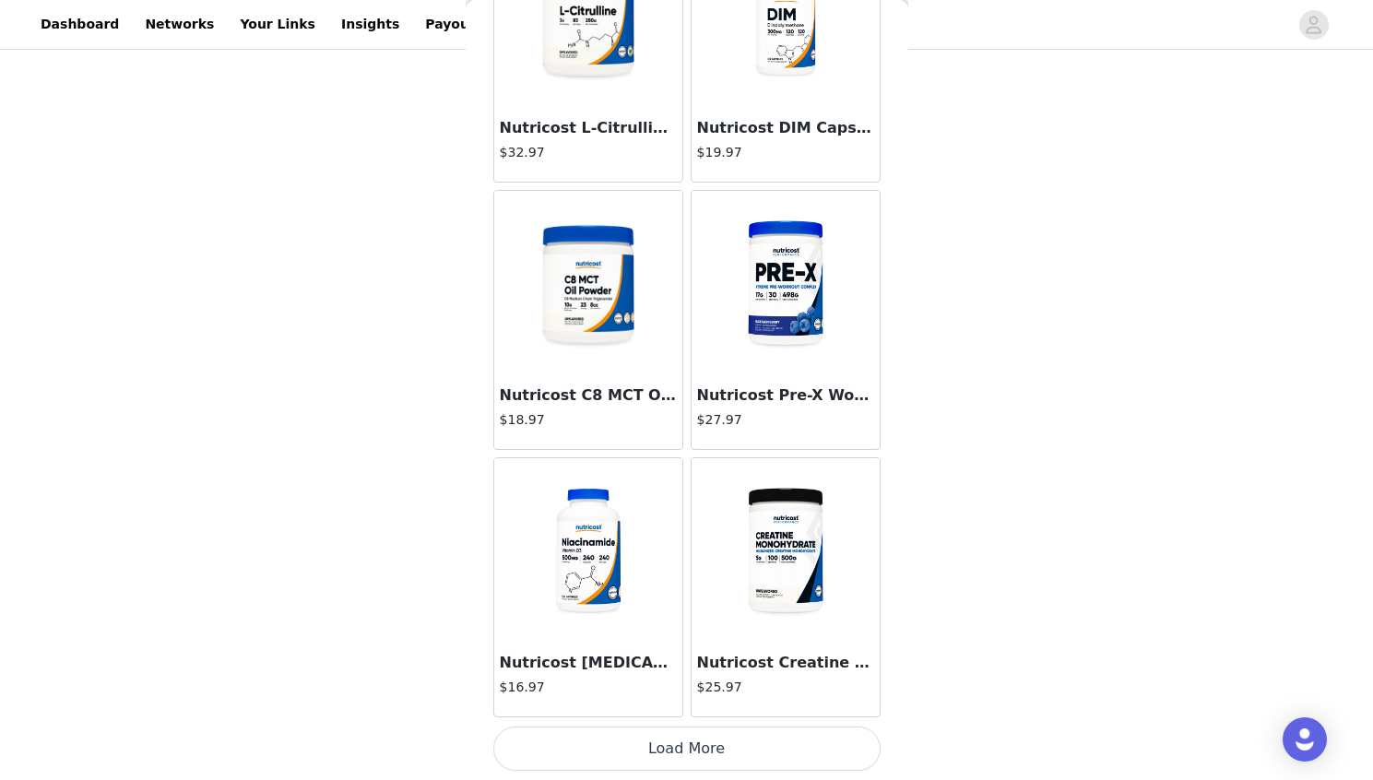
click at [761, 748] on button "Load More" at bounding box center [686, 749] width 387 height 44
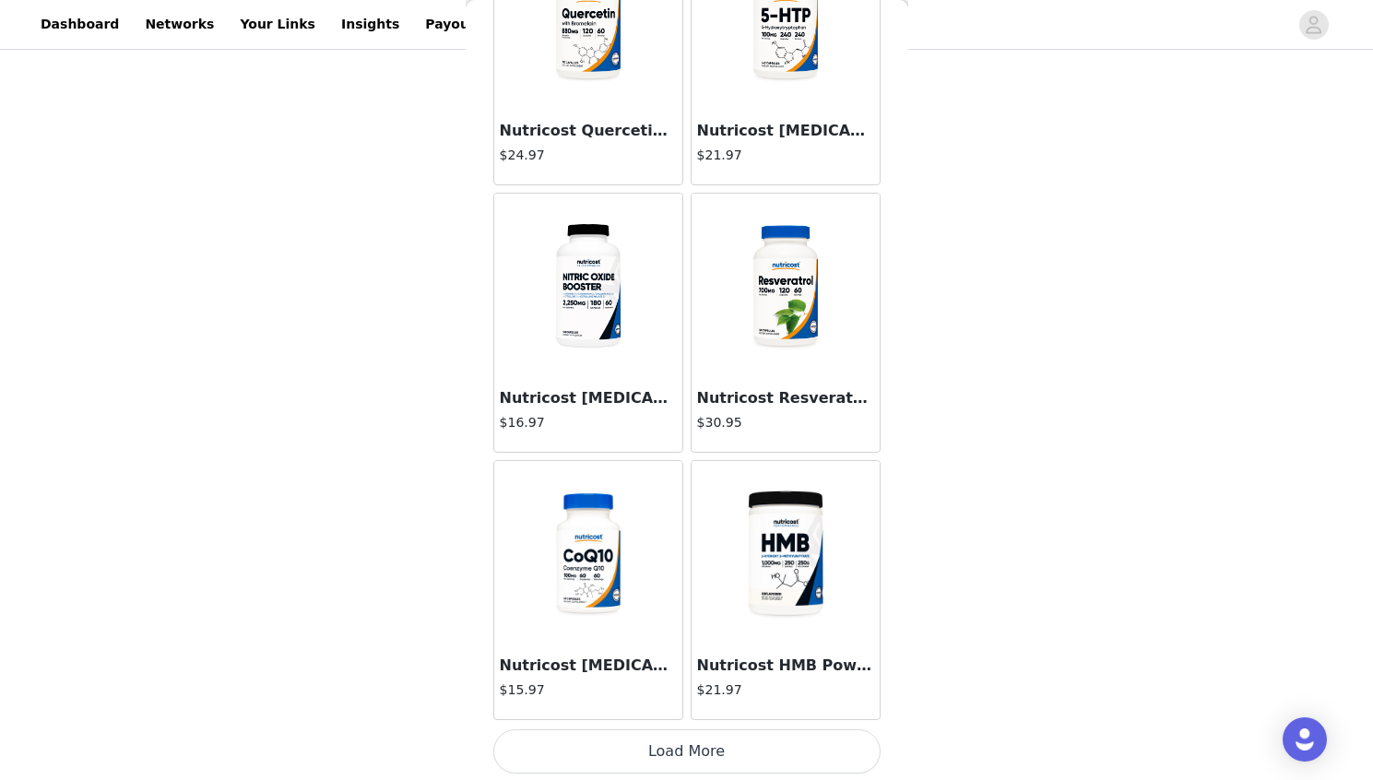
scroll to position [4716, 0]
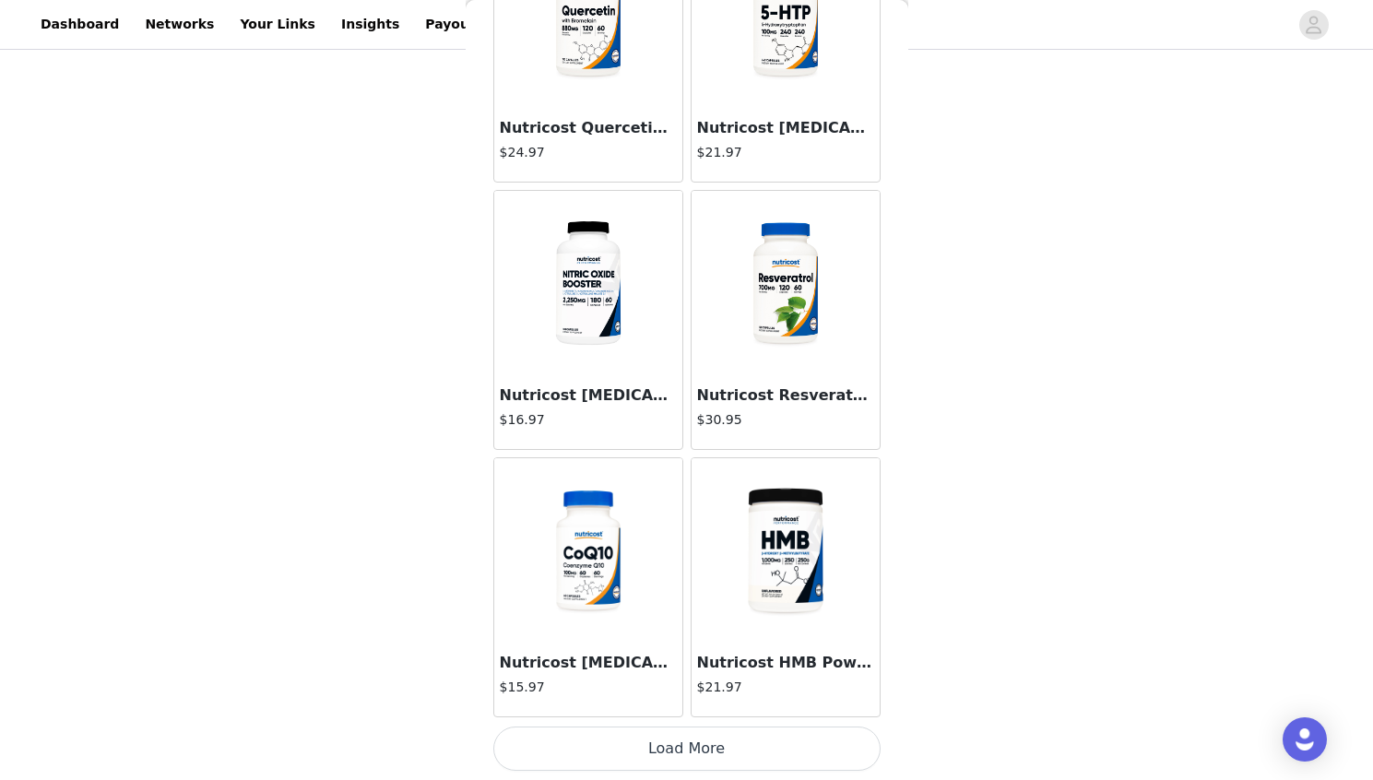
click at [753, 748] on button "Load More" at bounding box center [686, 749] width 387 height 44
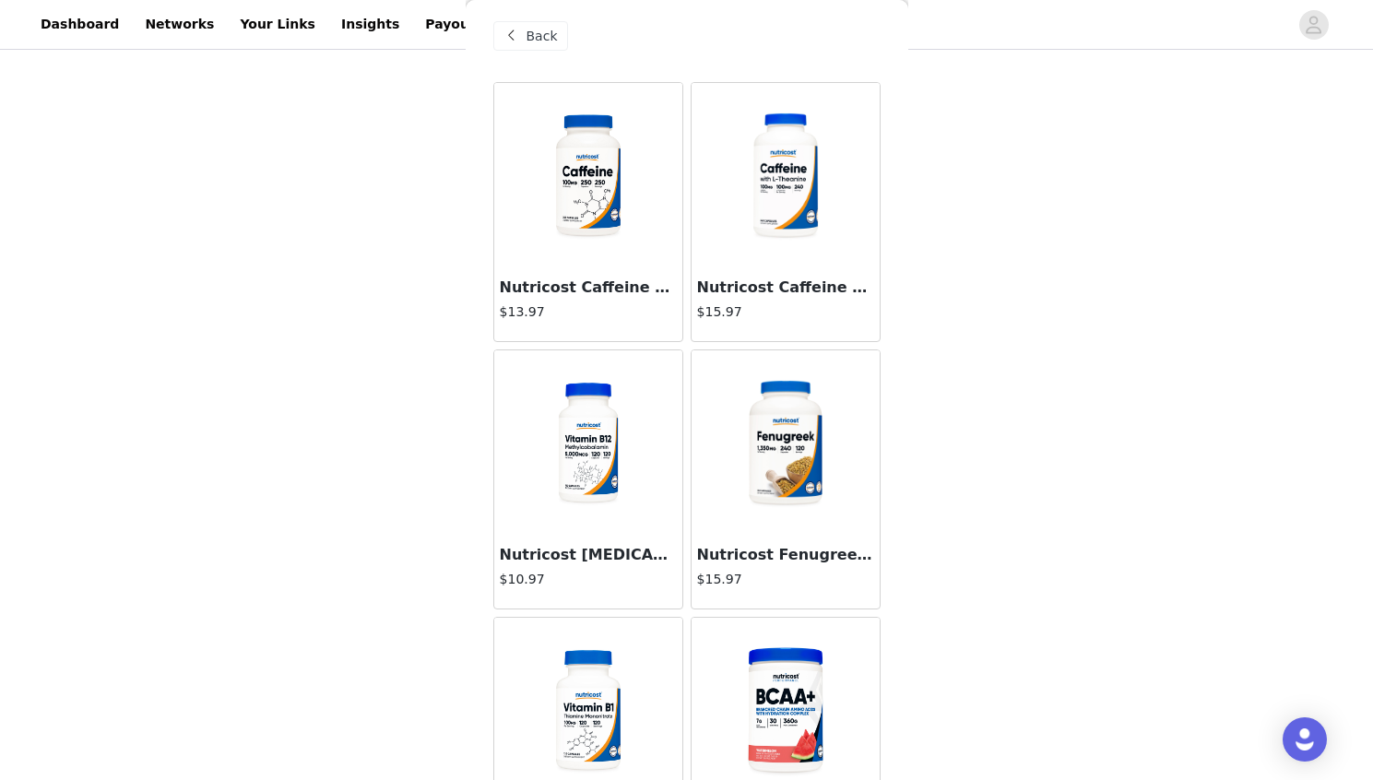
scroll to position [0, 0]
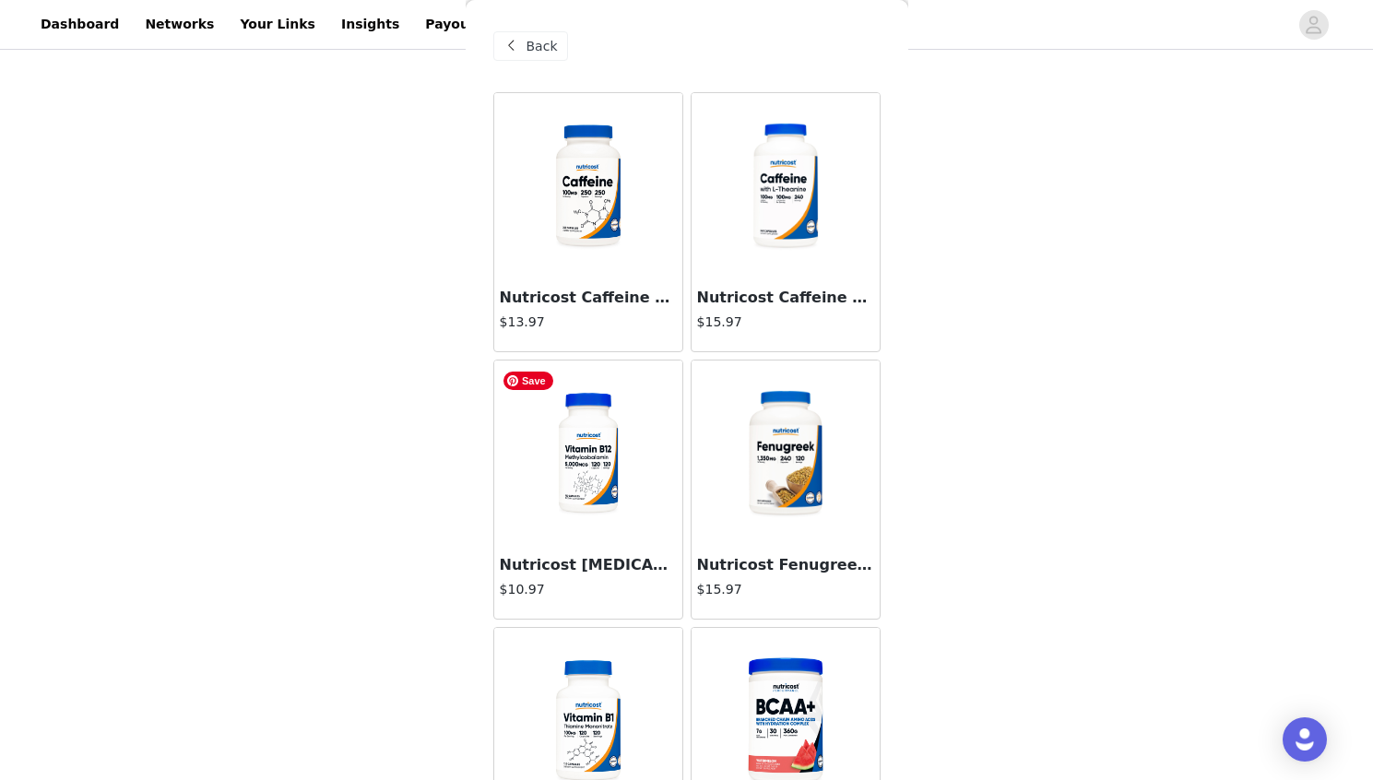
click at [592, 474] on img at bounding box center [588, 453] width 184 height 184
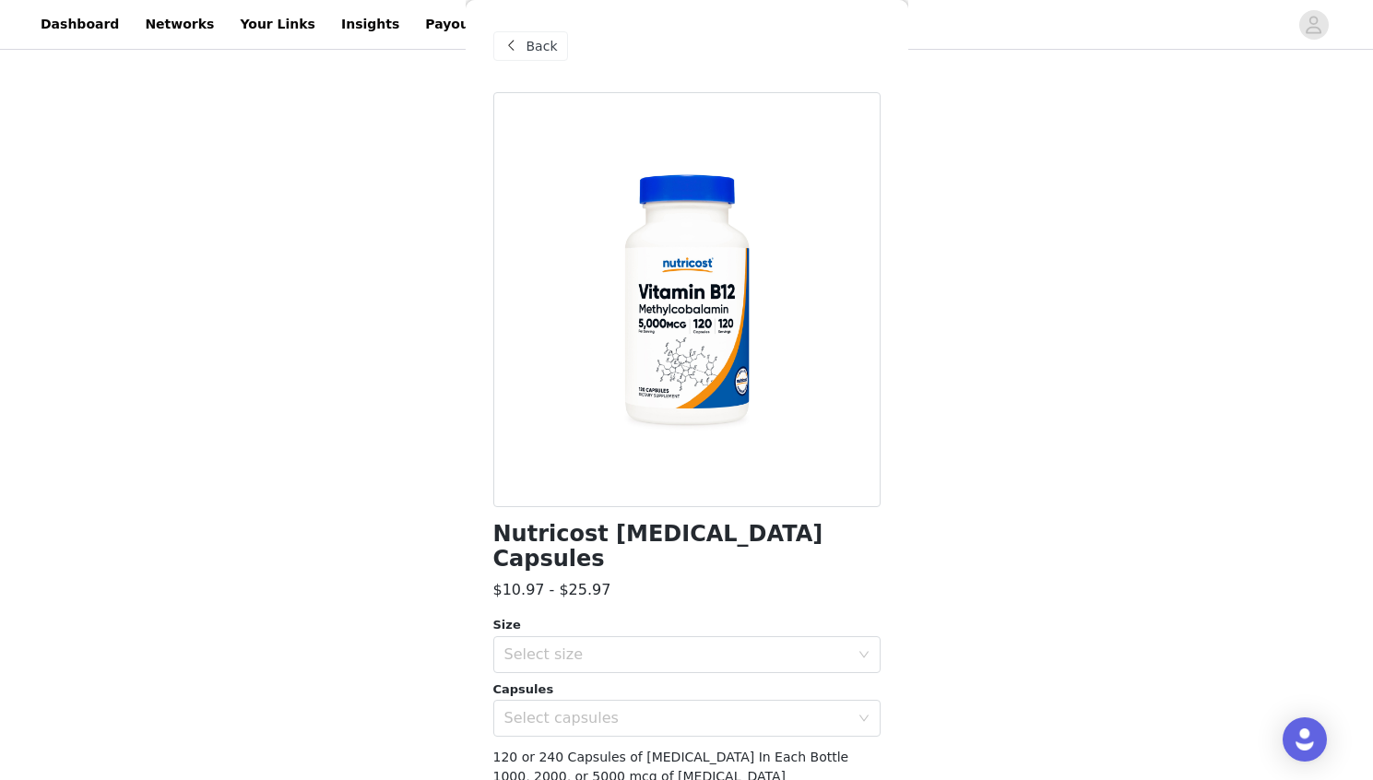
click at [539, 43] on span "Back" at bounding box center [542, 46] width 31 height 19
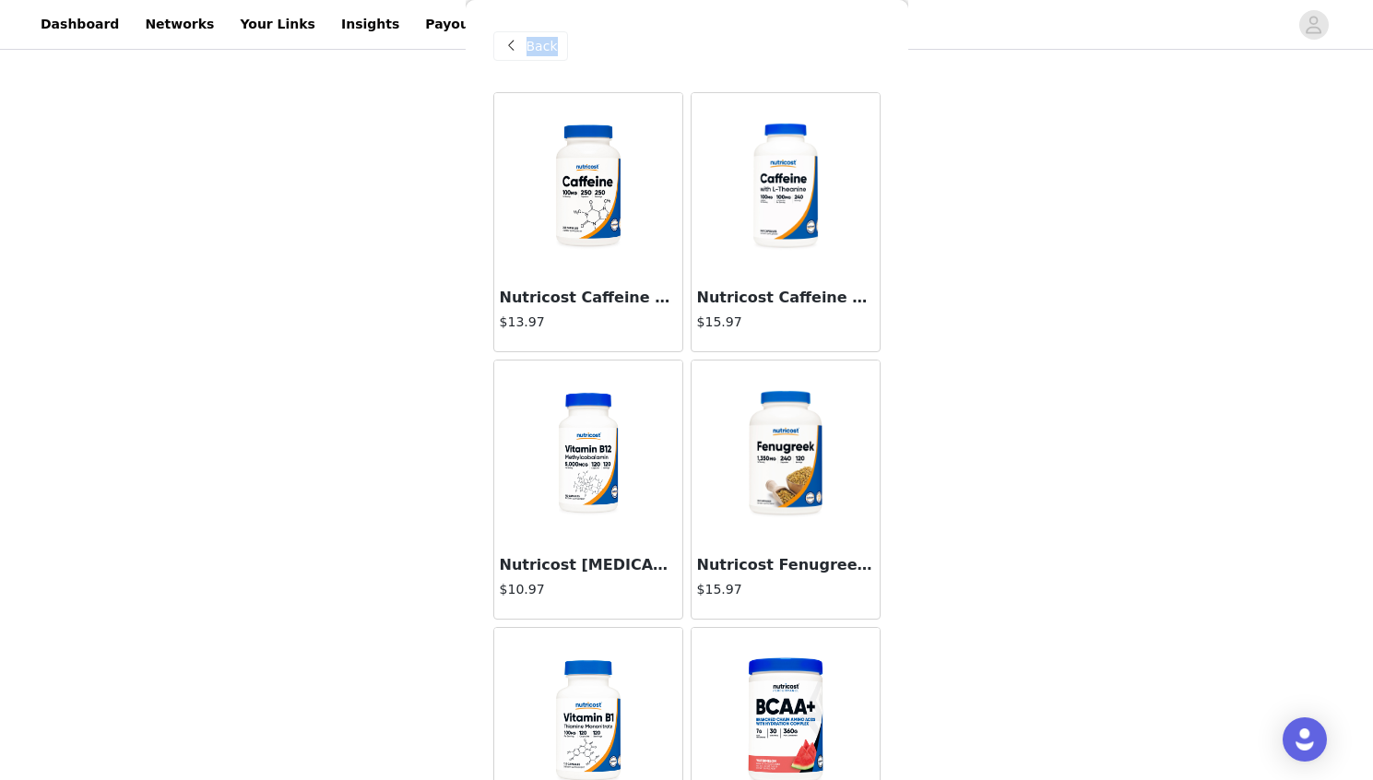
click at [539, 43] on span "Back" at bounding box center [542, 46] width 31 height 19
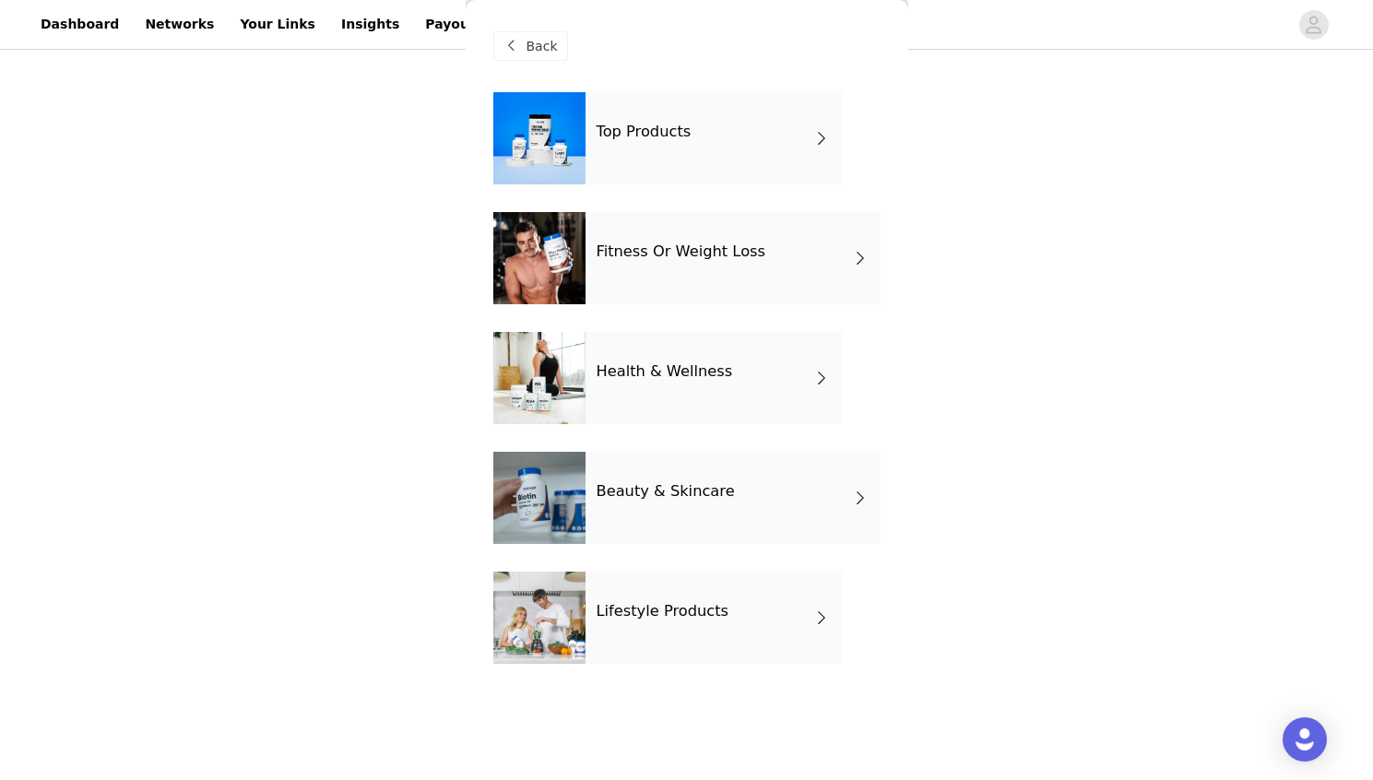
click at [539, 43] on span "Back" at bounding box center [542, 46] width 31 height 19
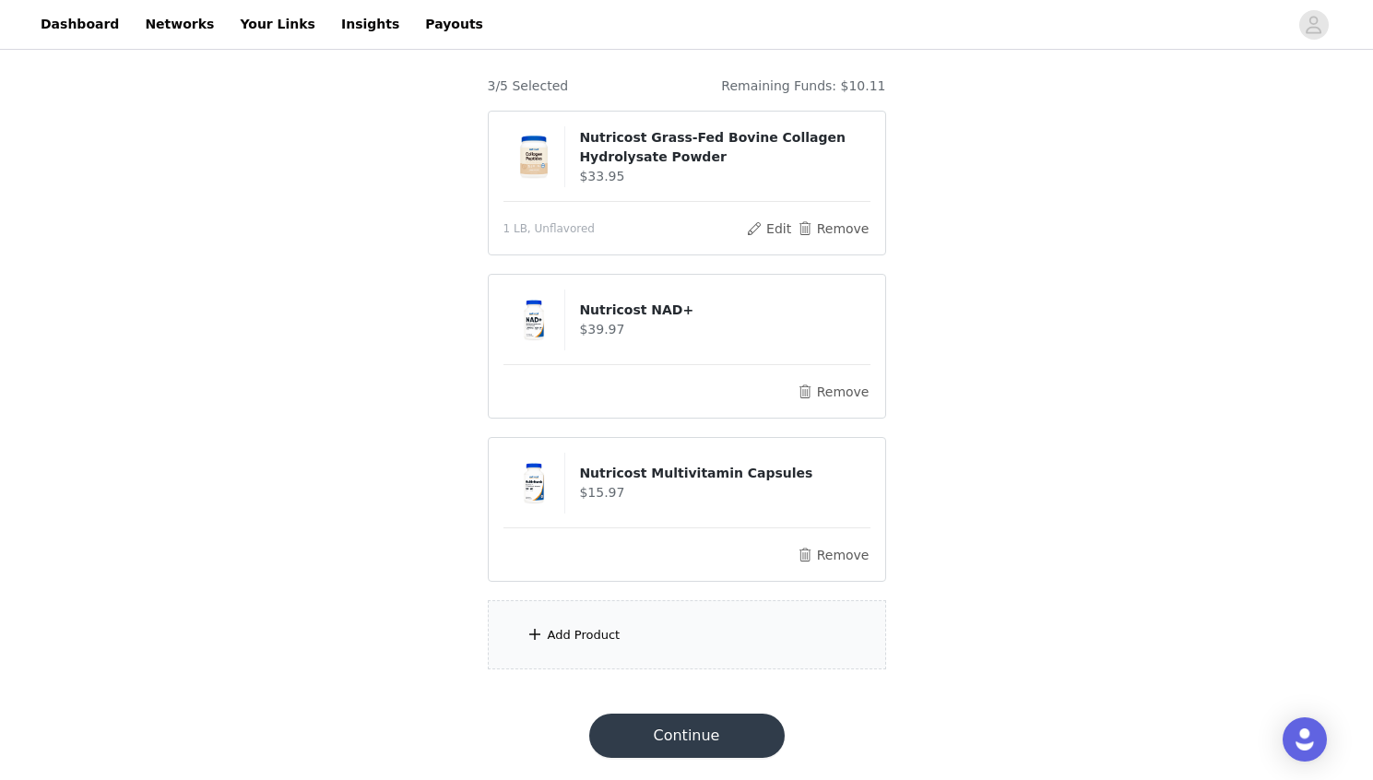
click at [710, 734] on button "Continue" at bounding box center [687, 736] width 196 height 44
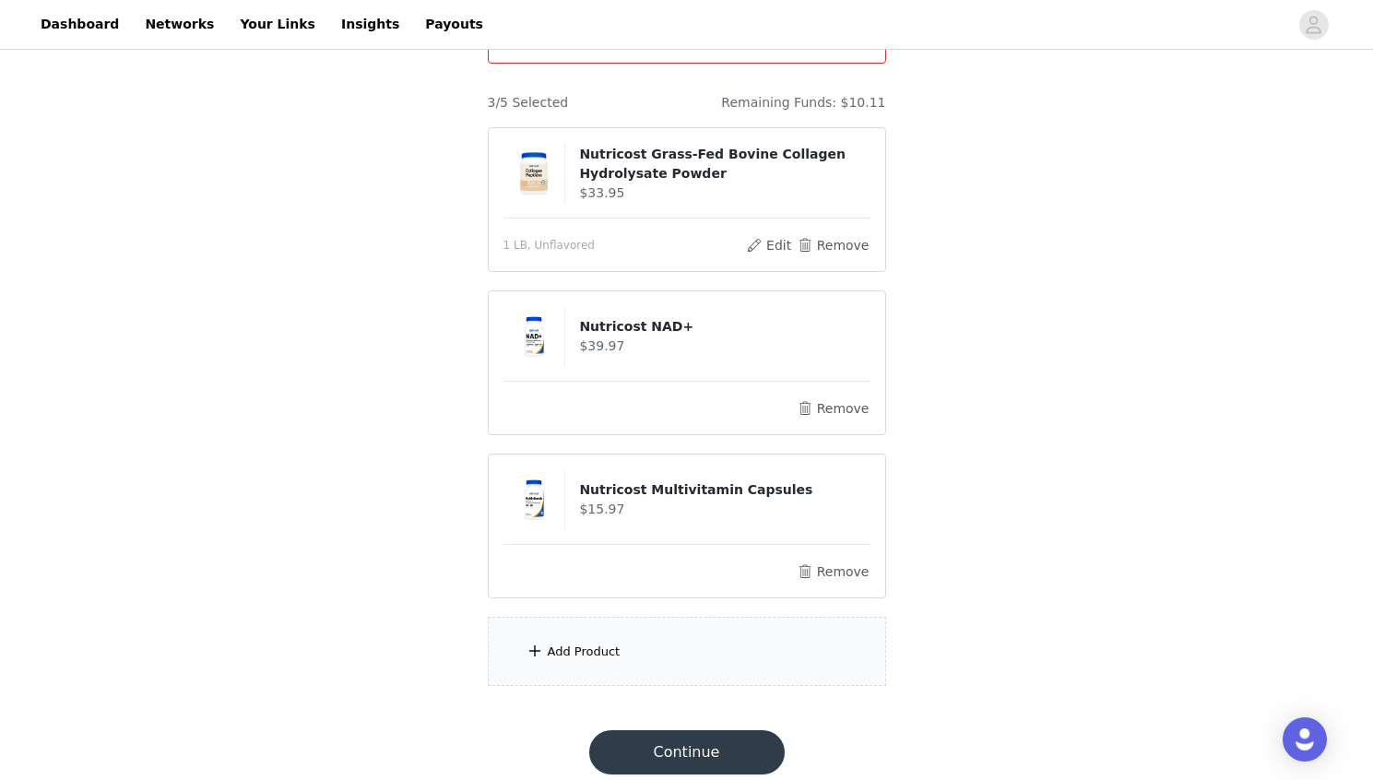
scroll to position [163, 0]
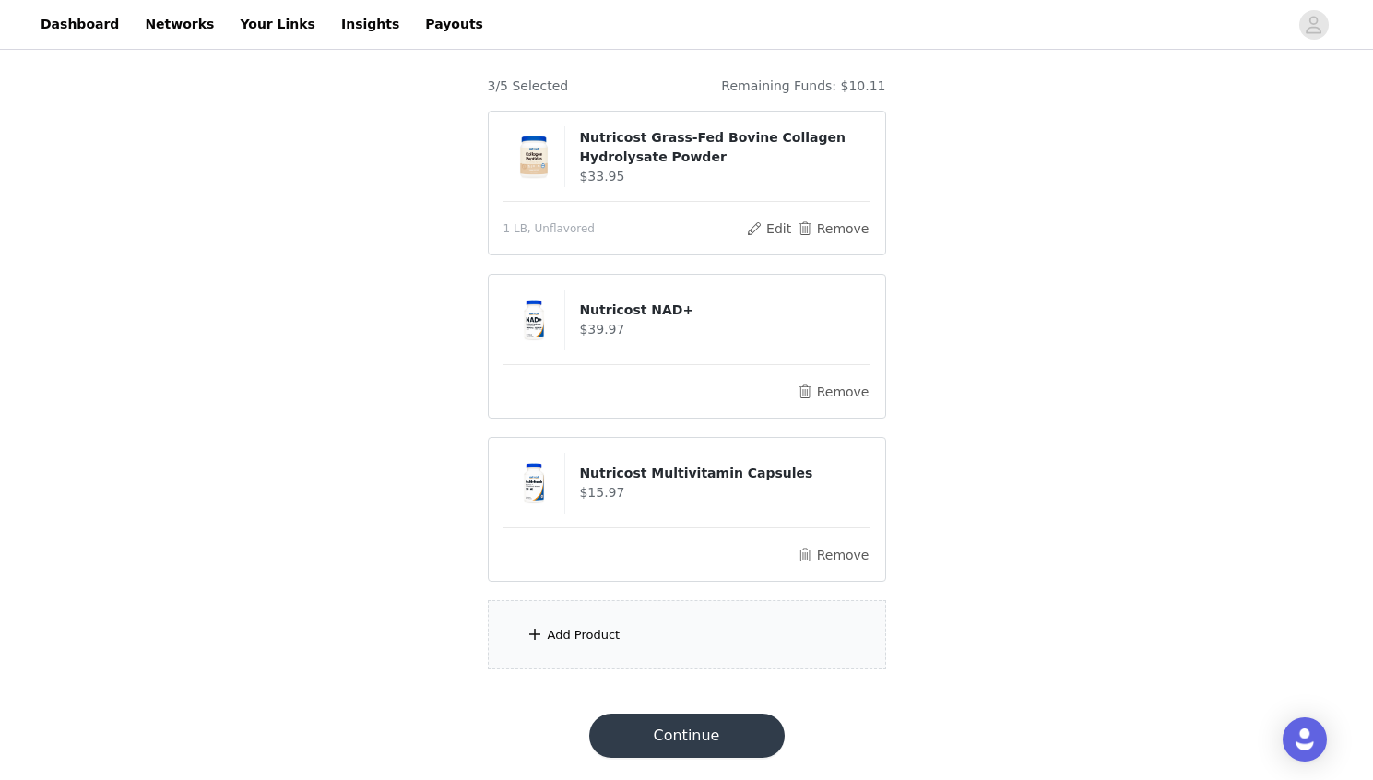
click at [799, 329] on h4 "$39.97" at bounding box center [724, 329] width 291 height 19
click at [774, 228] on button "Edit" at bounding box center [769, 229] width 47 height 22
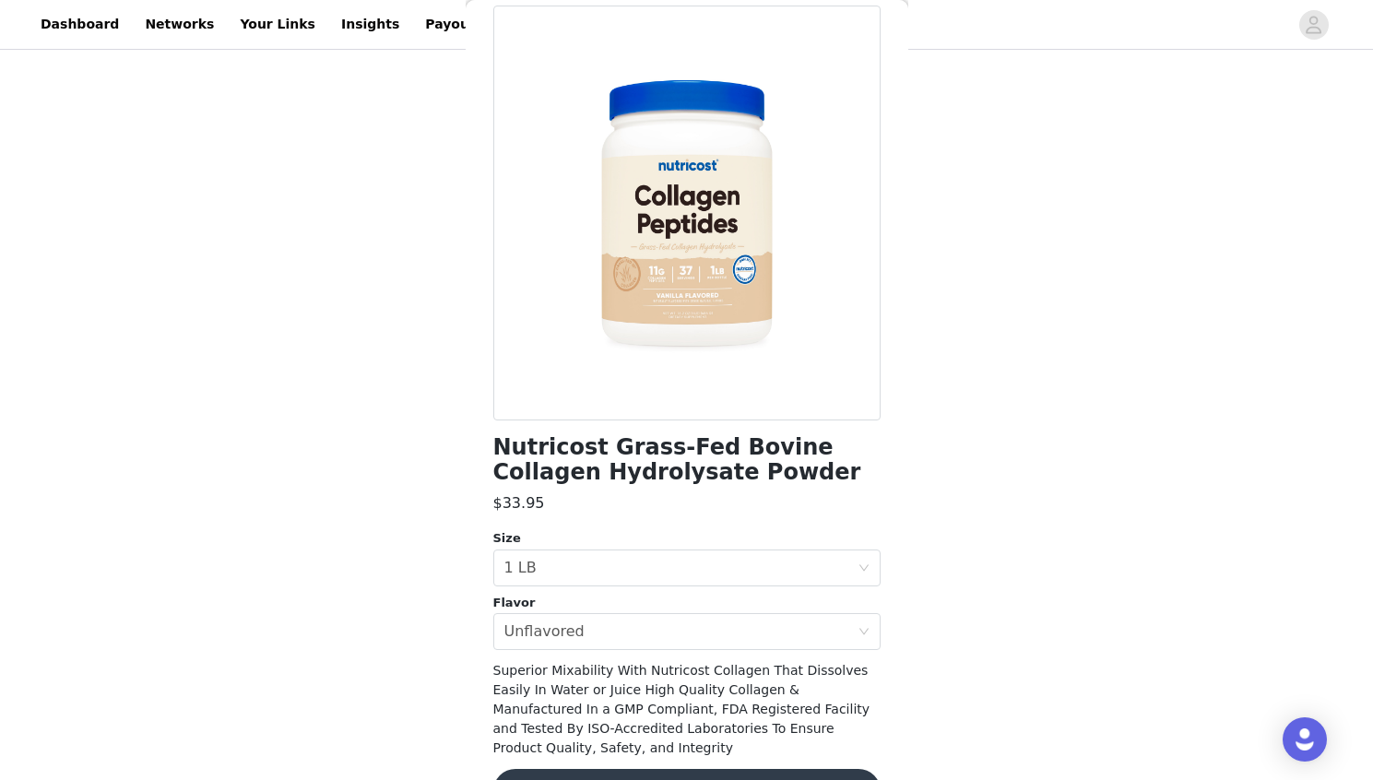
scroll to position [142, 0]
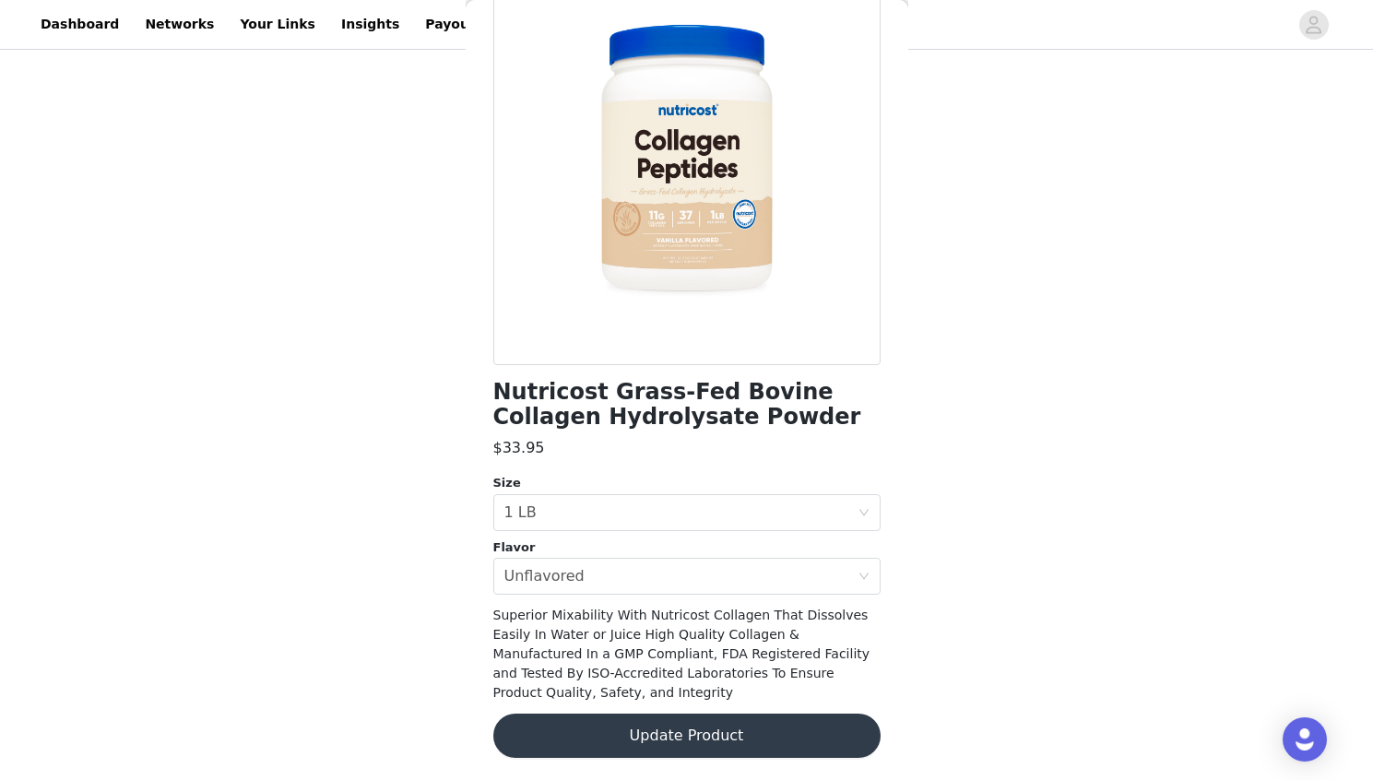
click at [766, 735] on button "Update Product" at bounding box center [686, 736] width 387 height 44
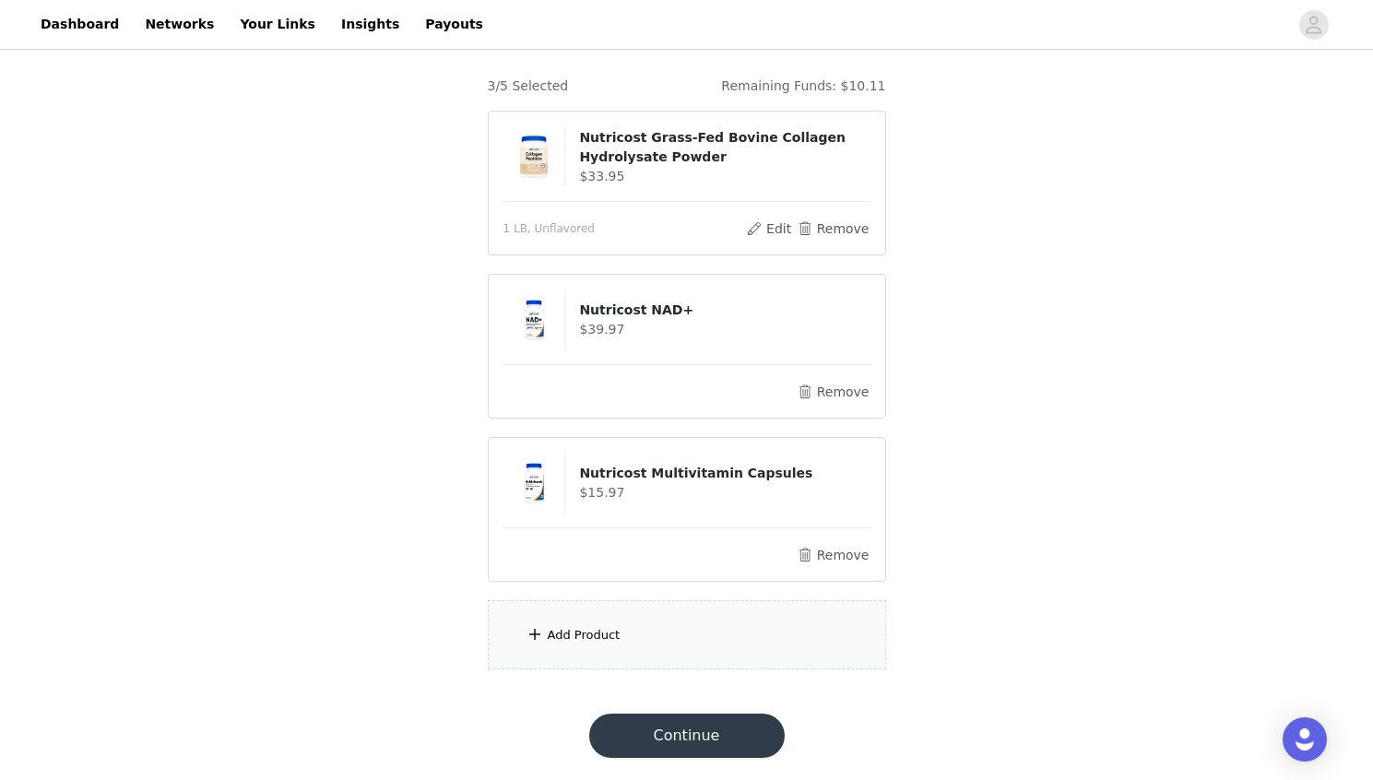
click at [726, 742] on button "Continue" at bounding box center [687, 736] width 196 height 44
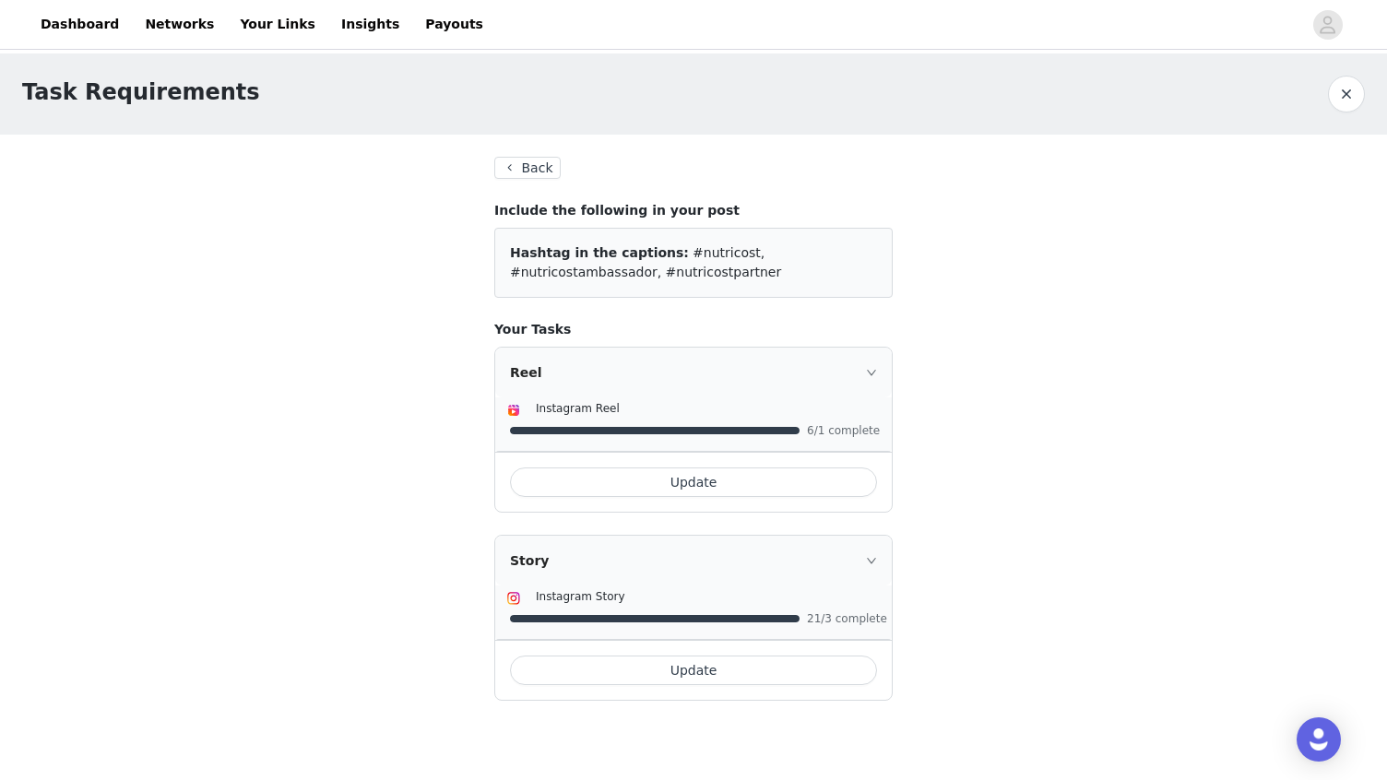
click at [541, 168] on button "Back" at bounding box center [527, 168] width 66 height 22
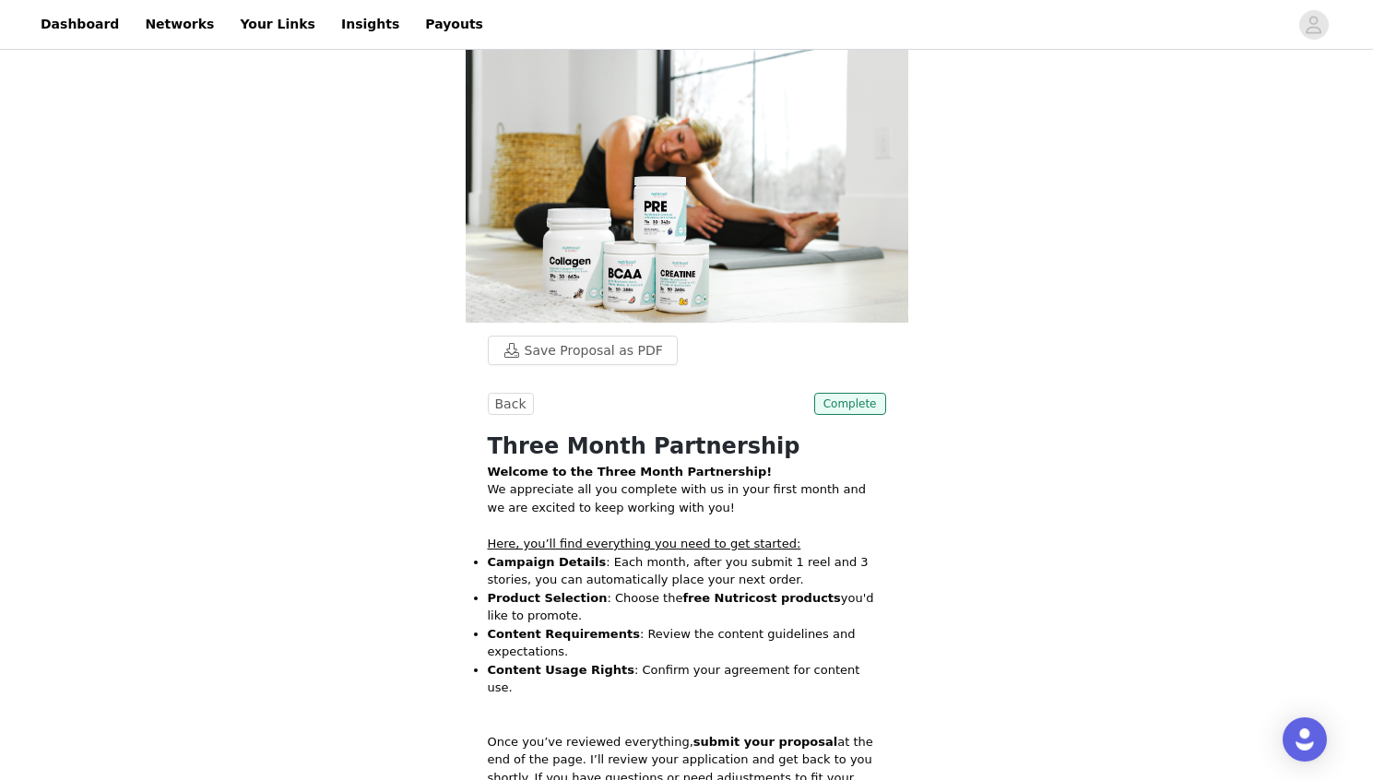
scroll to position [536, 0]
